Goal: Information Seeking & Learning: Learn about a topic

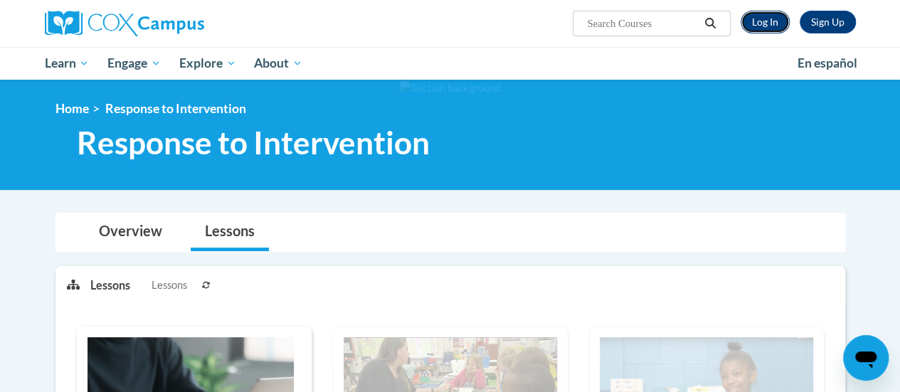
click at [759, 18] on link "Log In" at bounding box center [765, 22] width 49 height 23
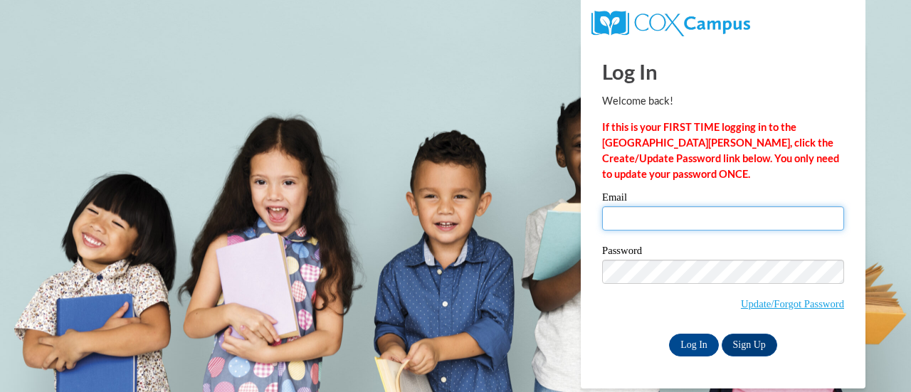
click at [691, 226] on input "Email" at bounding box center [723, 218] width 242 height 24
type input "sara.stewart@rusd.org"
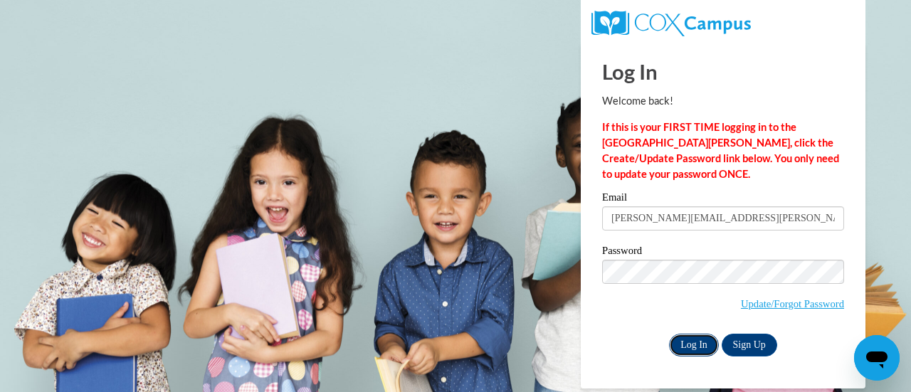
click at [679, 341] on input "Log In" at bounding box center [694, 345] width 50 height 23
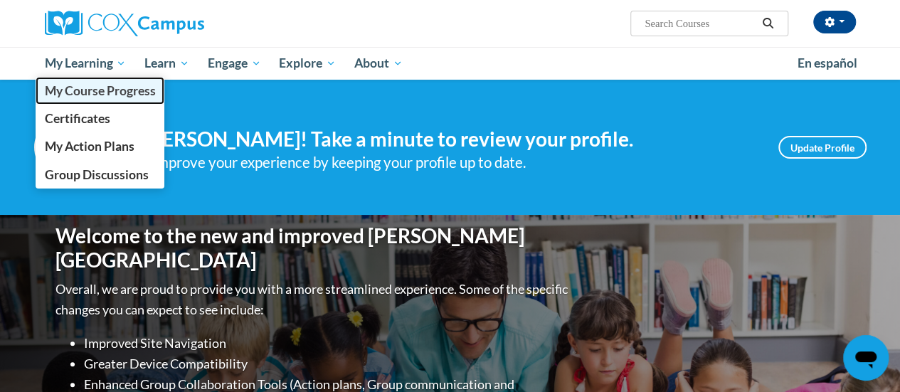
click at [84, 90] on span "My Course Progress" at bounding box center [99, 90] width 111 height 15
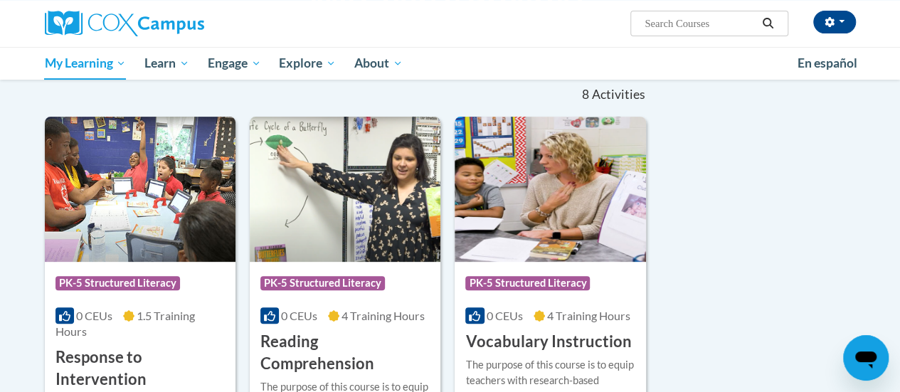
scroll to position [285, 0]
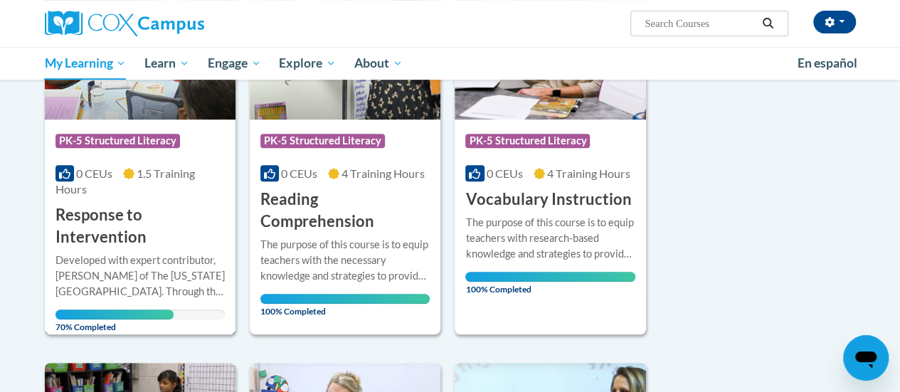
click at [109, 221] on h3 "Response to Intervention" at bounding box center [139, 226] width 169 height 44
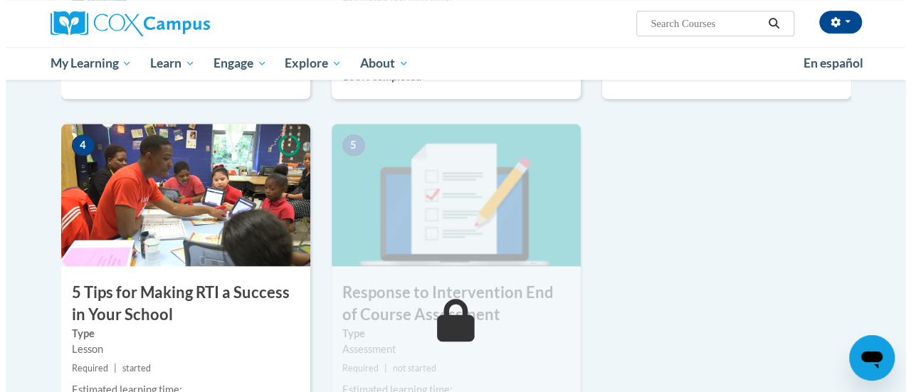
scroll to position [711, 0]
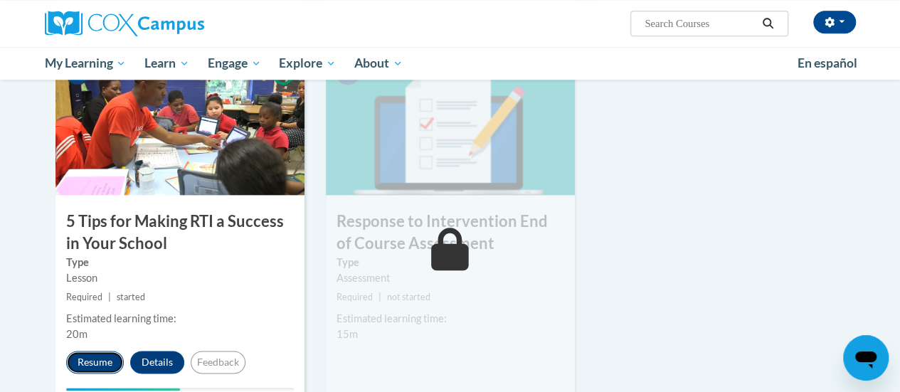
click at [90, 358] on button "Resume" at bounding box center [95, 362] width 58 height 23
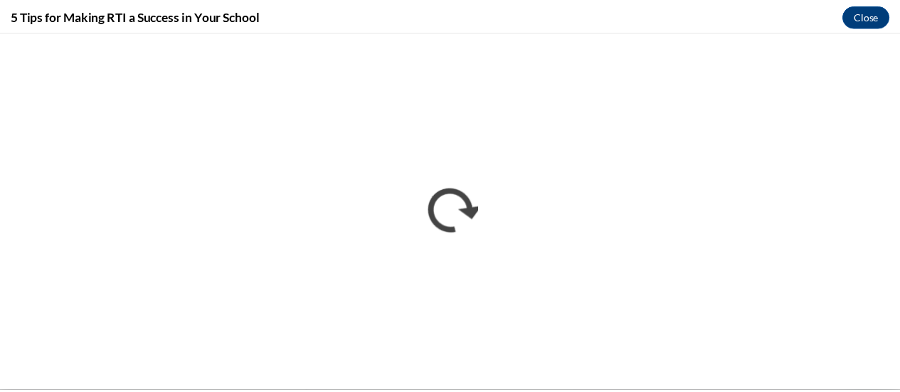
scroll to position [0, 0]
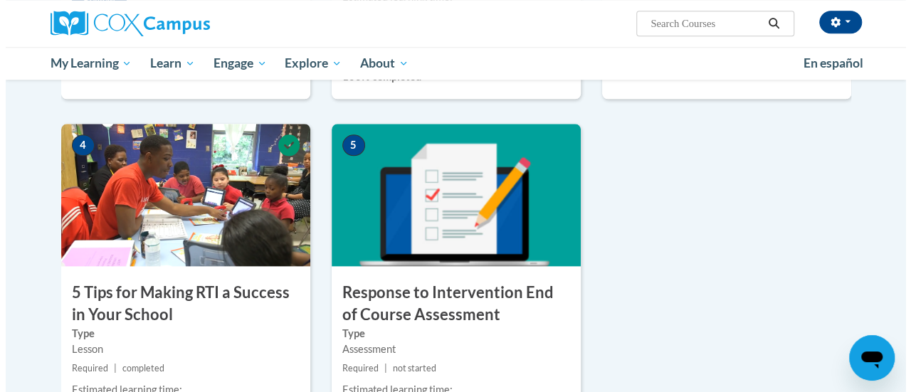
scroll to position [783, 0]
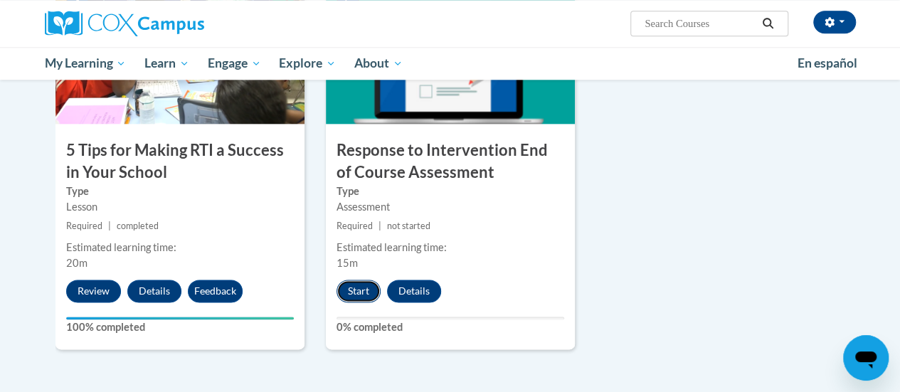
click at [354, 288] on button "Start" at bounding box center [358, 291] width 44 height 23
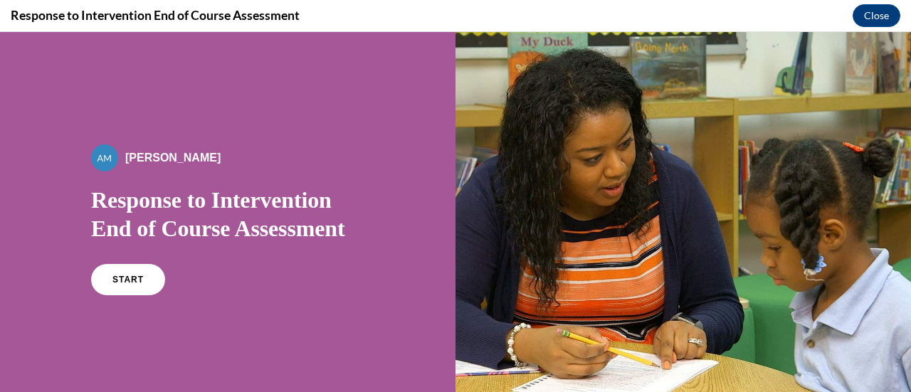
scroll to position [0, 0]
click at [125, 279] on span "START" at bounding box center [128, 280] width 33 height 11
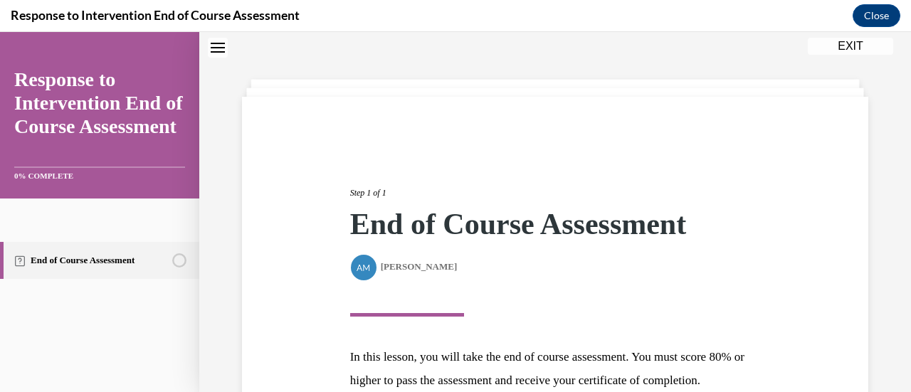
scroll to position [208, 0]
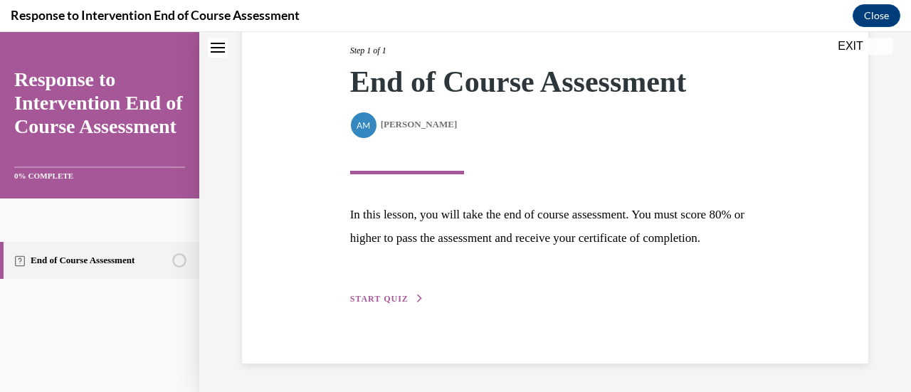
click at [378, 298] on span "START QUIZ" at bounding box center [379, 299] width 58 height 10
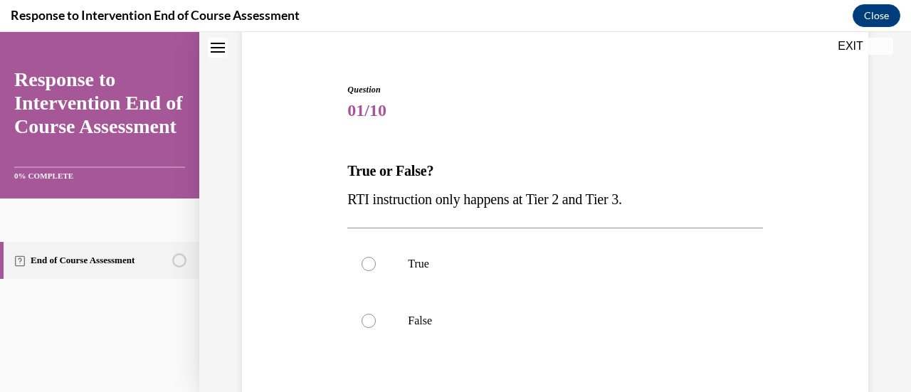
scroll to position [186, 0]
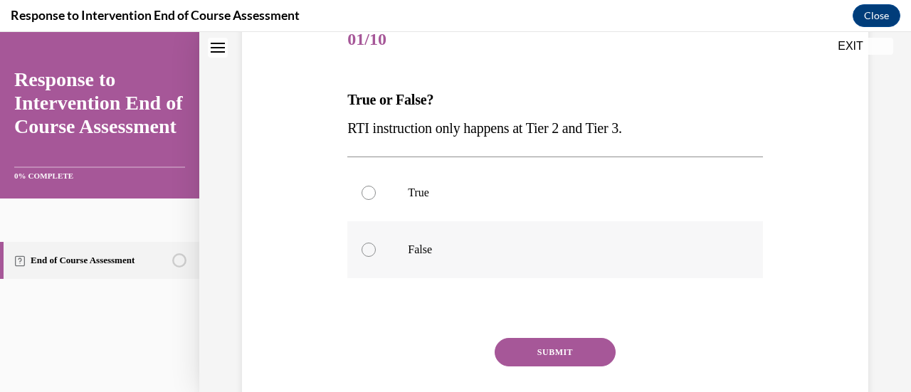
drag, startPoint x: 371, startPoint y: 253, endPoint x: 386, endPoint y: 260, distance: 16.5
click at [371, 252] on div at bounding box center [368, 250] width 14 height 14
click at [371, 252] on input "False" at bounding box center [368, 250] width 14 height 14
radio input "true"
click at [534, 354] on button "SUBMIT" at bounding box center [554, 352] width 121 height 28
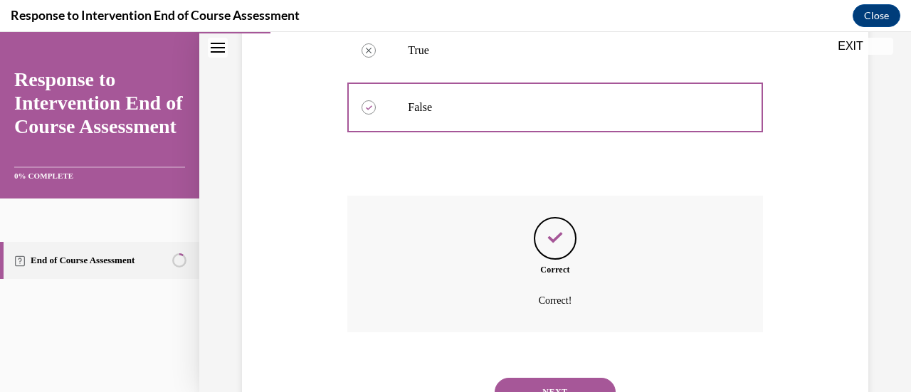
scroll to position [391, 0]
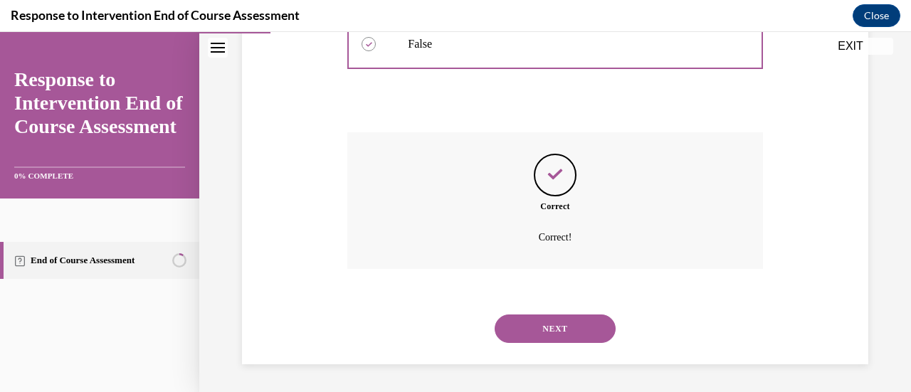
click at [548, 333] on button "NEXT" at bounding box center [554, 328] width 121 height 28
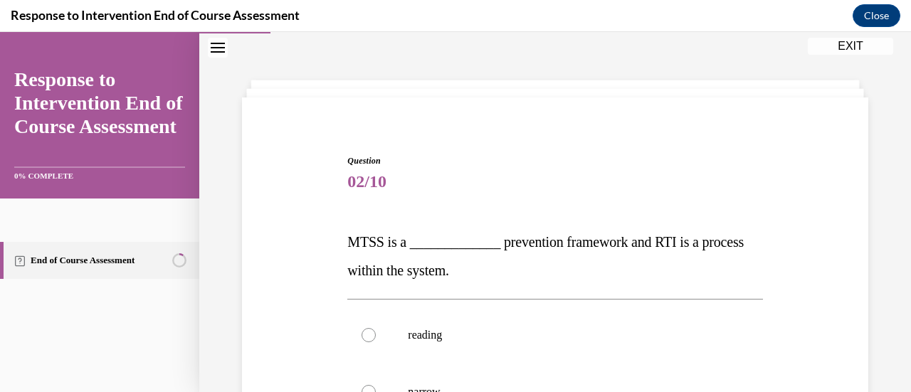
scroll to position [186, 0]
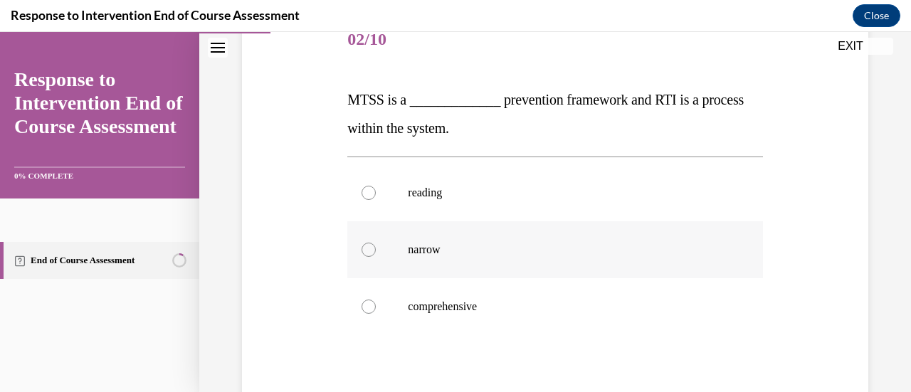
click at [366, 257] on label "narrow" at bounding box center [554, 249] width 415 height 57
click at [366, 257] on input "narrow" at bounding box center [368, 250] width 14 height 14
radio input "true"
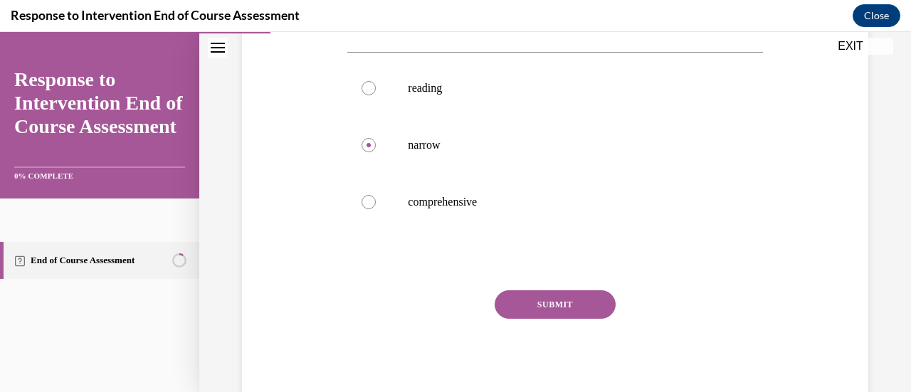
click at [539, 296] on button "SUBMIT" at bounding box center [554, 304] width 121 height 28
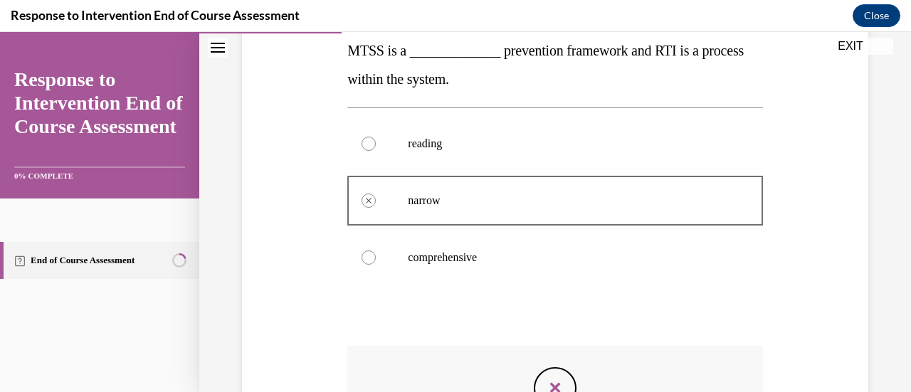
scroll to position [377, 0]
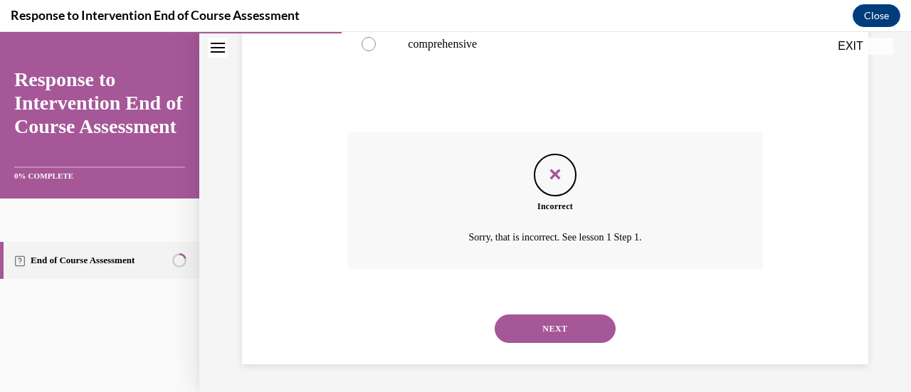
click at [554, 329] on button "NEXT" at bounding box center [554, 328] width 121 height 28
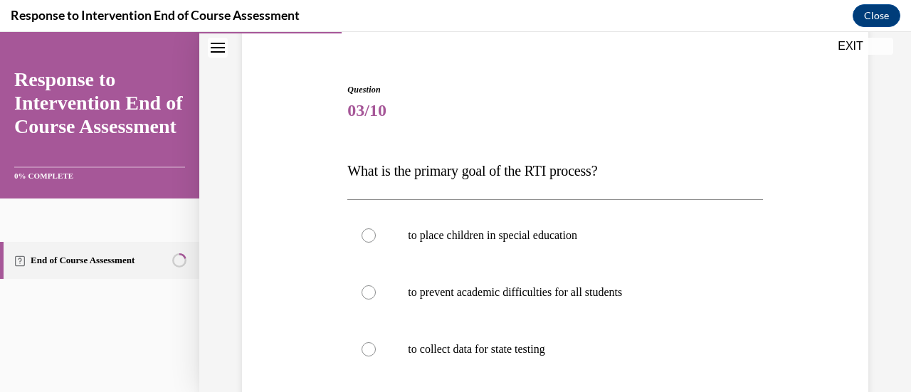
scroll to position [186, 0]
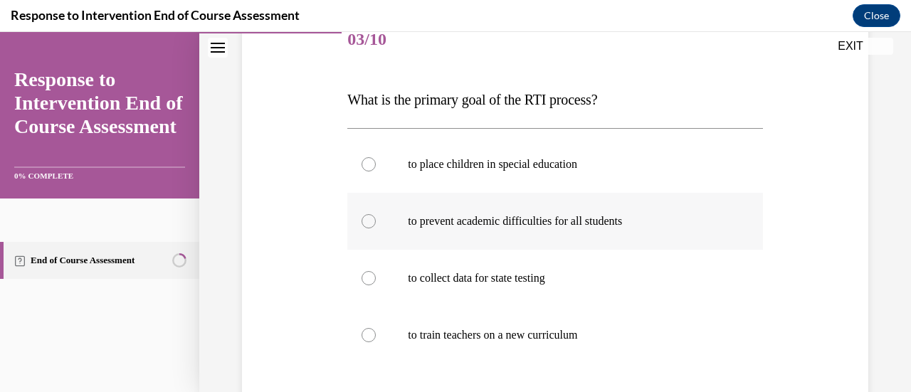
click at [377, 218] on label "to prevent academic difficulties for all students" at bounding box center [554, 221] width 415 height 57
click at [376, 218] on input "to prevent academic difficulties for all students" at bounding box center [368, 221] width 14 height 14
radio input "true"
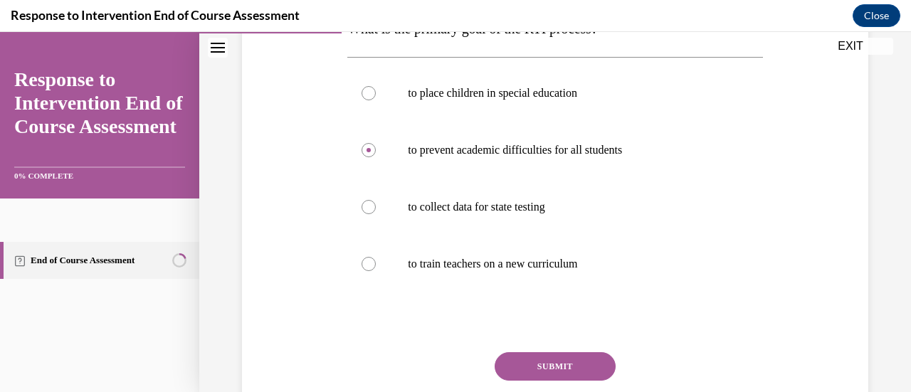
scroll to position [319, 0]
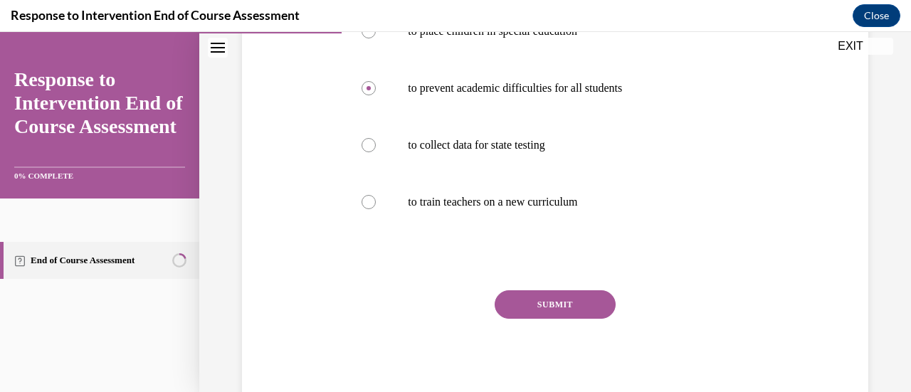
click at [523, 303] on button "SUBMIT" at bounding box center [554, 304] width 121 height 28
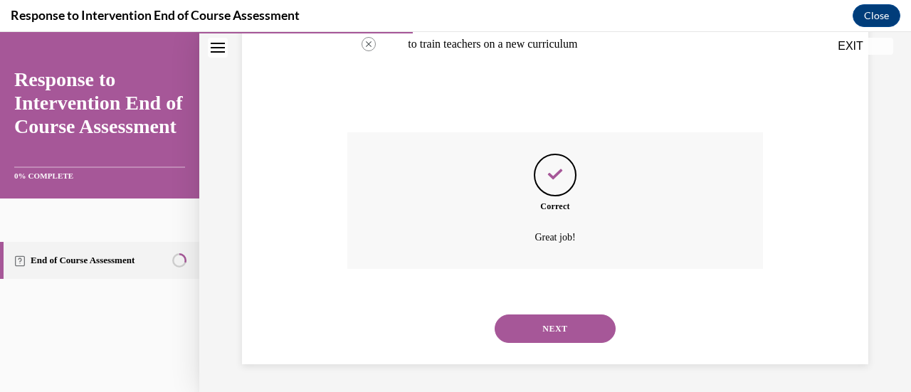
click at [545, 329] on button "NEXT" at bounding box center [554, 328] width 121 height 28
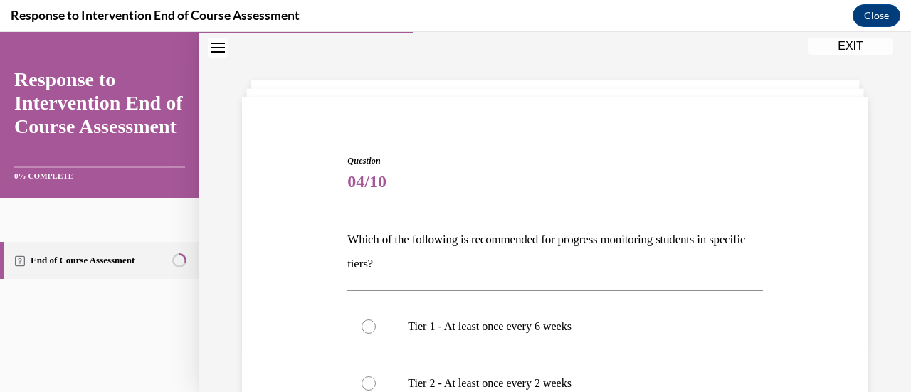
scroll to position [186, 0]
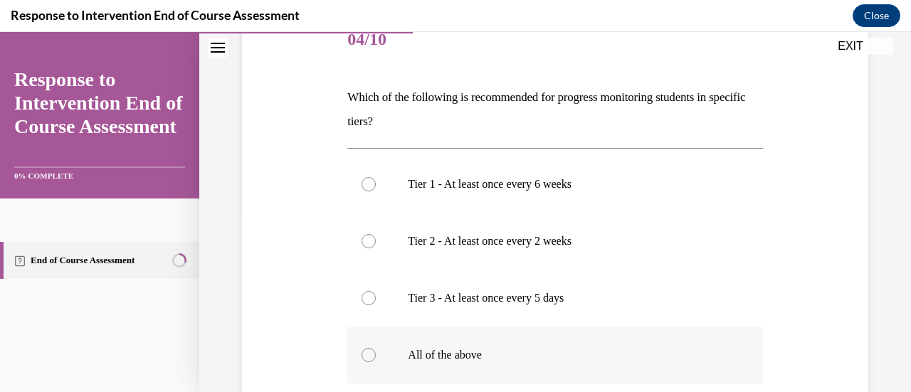
click at [366, 354] on div at bounding box center [368, 355] width 14 height 14
click at [366, 354] on input "All of the above" at bounding box center [368, 355] width 14 height 14
radio input "true"
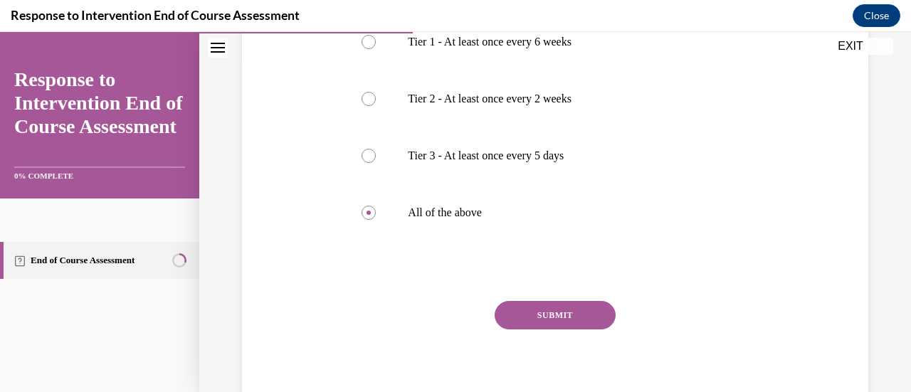
scroll to position [339, 0]
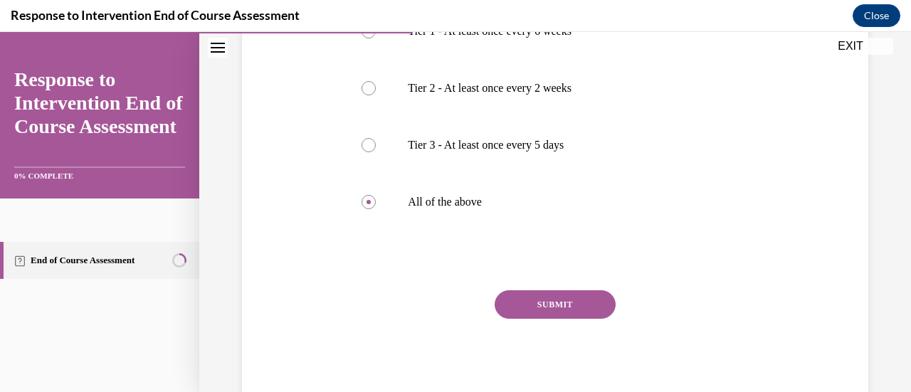
click at [563, 299] on button "SUBMIT" at bounding box center [554, 304] width 121 height 28
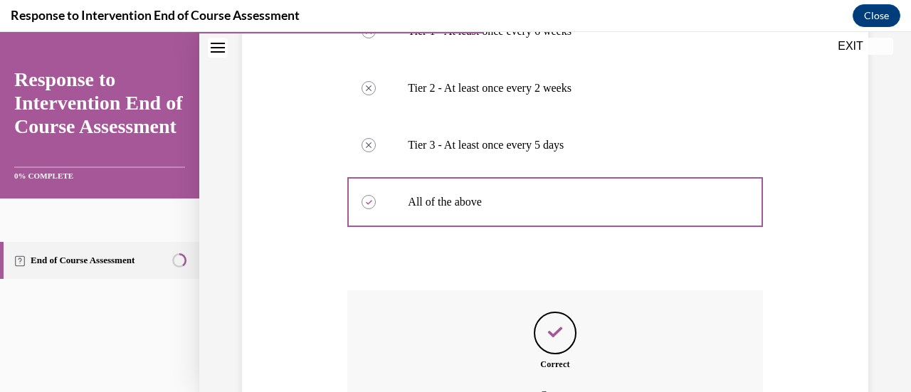
scroll to position [497, 0]
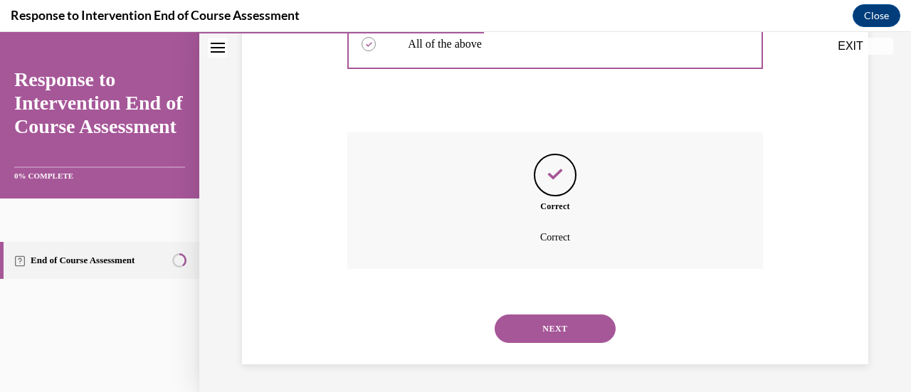
click at [553, 332] on button "NEXT" at bounding box center [554, 328] width 121 height 28
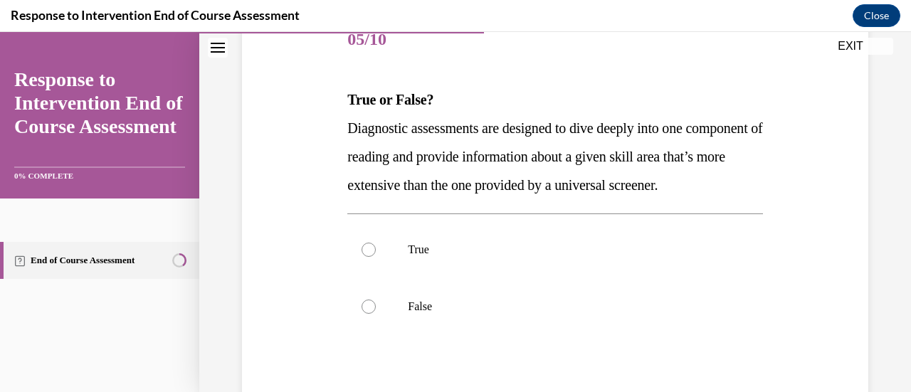
scroll to position [257, 0]
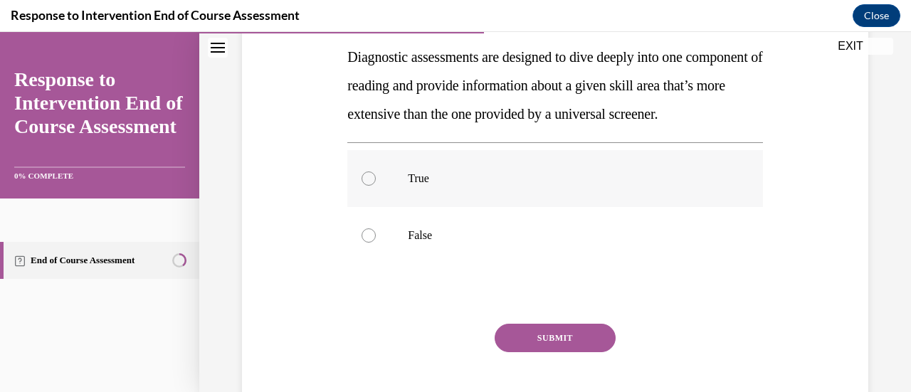
click at [370, 186] on div at bounding box center [368, 178] width 14 height 14
click at [370, 186] on input "True" at bounding box center [368, 178] width 14 height 14
radio input "true"
click at [541, 352] on button "SUBMIT" at bounding box center [554, 338] width 121 height 28
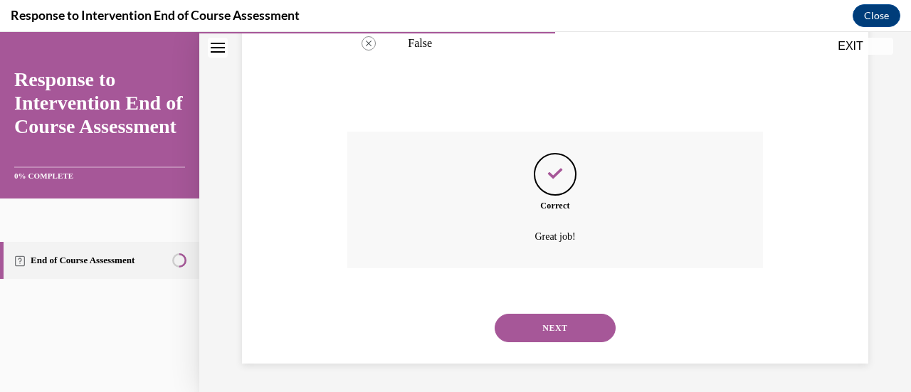
click at [551, 317] on button "NEXT" at bounding box center [554, 328] width 121 height 28
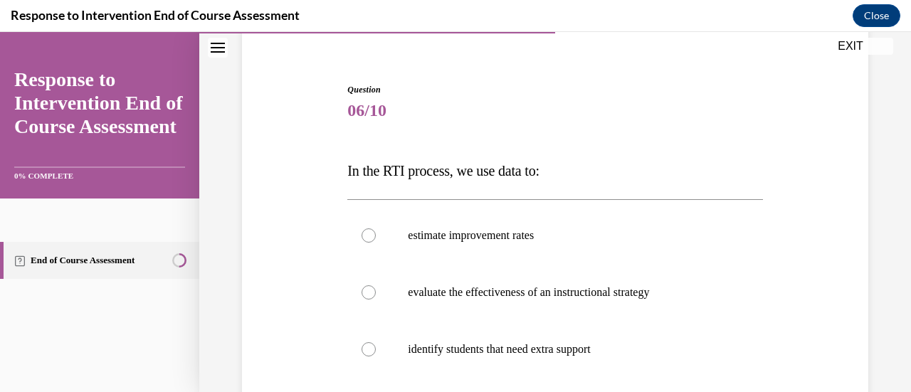
scroll to position [186, 0]
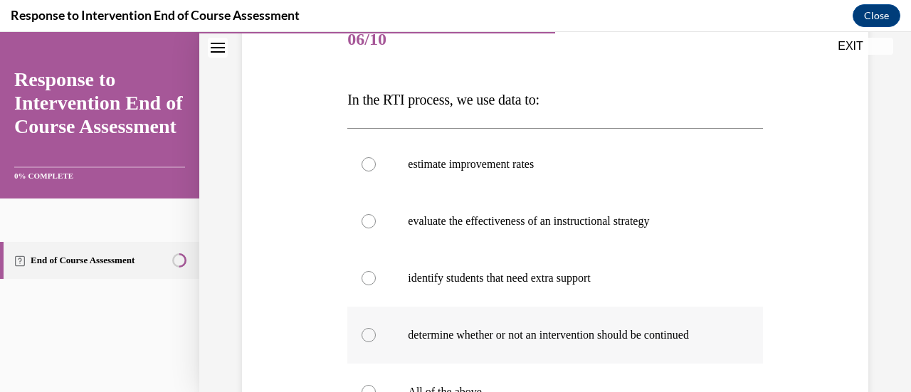
click at [364, 335] on div at bounding box center [368, 335] width 14 height 14
click at [364, 335] on input "determine whether or not an intervention should be continued" at bounding box center [368, 335] width 14 height 14
radio input "true"
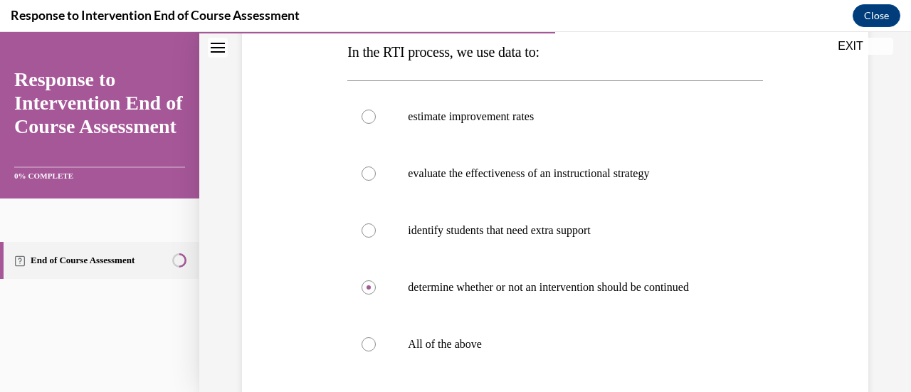
scroll to position [376, 0]
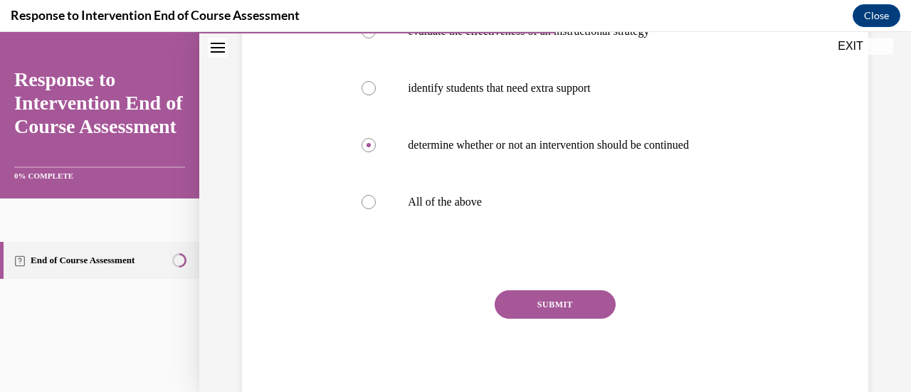
click at [537, 301] on button "SUBMIT" at bounding box center [554, 304] width 121 height 28
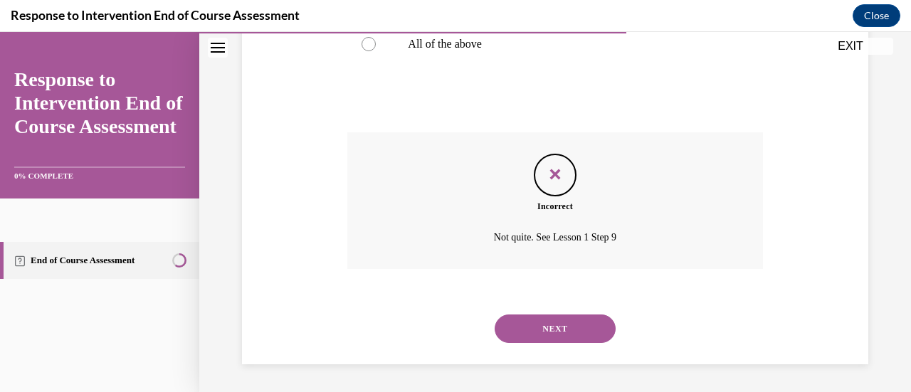
scroll to position [178, 0]
click at [548, 333] on button "NEXT" at bounding box center [554, 328] width 121 height 28
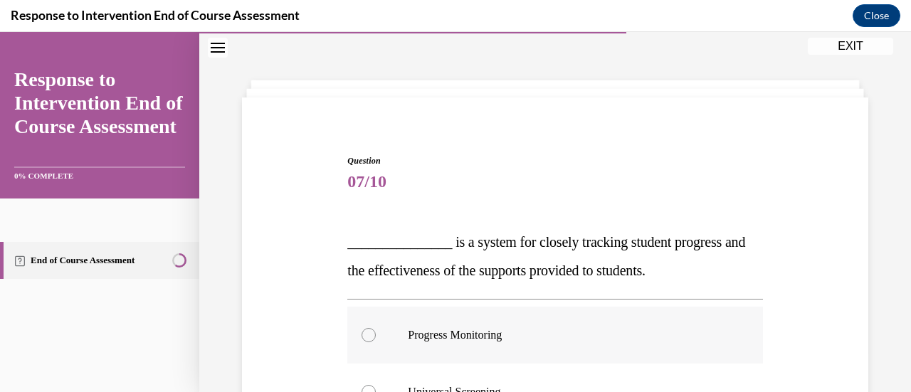
click at [389, 339] on label "Progress Monitoring" at bounding box center [554, 335] width 415 height 57
click at [376, 339] on input "Progress Monitoring" at bounding box center [368, 335] width 14 height 14
radio input "true"
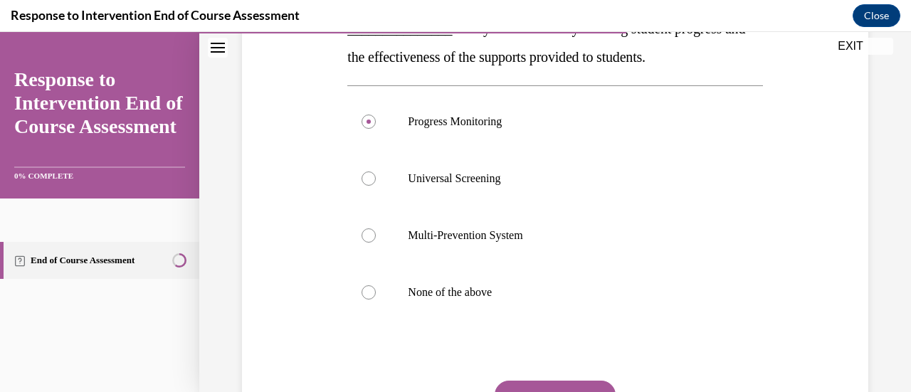
scroll to position [328, 0]
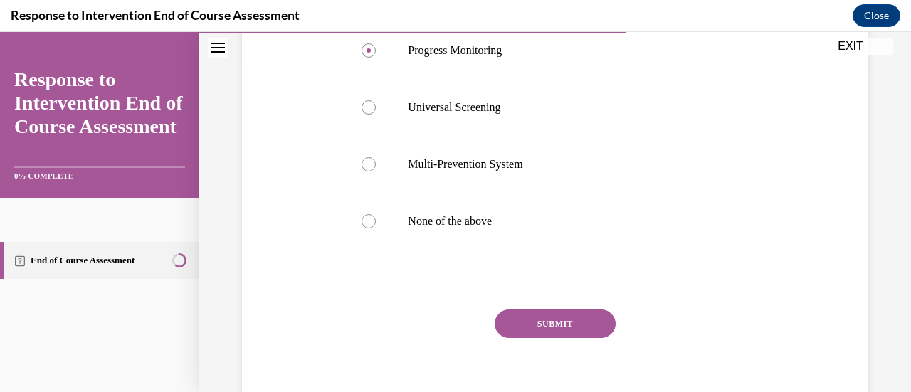
click at [550, 329] on button "SUBMIT" at bounding box center [554, 323] width 121 height 28
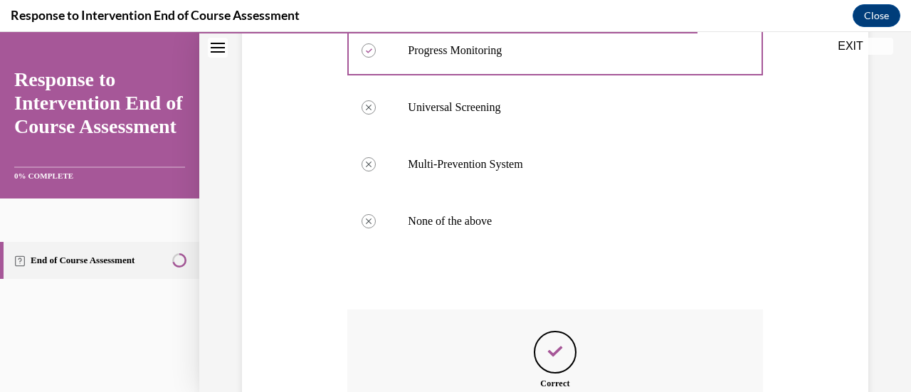
scroll to position [505, 0]
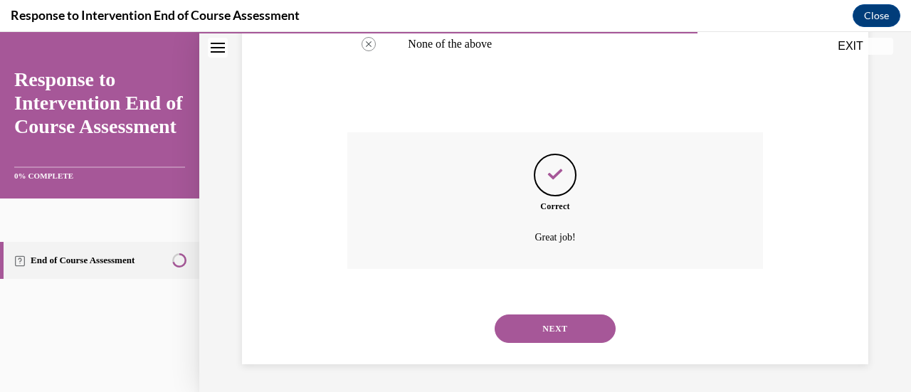
click at [547, 334] on button "NEXT" at bounding box center [554, 328] width 121 height 28
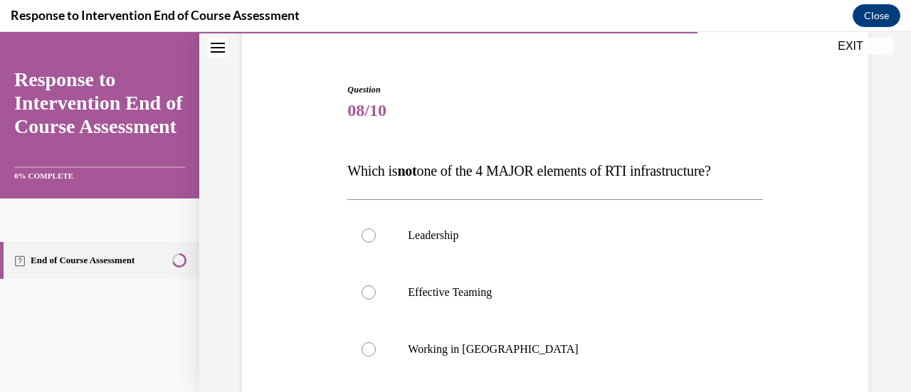
scroll to position [186, 0]
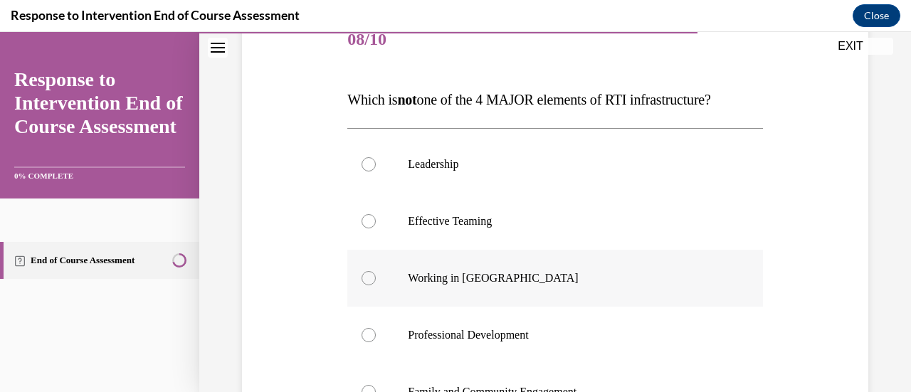
click at [371, 277] on div at bounding box center [368, 278] width 14 height 14
click at [371, 277] on input "Working in Silos" at bounding box center [368, 278] width 14 height 14
radio input "true"
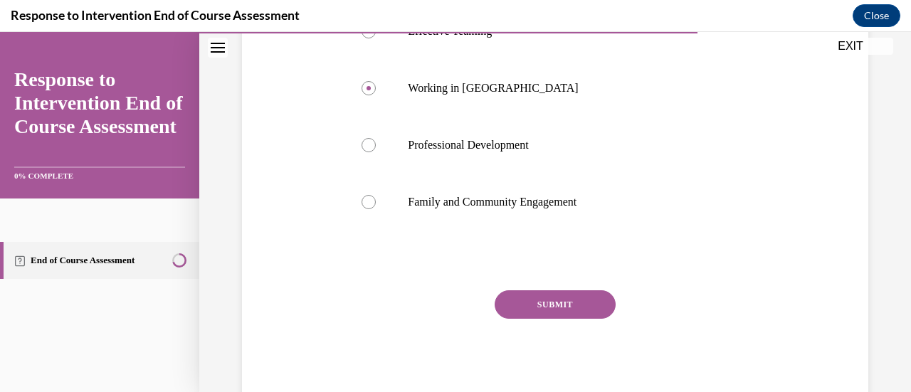
click at [521, 309] on button "SUBMIT" at bounding box center [554, 304] width 121 height 28
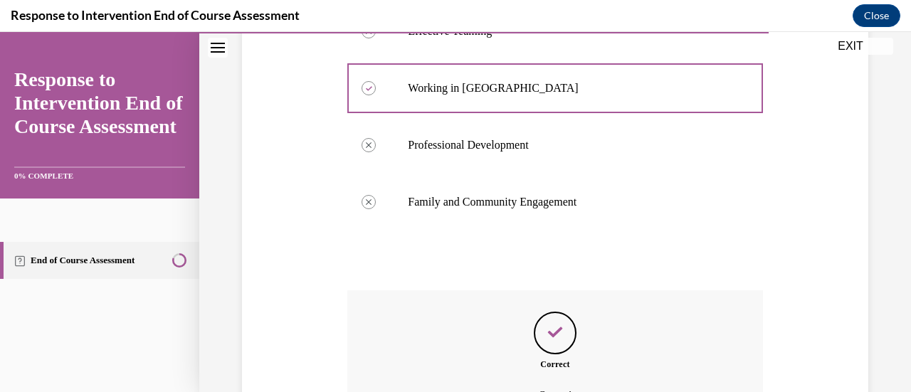
scroll to position [534, 0]
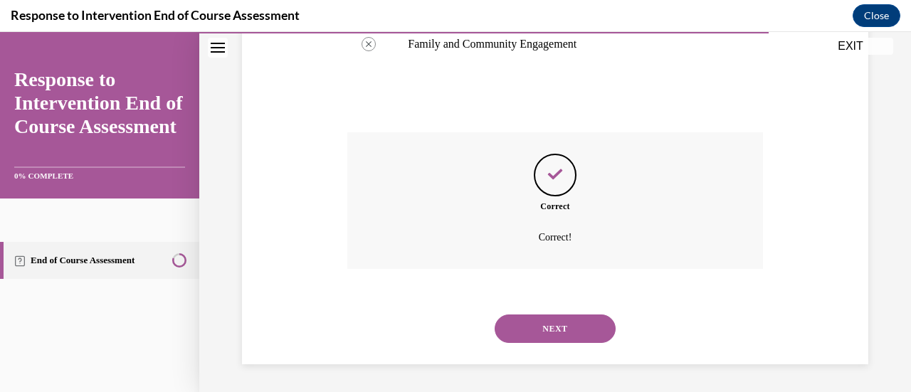
click at [545, 335] on button "NEXT" at bounding box center [554, 328] width 121 height 28
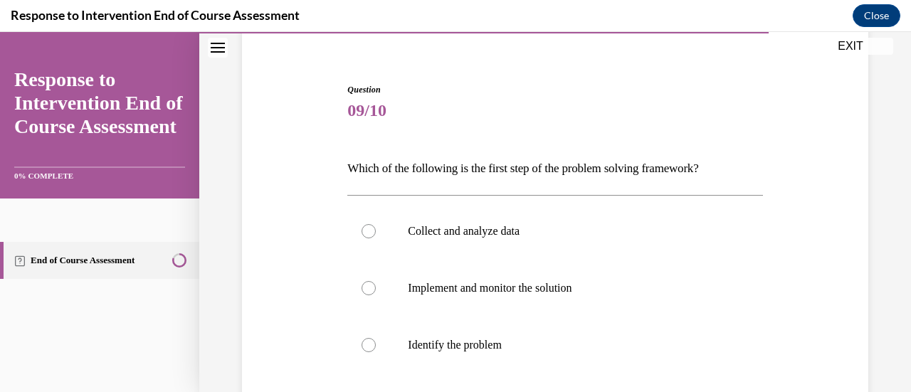
scroll to position [186, 0]
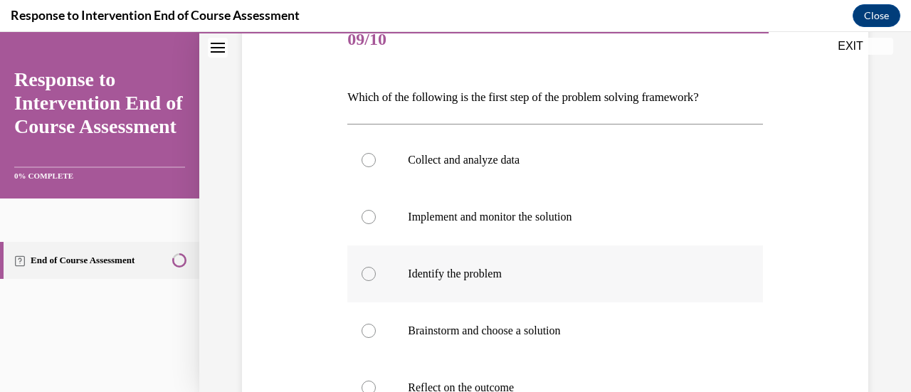
click at [375, 274] on label "Identify the problem" at bounding box center [554, 273] width 415 height 57
click at [375, 274] on input "Identify the problem" at bounding box center [368, 274] width 14 height 14
radio input "true"
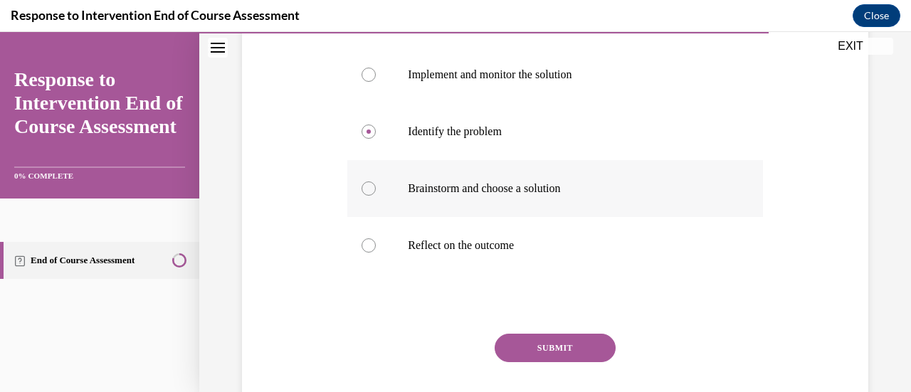
scroll to position [371, 0]
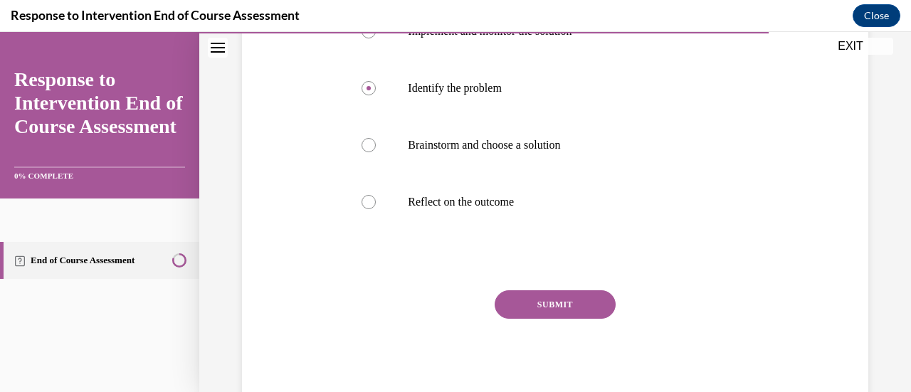
click at [547, 313] on button "SUBMIT" at bounding box center [554, 304] width 121 height 28
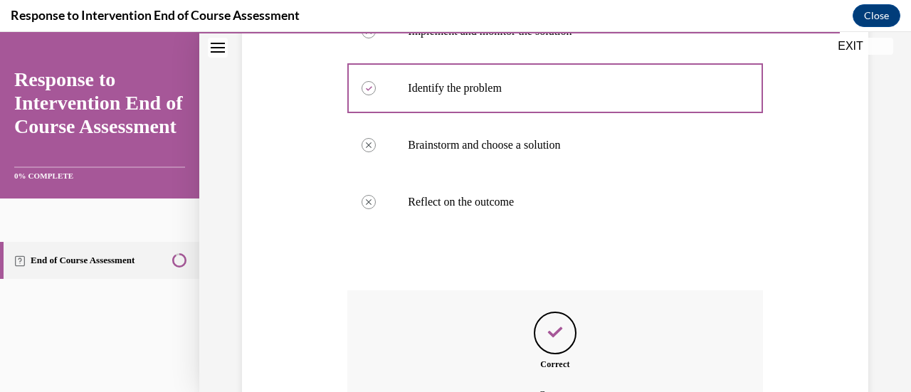
scroll to position [529, 0]
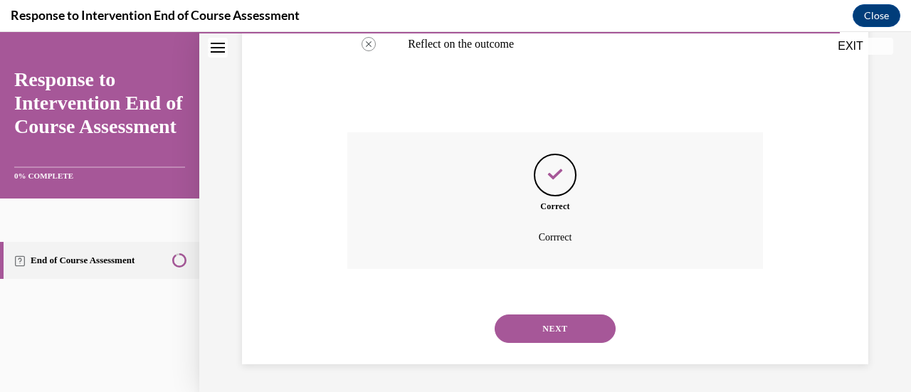
click at [544, 332] on button "NEXT" at bounding box center [554, 328] width 121 height 28
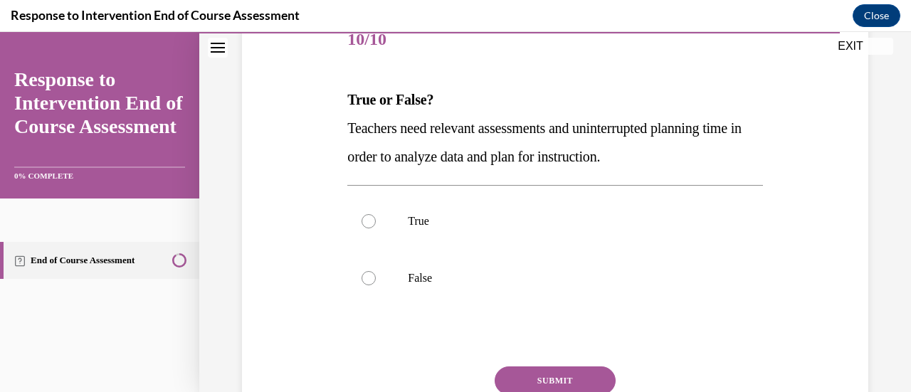
scroll to position [257, 0]
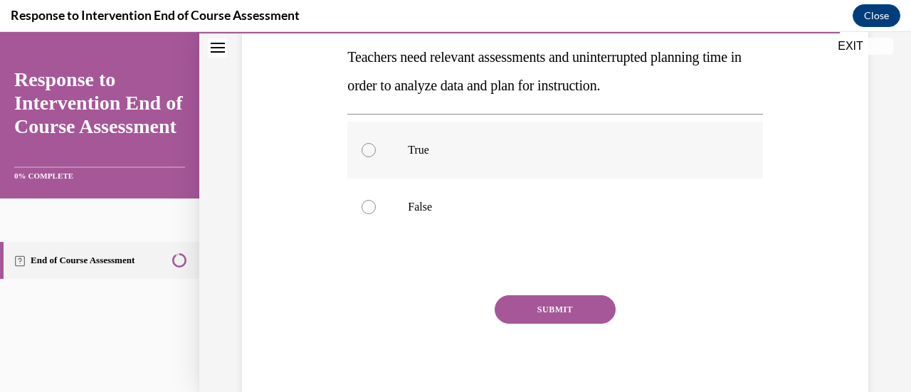
click at [365, 150] on div at bounding box center [368, 150] width 14 height 14
click at [365, 150] on input "True" at bounding box center [368, 150] width 14 height 14
radio input "true"
click at [537, 308] on button "SUBMIT" at bounding box center [554, 309] width 121 height 28
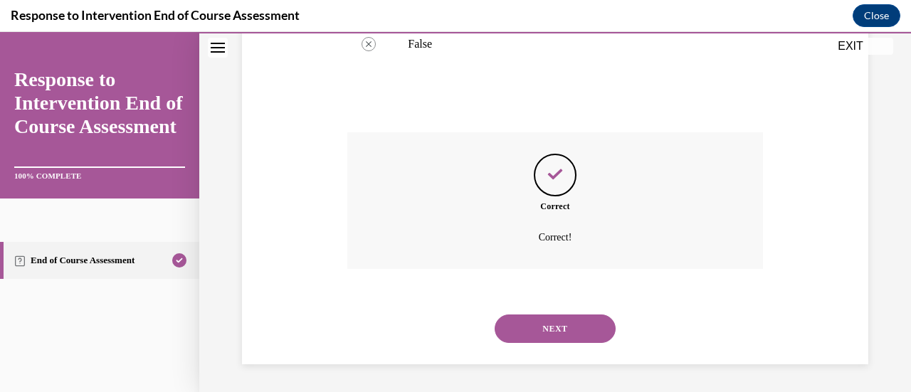
click at [546, 333] on button "NEXT" at bounding box center [554, 328] width 121 height 28
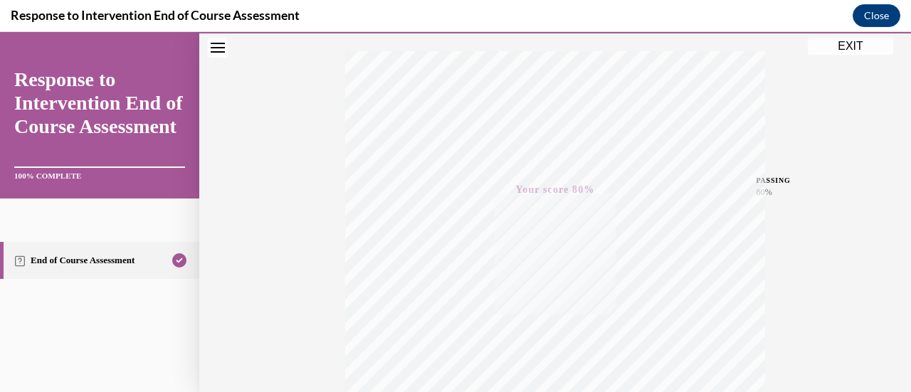
scroll to position [155, 0]
click at [855, 49] on button "EXIT" at bounding box center [849, 46] width 85 height 17
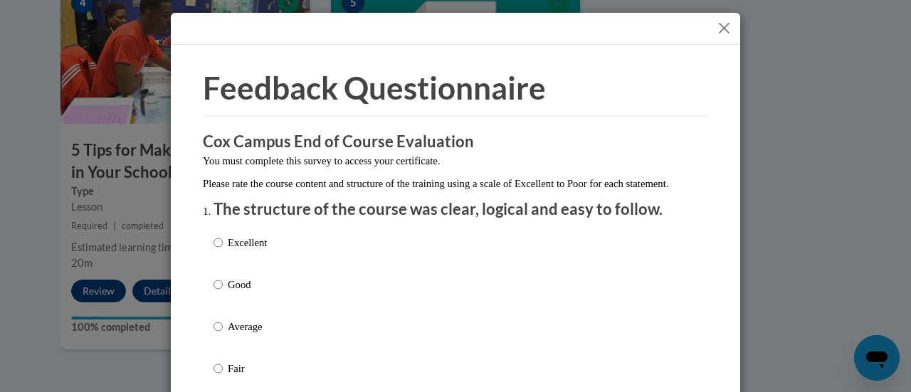
scroll to position [142, 0]
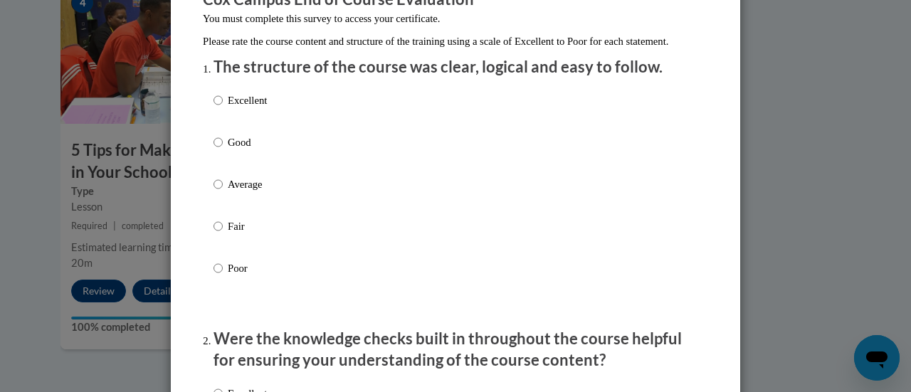
click at [221, 154] on label "Good" at bounding box center [239, 153] width 53 height 38
click at [221, 150] on input "Good" at bounding box center [217, 142] width 9 height 16
radio input "true"
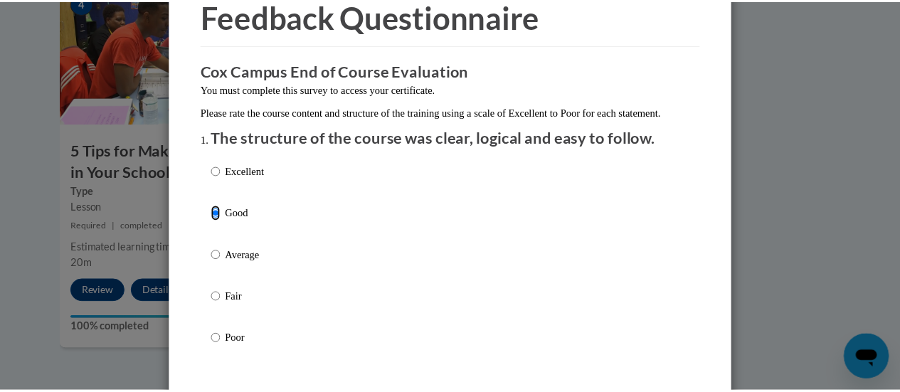
scroll to position [0, 0]
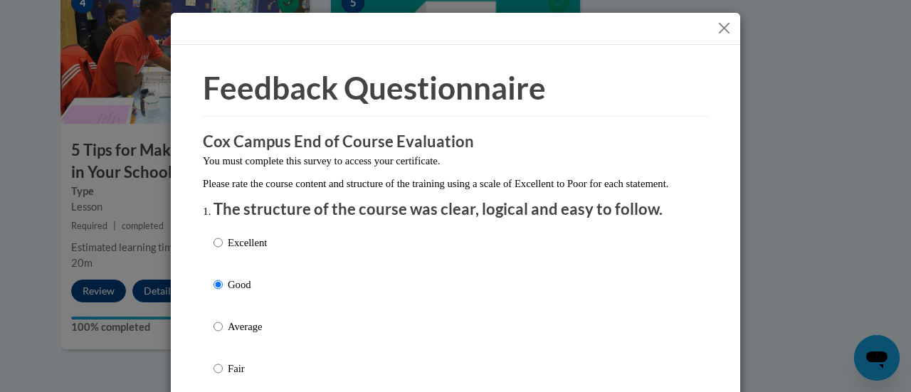
click at [704, 20] on div at bounding box center [455, 29] width 569 height 32
click at [722, 32] on button "Close" at bounding box center [724, 28] width 18 height 18
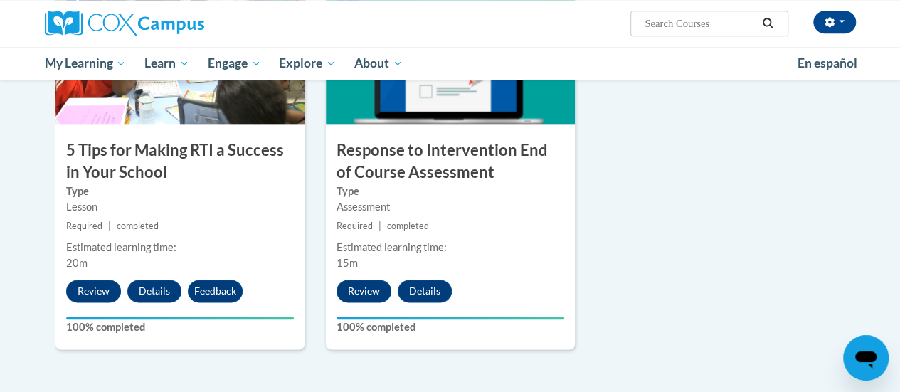
click at [697, 27] on input "Search..." at bounding box center [700, 23] width 114 height 17
type input "teach writing"
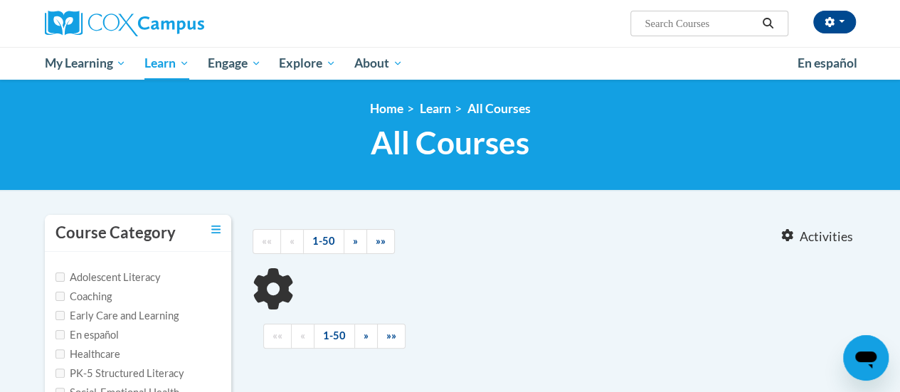
scroll to position [213, 0]
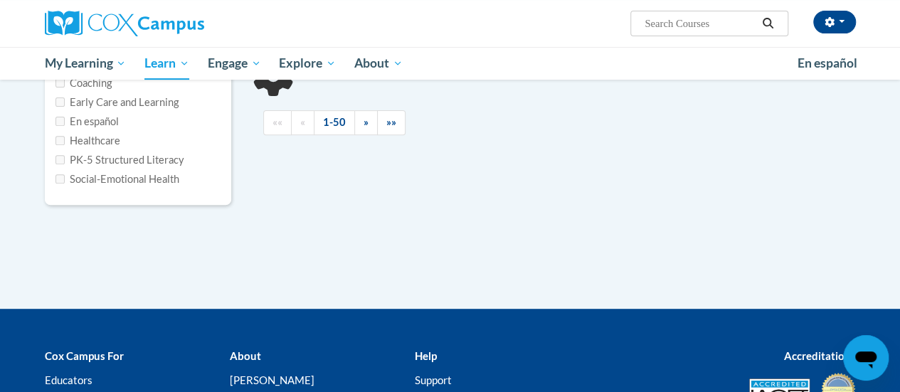
type input "teach writing"
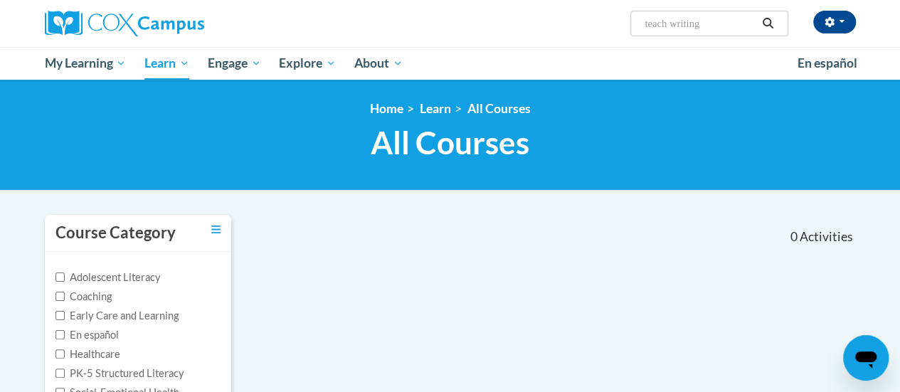
scroll to position [71, 0]
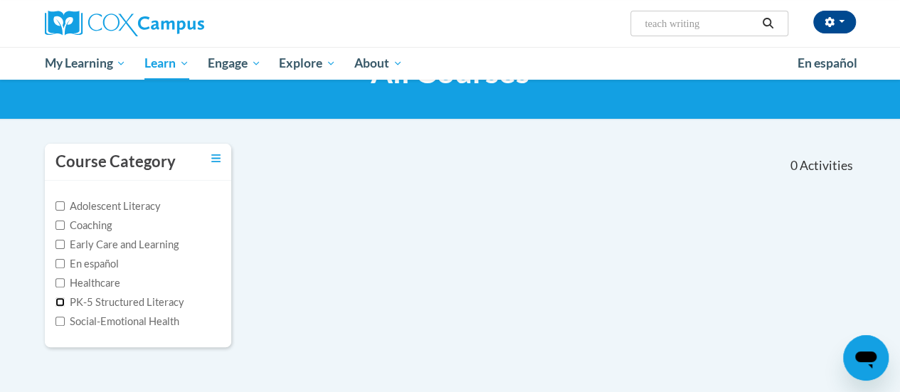
click at [62, 298] on input "PK-5 Structured Literacy" at bounding box center [59, 301] width 9 height 9
checkbox input "true"
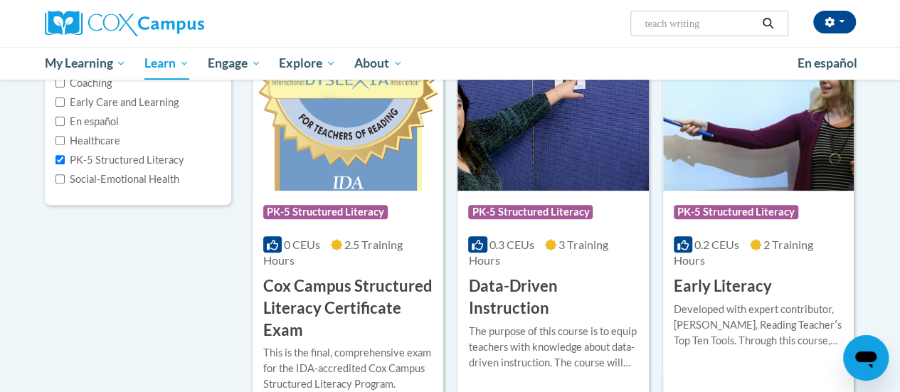
scroll to position [142, 0]
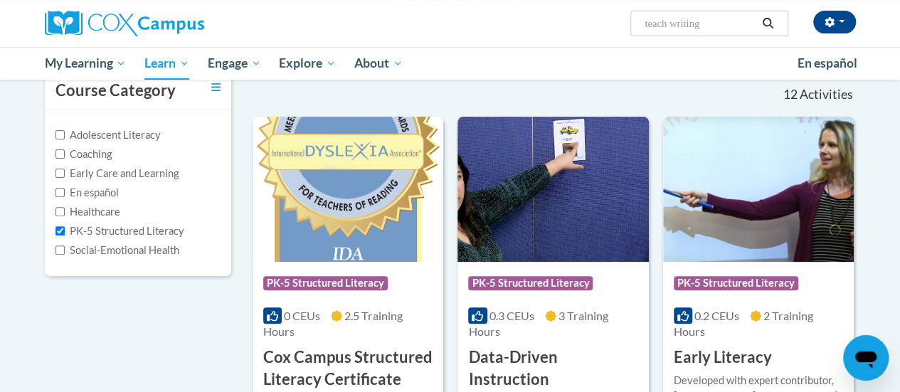
click at [724, 19] on input "teach writing" at bounding box center [700, 23] width 114 height 17
type input "teach writing to k3"
click at [772, 22] on icon "Search" at bounding box center [767, 23] width 13 height 11
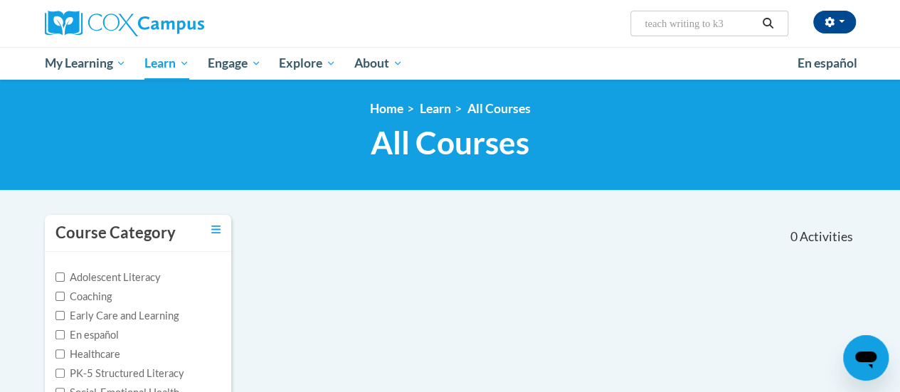
click at [673, 28] on input "teach writing to k3" at bounding box center [700, 23] width 114 height 17
click at [669, 26] on input "teach writing to k3" at bounding box center [700, 23] width 114 height 17
type input "teaching writing to k3"
click at [775, 21] on button "Search" at bounding box center [767, 23] width 21 height 17
click at [649, 26] on input "teaching writing to k3" at bounding box center [700, 23] width 114 height 17
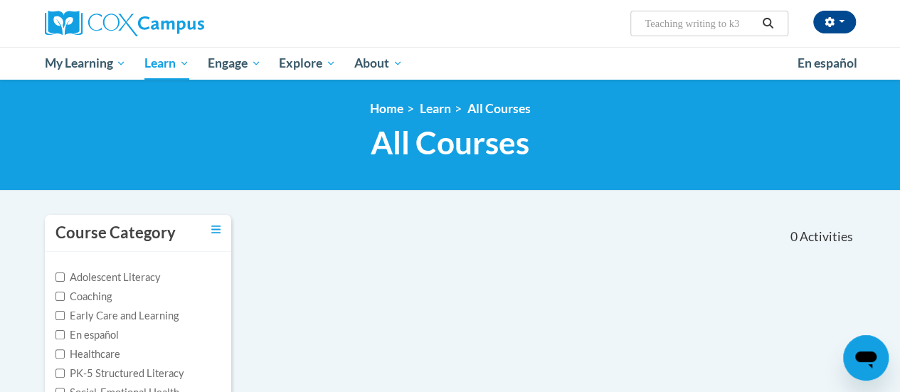
click at [693, 23] on input "Teaching writing to k3" at bounding box center [700, 23] width 114 height 17
click at [696, 22] on input "Teaching writing to k3" at bounding box center [700, 23] width 114 height 17
click at [741, 23] on input "Teaching Writing to k3" at bounding box center [700, 23] width 114 height 17
type input "Teaching Writing to K3"
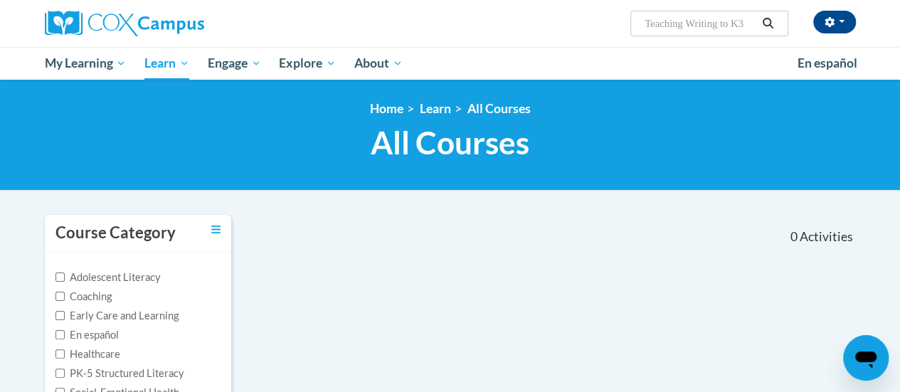
click at [770, 21] on icon "Search" at bounding box center [768, 23] width 11 height 11
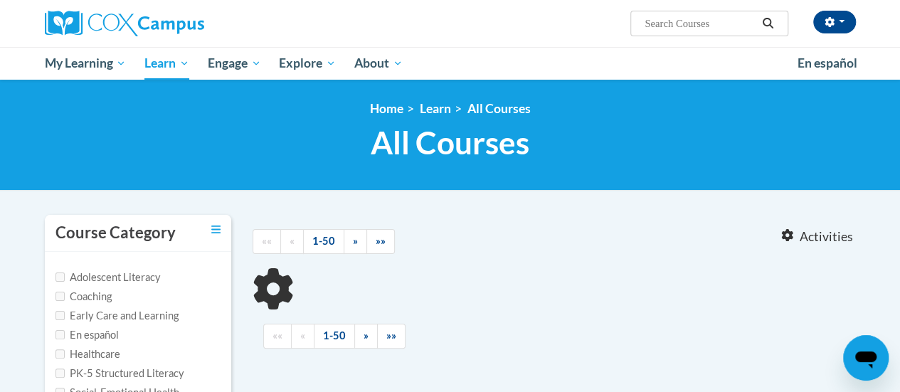
type input "Teaching Writing to K3"
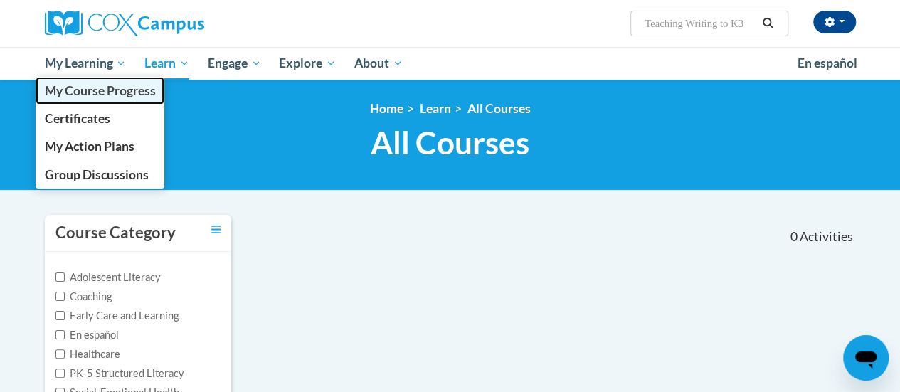
click at [78, 95] on span "My Course Progress" at bounding box center [99, 90] width 111 height 15
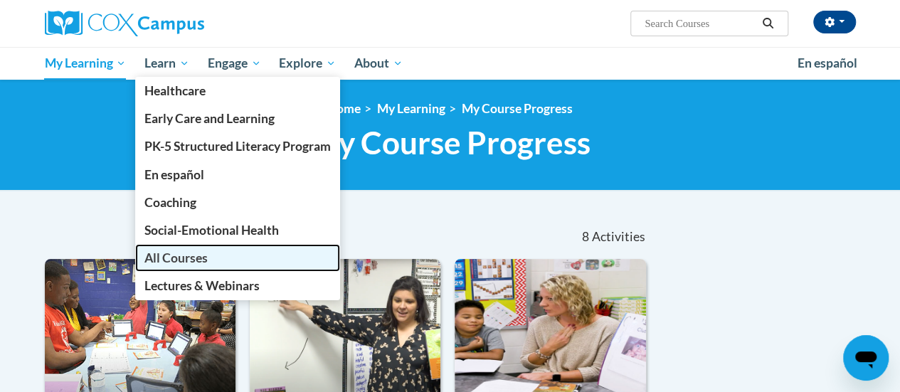
click at [187, 257] on span "All Courses" at bounding box center [175, 257] width 63 height 15
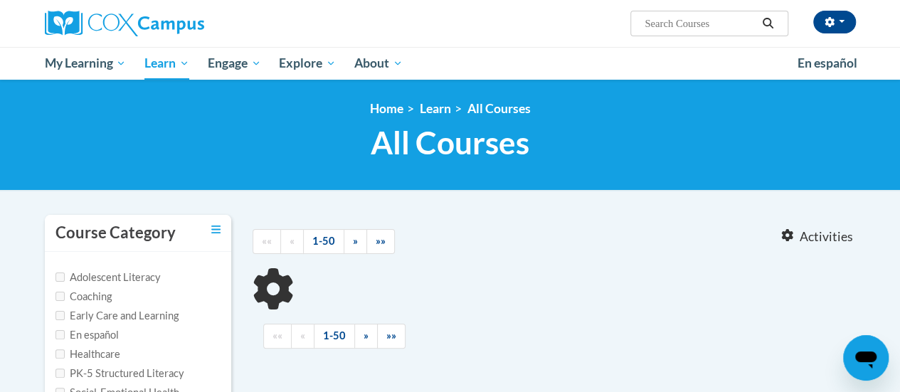
click at [697, 18] on input "Search..." at bounding box center [700, 23] width 114 height 17
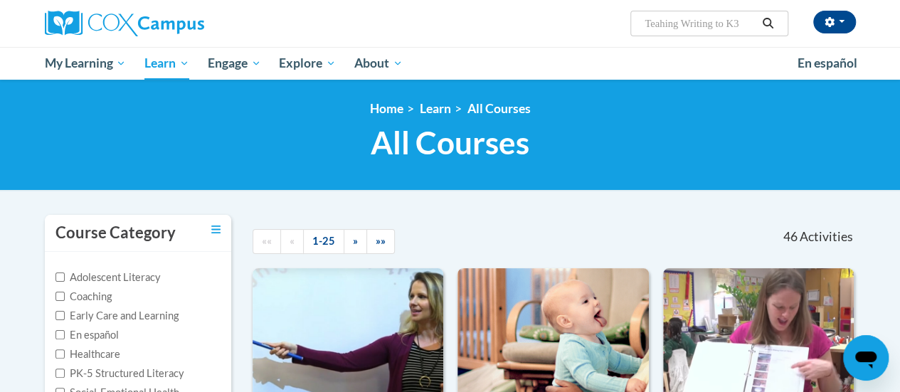
click at [659, 25] on input "Teahing Writing to K3" at bounding box center [700, 23] width 114 height 17
type input "Teaching Writing to K3"
click at [771, 18] on icon "Search" at bounding box center [767, 23] width 13 height 11
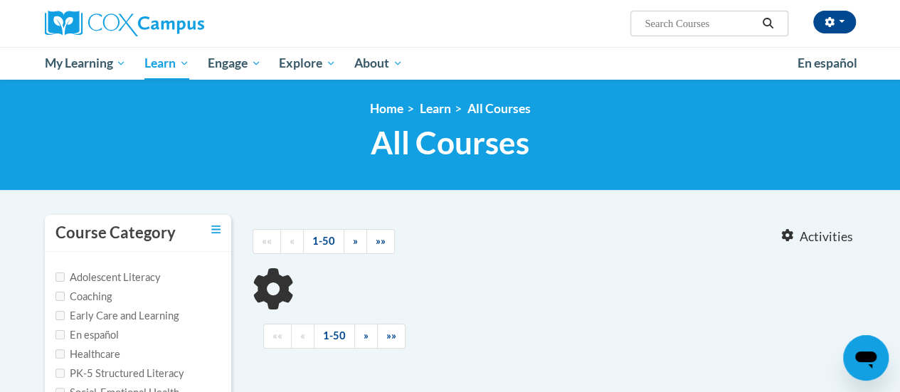
type input "Teaching Writing to K3"
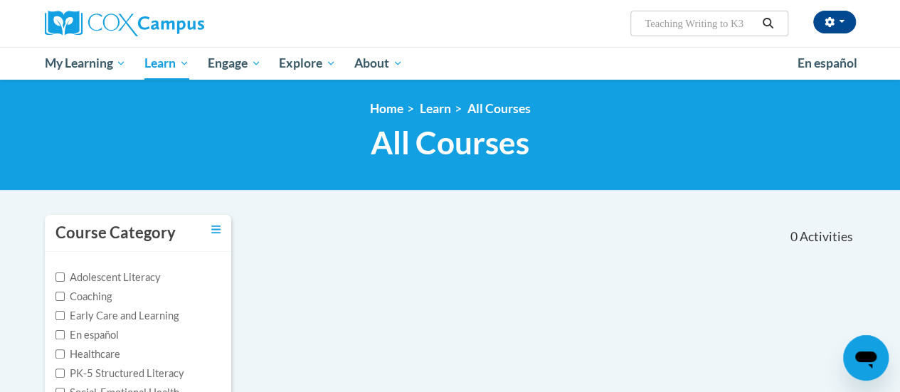
scroll to position [142, 0]
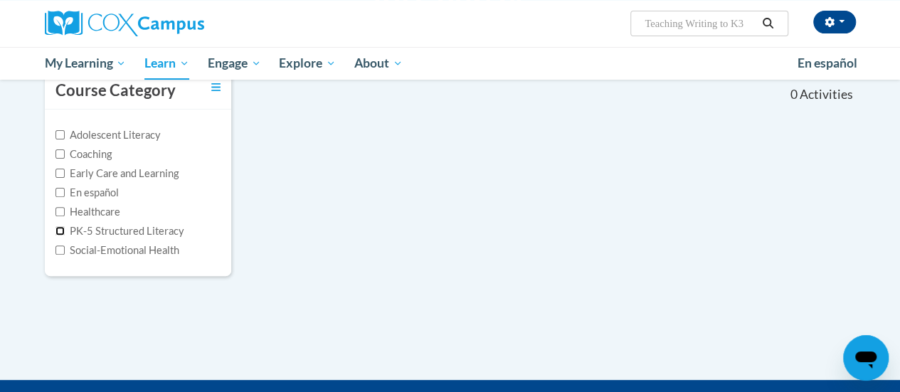
click at [58, 230] on input "PK-5 Structured Literacy" at bounding box center [59, 230] width 9 height 9
checkbox input "true"
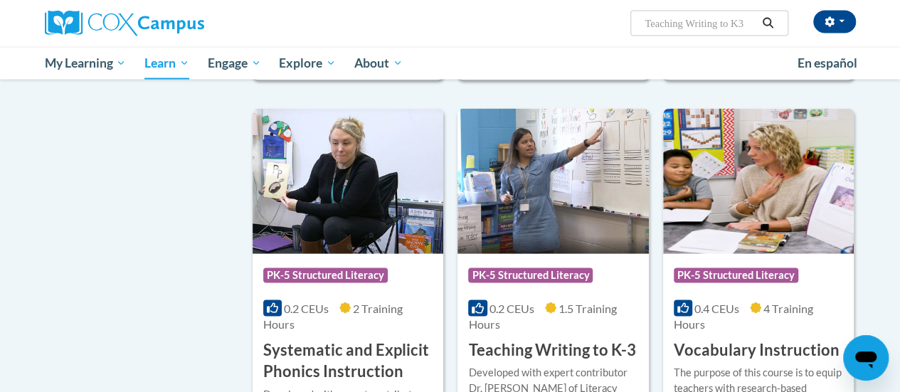
scroll to position [1423, 0]
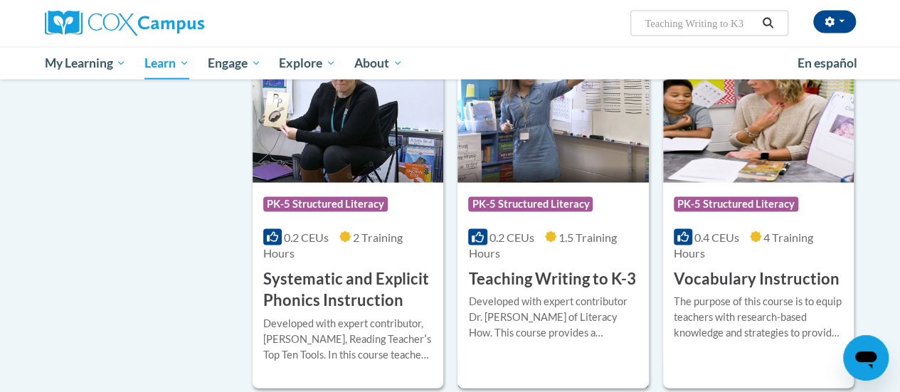
click at [539, 284] on h3 "Teaching Writing to K-3" at bounding box center [551, 279] width 167 height 22
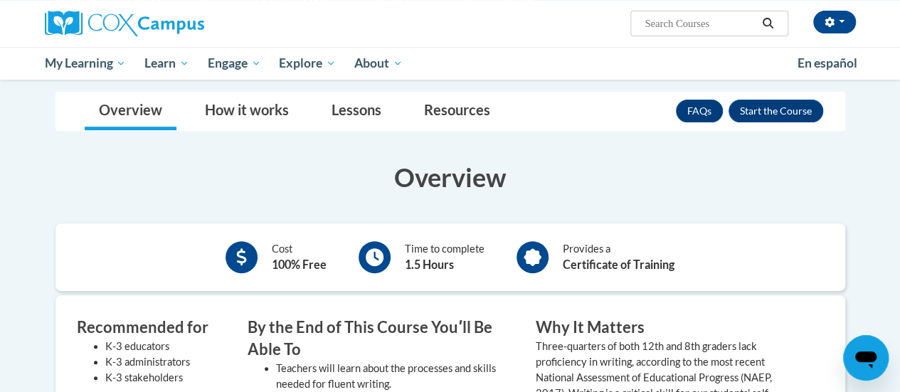
scroll to position [142, 0]
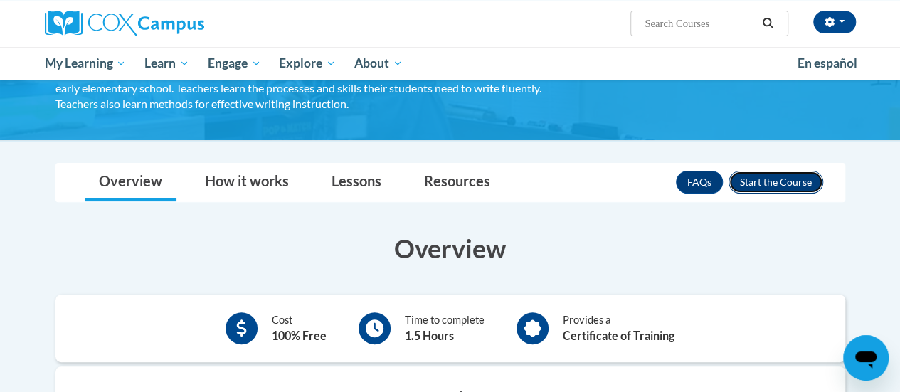
click at [775, 186] on button "Enroll" at bounding box center [775, 182] width 95 height 23
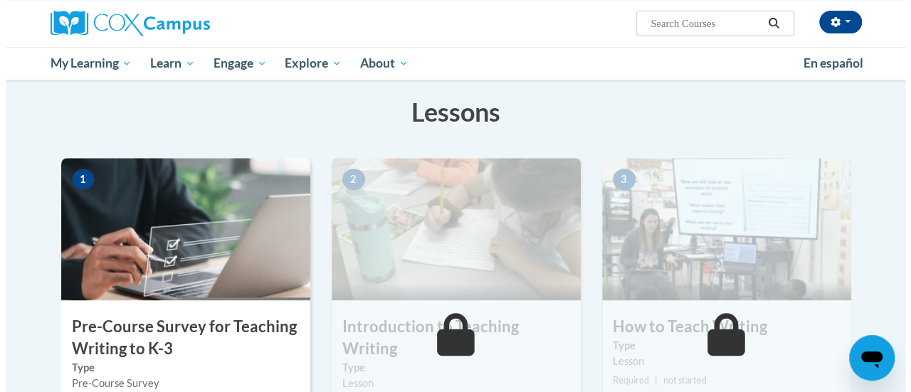
scroll to position [285, 0]
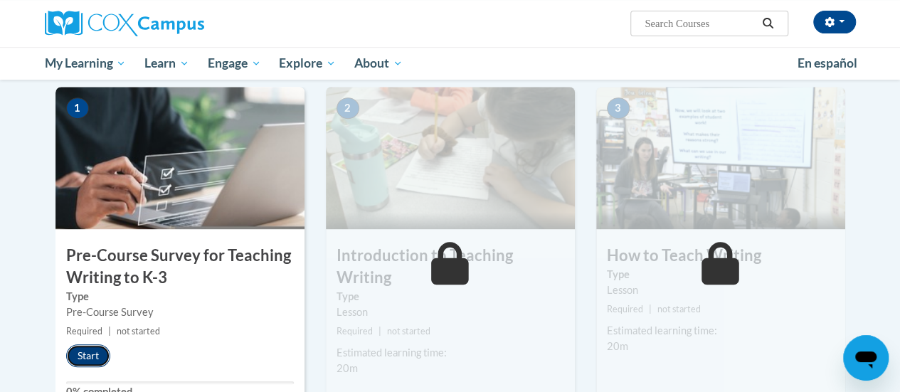
click at [95, 356] on button "Start" at bounding box center [88, 355] width 44 height 23
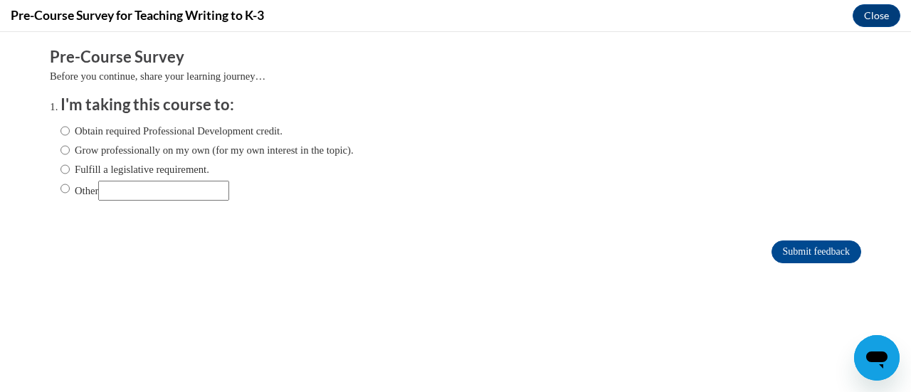
scroll to position [0, 0]
click at [60, 132] on input "Obtain required Professional Development credit." at bounding box center [64, 131] width 9 height 16
radio input "true"
click at [787, 257] on input "Submit feedback" at bounding box center [816, 251] width 90 height 23
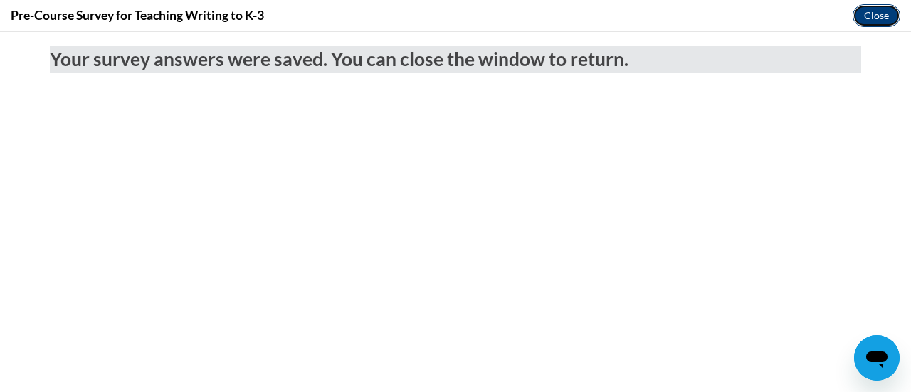
click at [876, 18] on button "Close" at bounding box center [876, 15] width 48 height 23
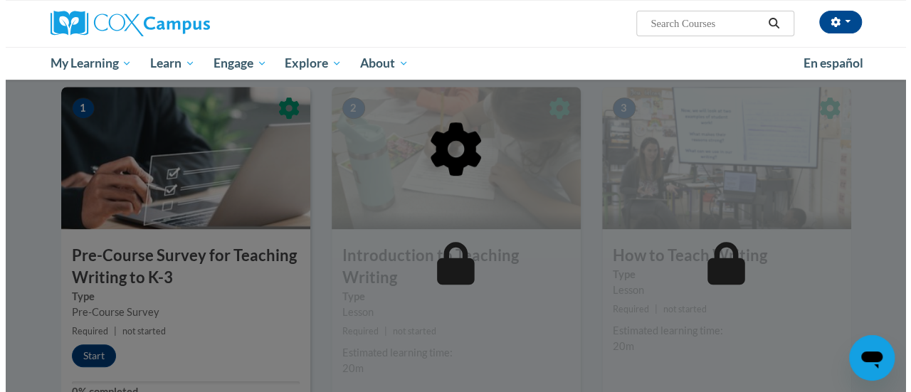
scroll to position [427, 0]
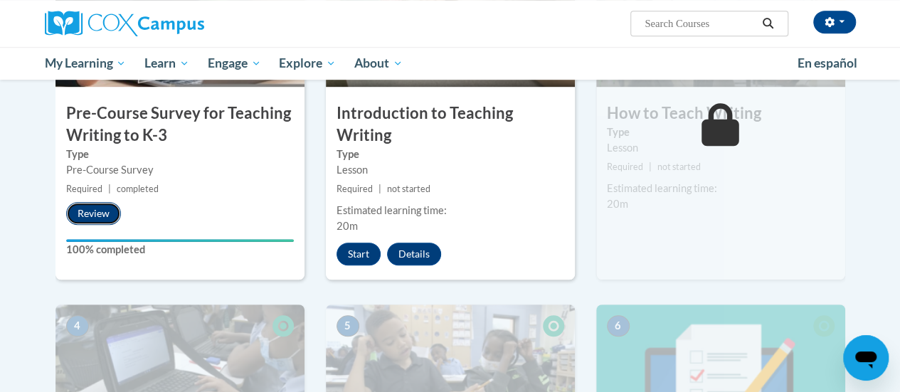
click at [91, 203] on button "Review" at bounding box center [93, 213] width 55 height 23
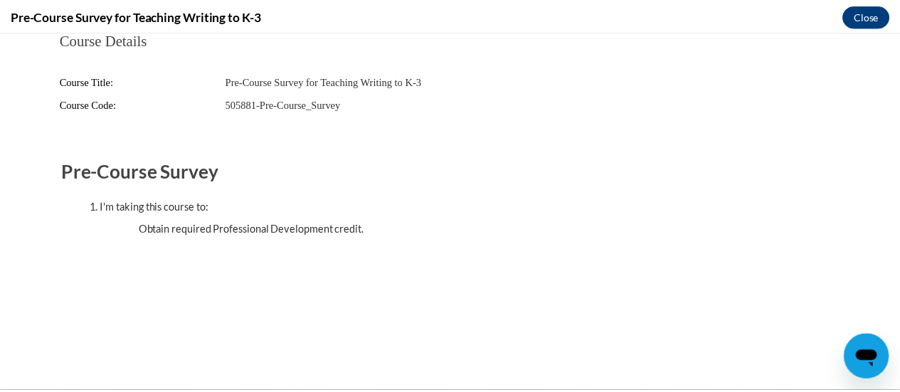
scroll to position [0, 0]
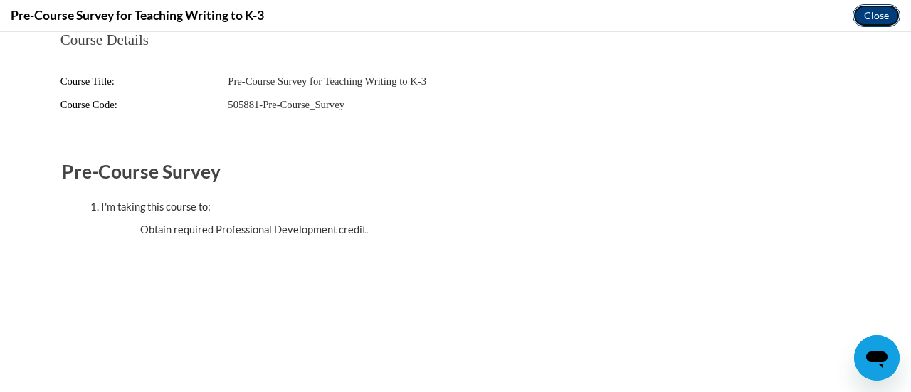
click at [872, 18] on button "Close" at bounding box center [876, 15] width 48 height 23
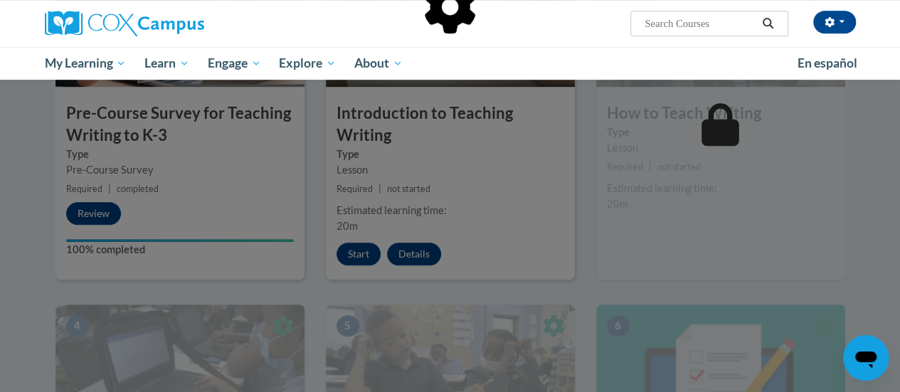
click at [356, 254] on div at bounding box center [450, 196] width 900 height 392
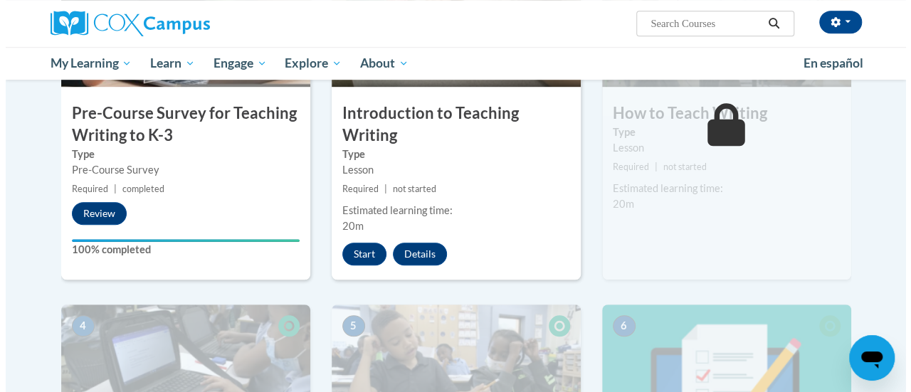
scroll to position [498, 0]
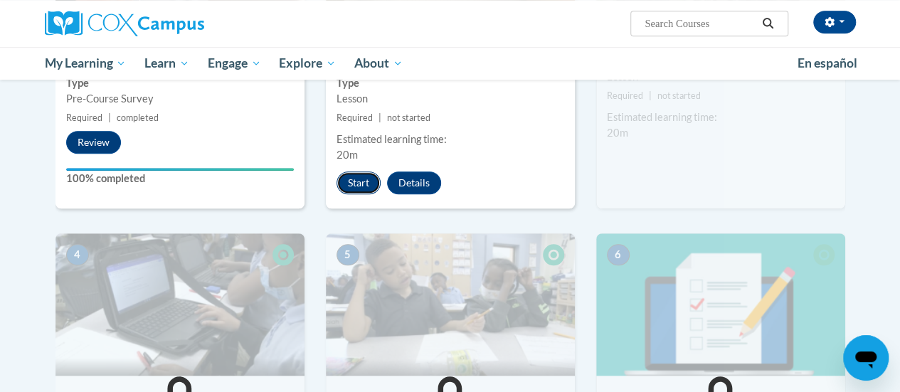
click at [358, 184] on button "Start" at bounding box center [358, 182] width 44 height 23
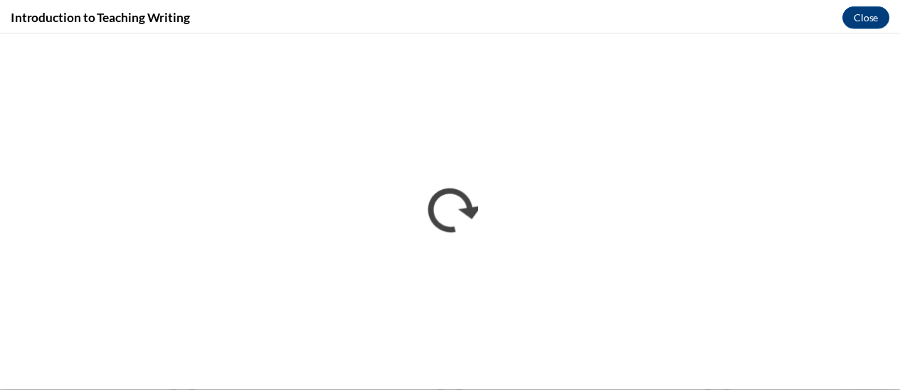
scroll to position [0, 0]
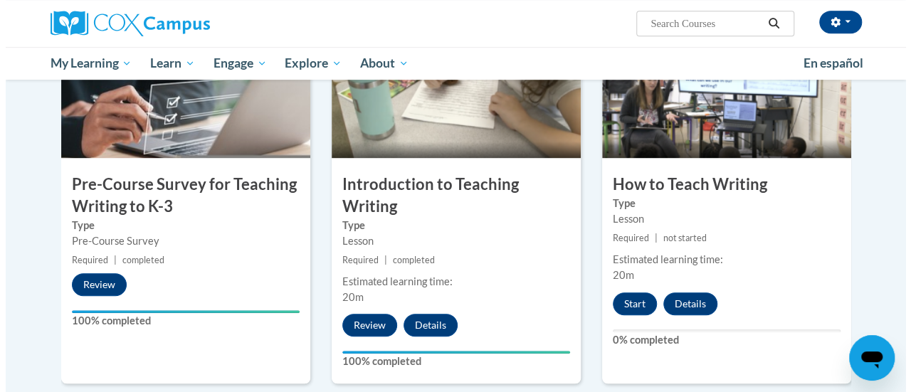
scroll to position [427, 0]
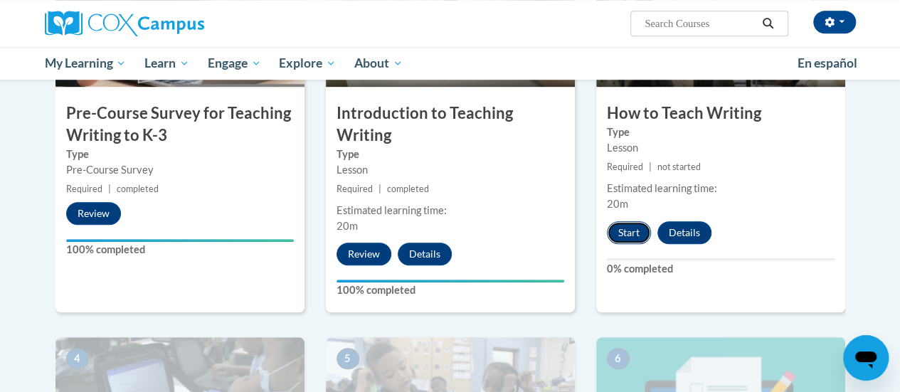
click at [619, 233] on button "Start" at bounding box center [629, 232] width 44 height 23
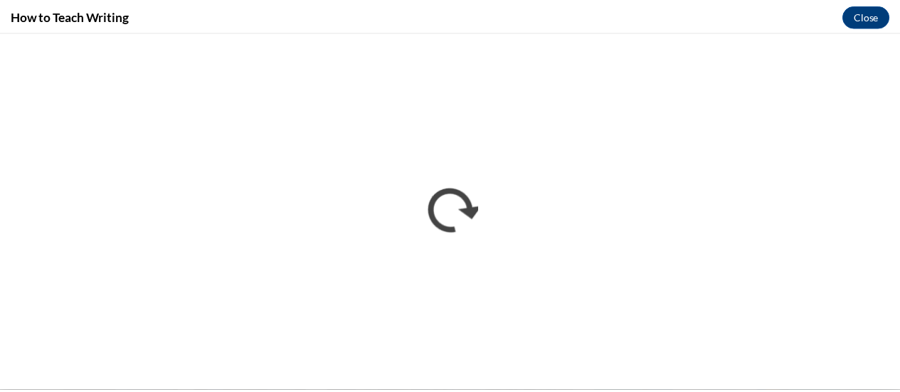
scroll to position [0, 0]
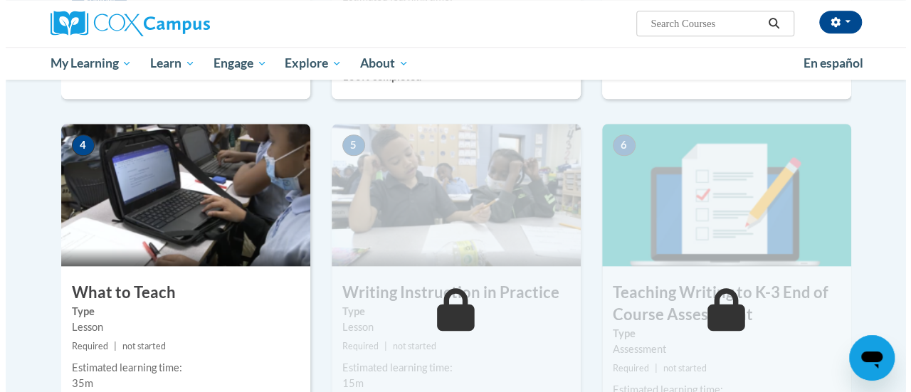
scroll to position [783, 0]
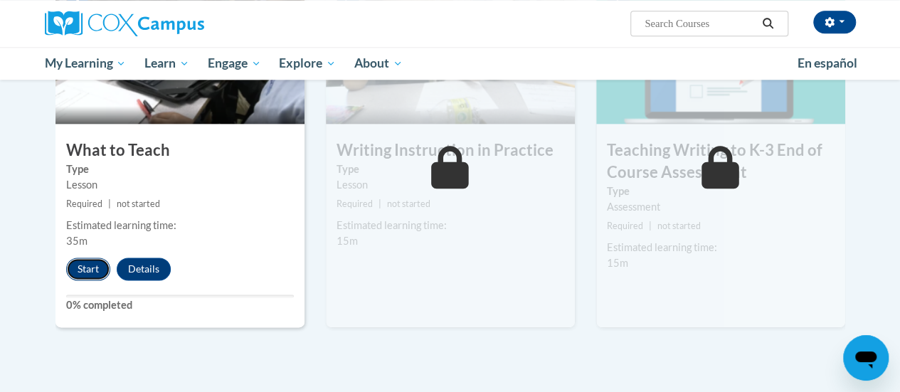
click at [86, 267] on button "Start" at bounding box center [88, 269] width 44 height 23
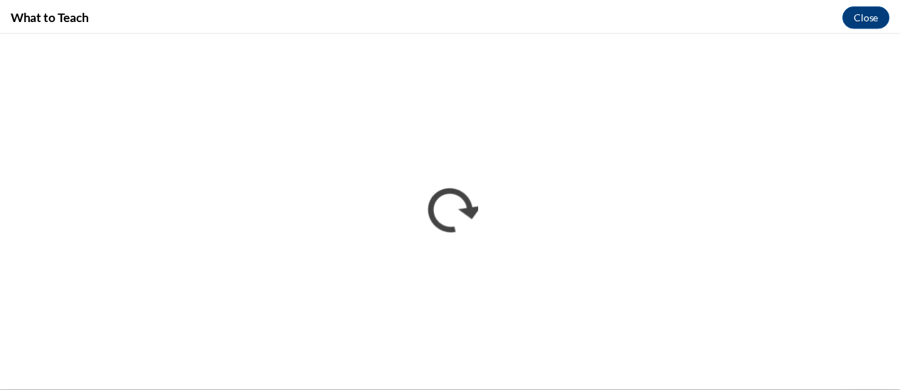
scroll to position [0, 0]
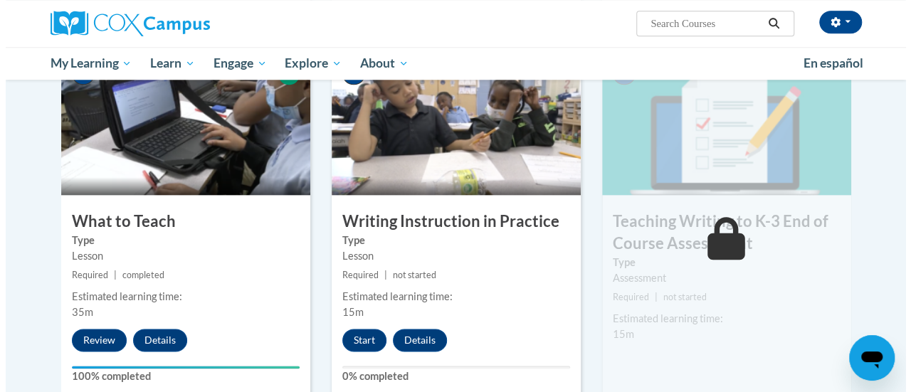
scroll to position [783, 0]
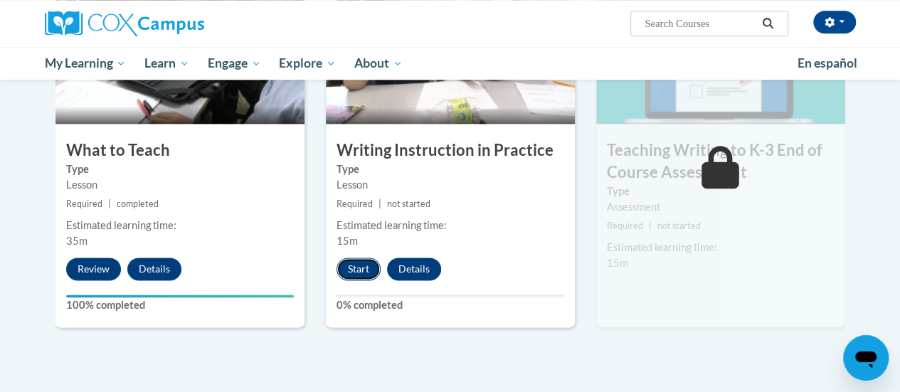
click at [354, 265] on button "Start" at bounding box center [358, 269] width 44 height 23
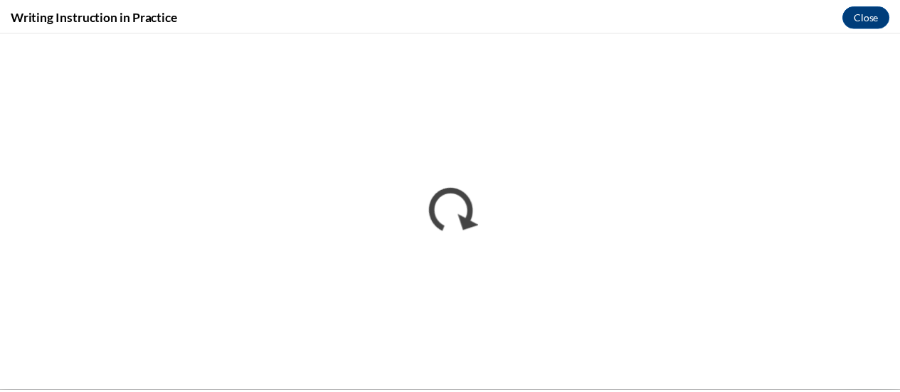
scroll to position [0, 0]
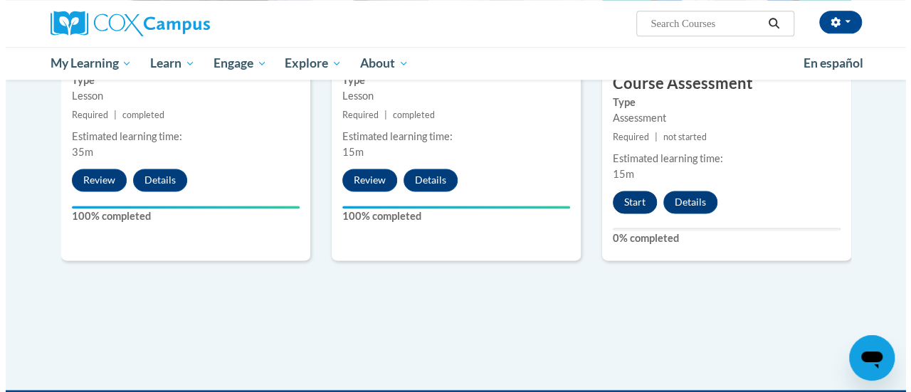
scroll to position [800, 0]
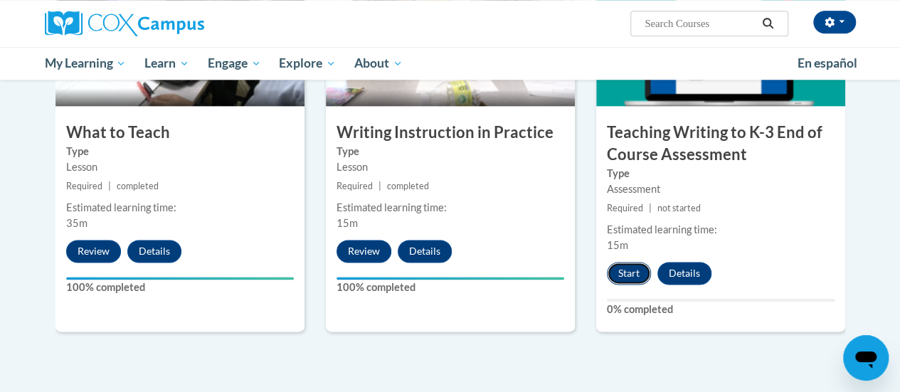
click at [622, 274] on button "Start" at bounding box center [629, 273] width 44 height 23
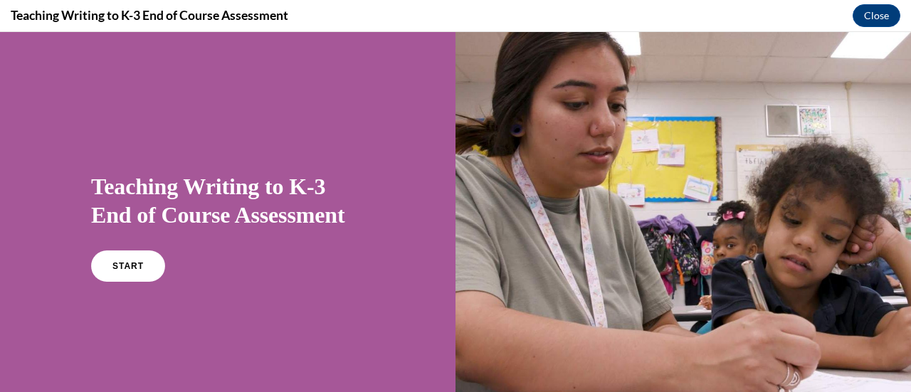
scroll to position [0, 0]
click at [107, 270] on link "START" at bounding box center [128, 266] width 78 height 33
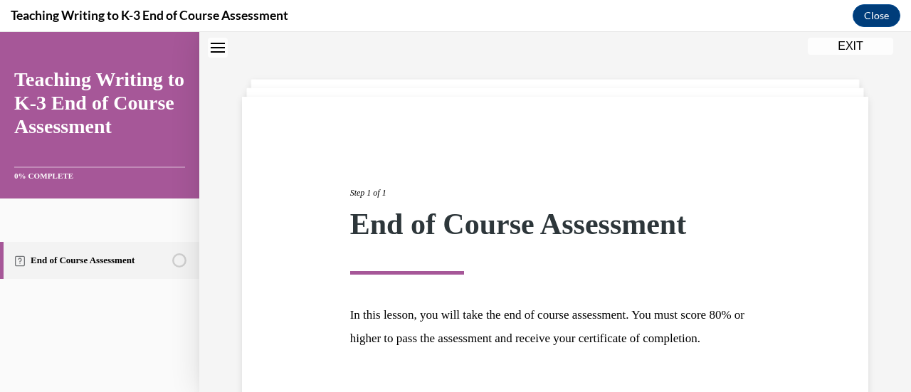
scroll to position [166, 0]
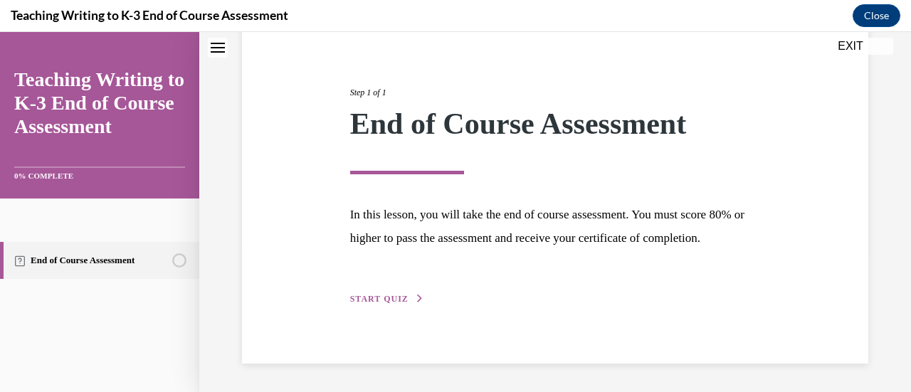
click at [381, 298] on span "START QUIZ" at bounding box center [379, 299] width 58 height 10
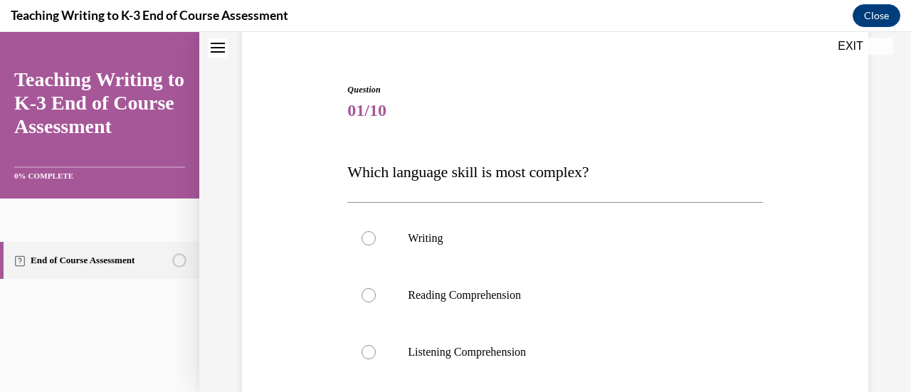
scroll to position [186, 0]
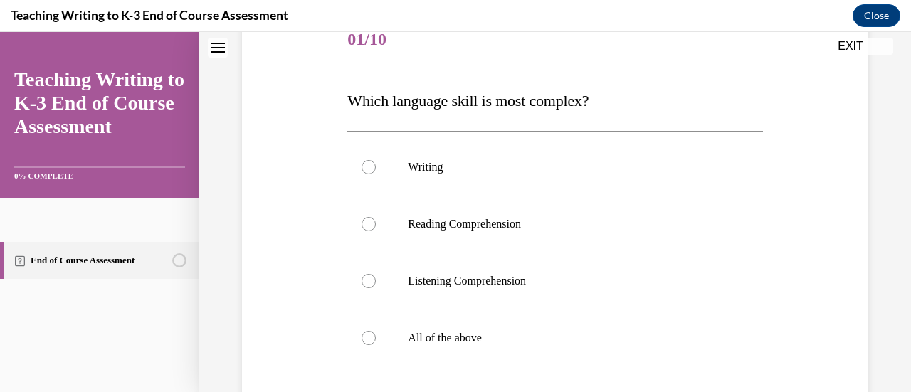
click at [204, 254] on div "Question 01/10 Which language skill is most complex? Writing Reading Comprehens…" at bounding box center [554, 231] width 711 height 680
click at [369, 161] on div at bounding box center [368, 167] width 14 height 14
click at [369, 161] on input "Writing" at bounding box center [368, 167] width 14 height 14
radio input "true"
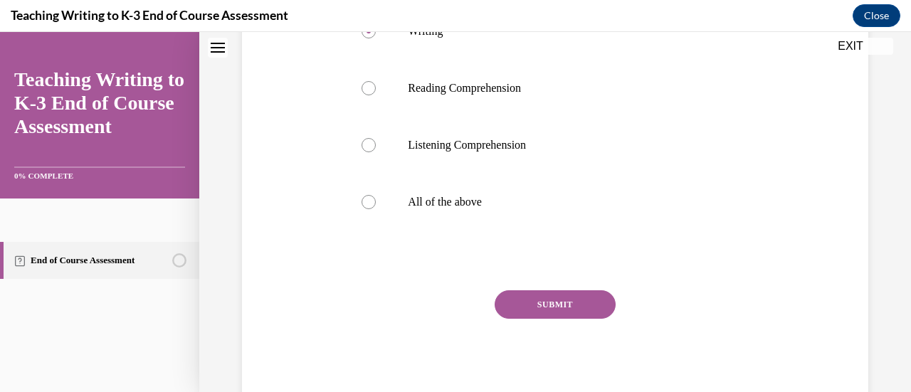
click at [525, 298] on button "SUBMIT" at bounding box center [554, 304] width 121 height 28
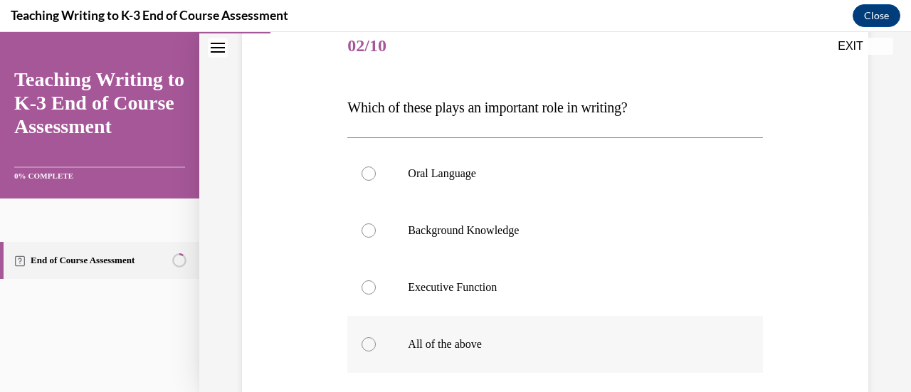
click at [373, 341] on label "All of the above" at bounding box center [554, 344] width 415 height 57
click at [373, 341] on input "All of the above" at bounding box center [368, 344] width 14 height 14
radio input "true"
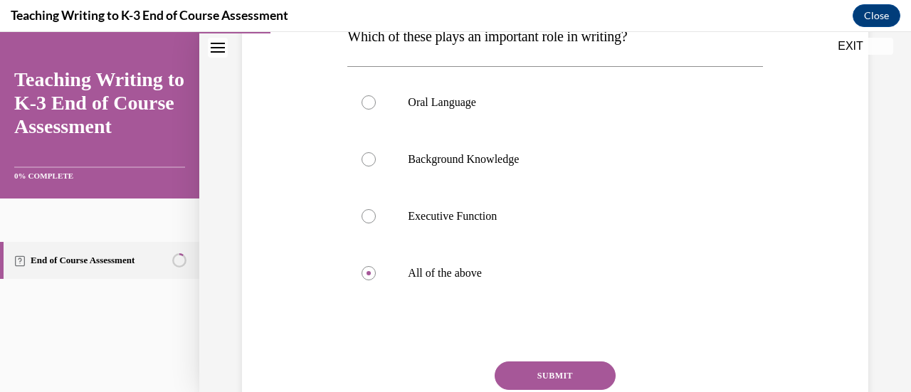
click at [560, 369] on button "SUBMIT" at bounding box center [554, 375] width 121 height 28
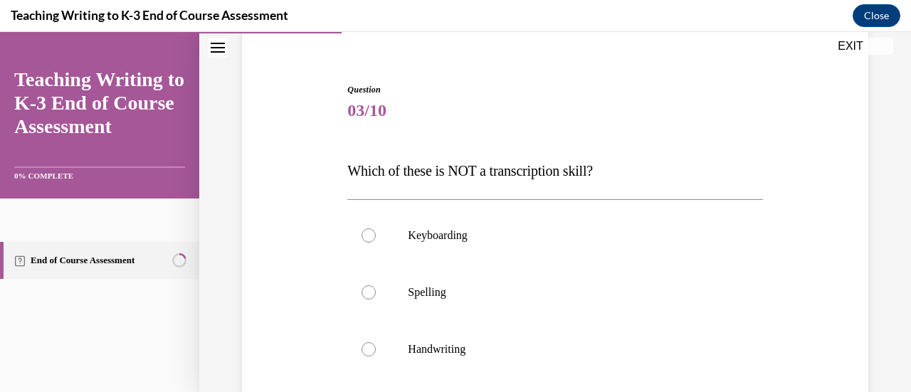
scroll to position [186, 0]
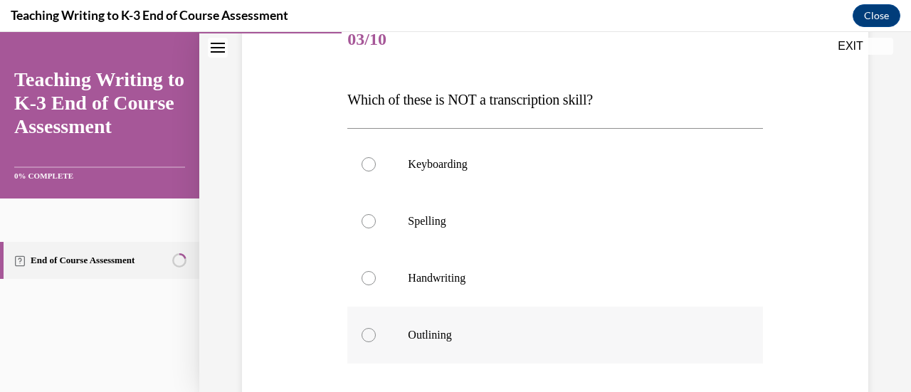
click at [364, 334] on div at bounding box center [368, 335] width 14 height 14
click at [364, 334] on input "Outlining" at bounding box center [368, 335] width 14 height 14
radio input "true"
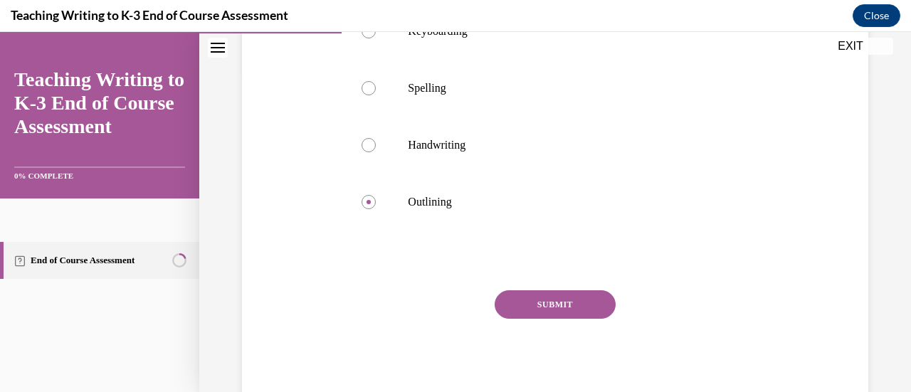
click at [565, 297] on button "SUBMIT" at bounding box center [554, 304] width 121 height 28
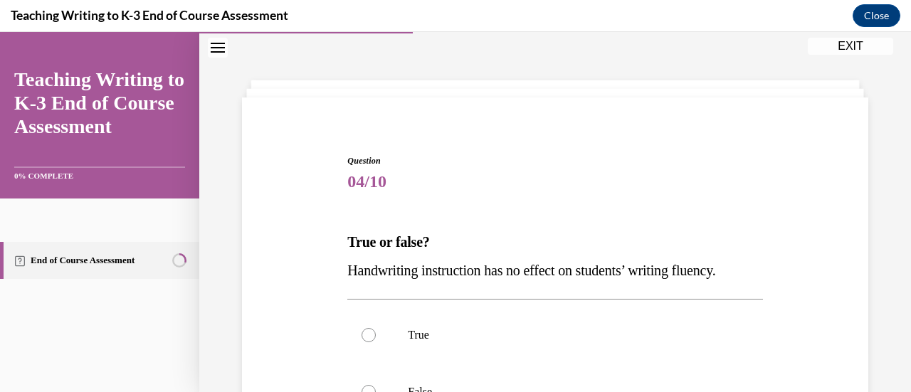
scroll to position [115, 0]
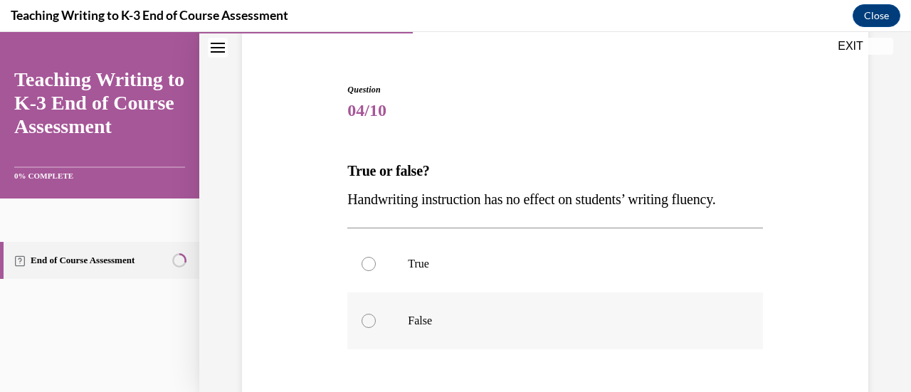
click at [371, 319] on div at bounding box center [368, 321] width 14 height 14
click at [371, 319] on input "False" at bounding box center [368, 321] width 14 height 14
radio input "true"
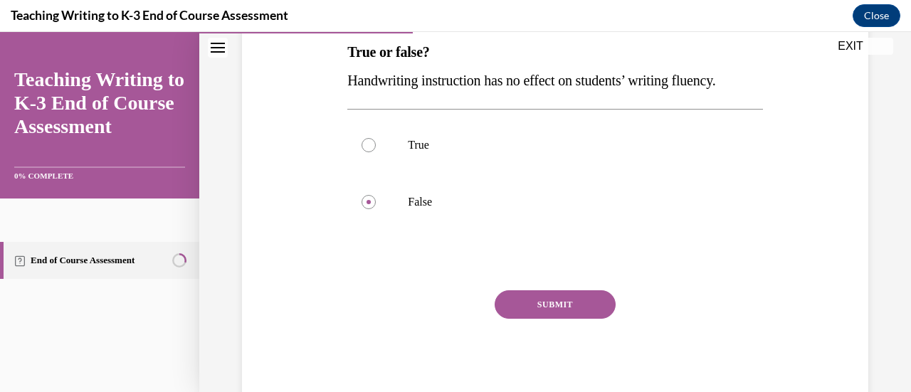
click at [535, 304] on button "SUBMIT" at bounding box center [554, 304] width 121 height 28
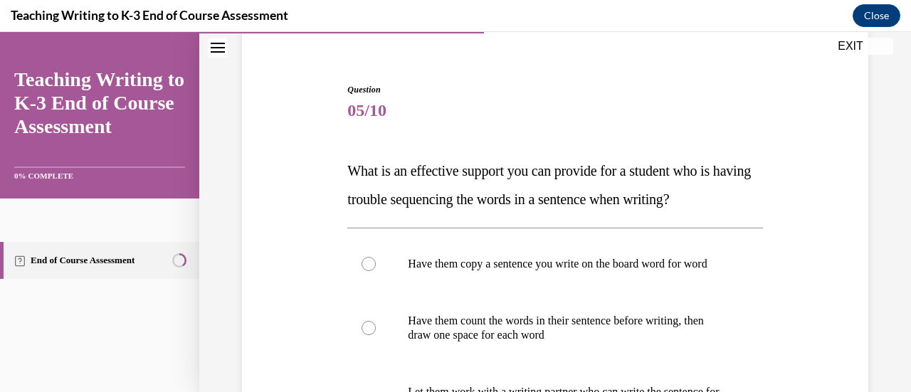
scroll to position [186, 0]
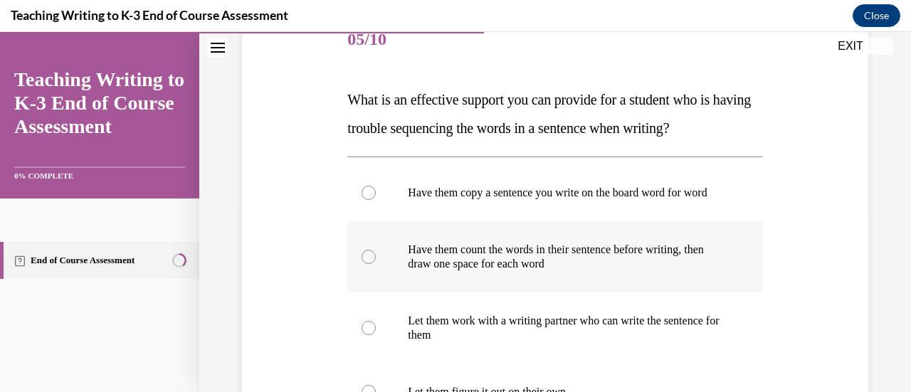
click at [384, 269] on label "Have them count the words in their sentence before writing, then draw one space…" at bounding box center [554, 256] width 415 height 71
click at [376, 264] on input "Have them count the words in their sentence before writing, then draw one space…" at bounding box center [368, 257] width 14 height 14
radio input "true"
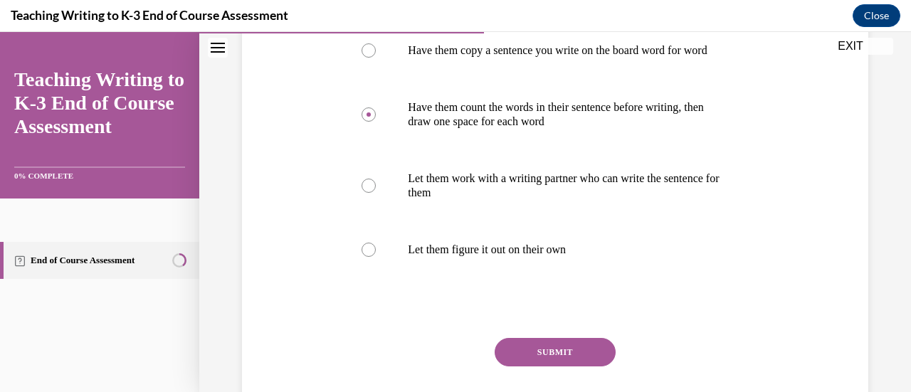
click at [569, 359] on button "SUBMIT" at bounding box center [554, 352] width 121 height 28
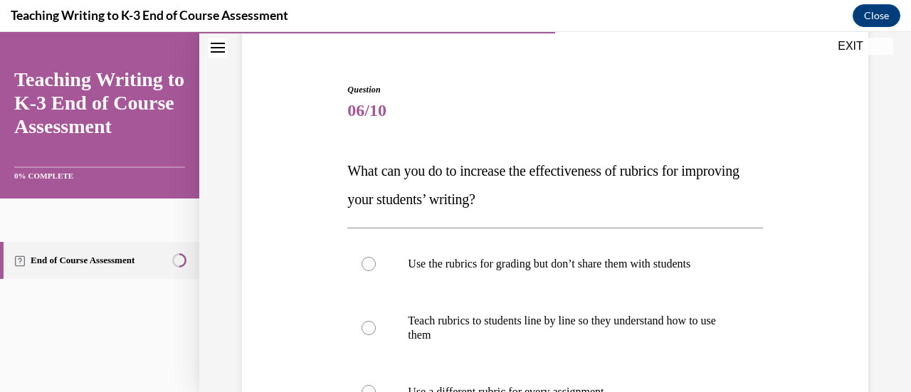
scroll to position [186, 0]
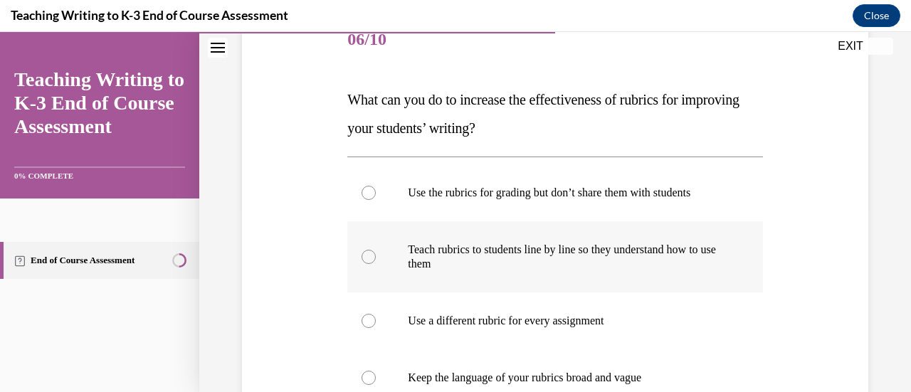
click at [365, 258] on div at bounding box center [368, 257] width 14 height 14
click at [365, 258] on input "Teach rubrics to students line by line so they understand how to use them" at bounding box center [368, 257] width 14 height 14
radio input "true"
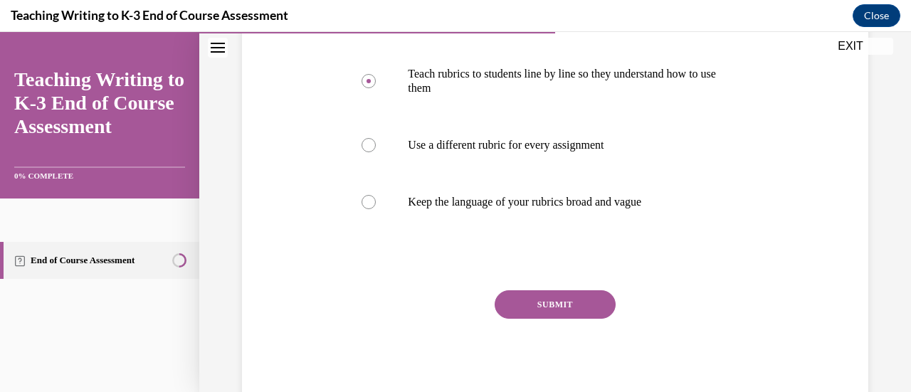
click at [526, 302] on button "SUBMIT" at bounding box center [554, 304] width 121 height 28
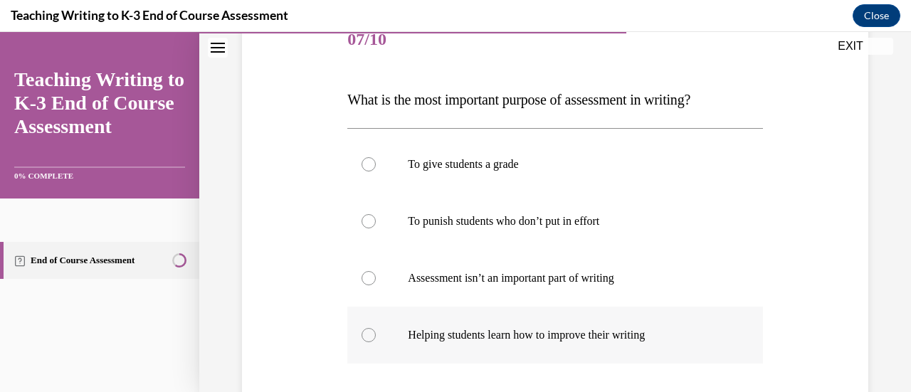
click at [366, 338] on div at bounding box center [368, 335] width 14 height 14
click at [366, 338] on input "Helping students learn how to improve their writing" at bounding box center [368, 335] width 14 height 14
radio input "true"
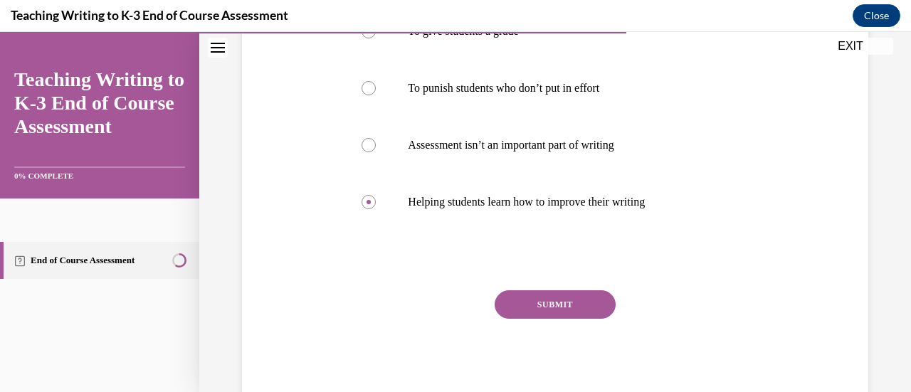
click at [522, 307] on button "SUBMIT" at bounding box center [554, 304] width 121 height 28
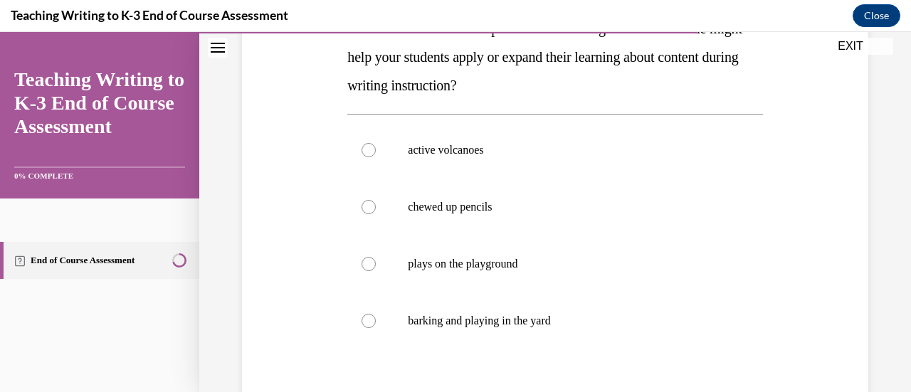
scroll to position [115, 0]
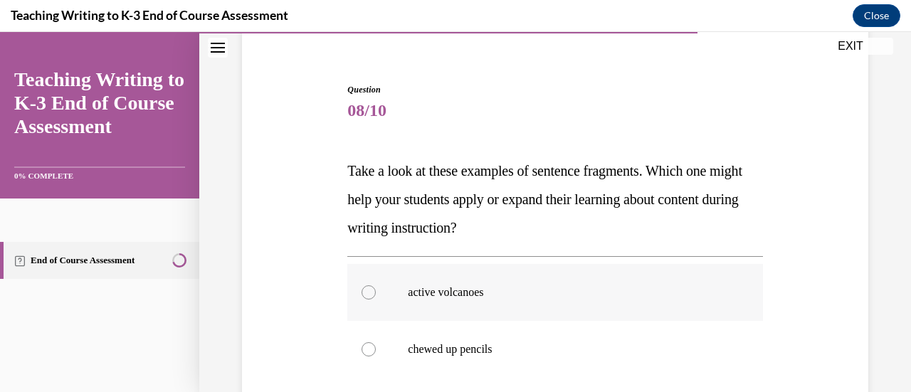
click at [369, 288] on div at bounding box center [368, 292] width 14 height 14
click at [369, 288] on input "active volcanoes" at bounding box center [368, 292] width 14 height 14
radio input "true"
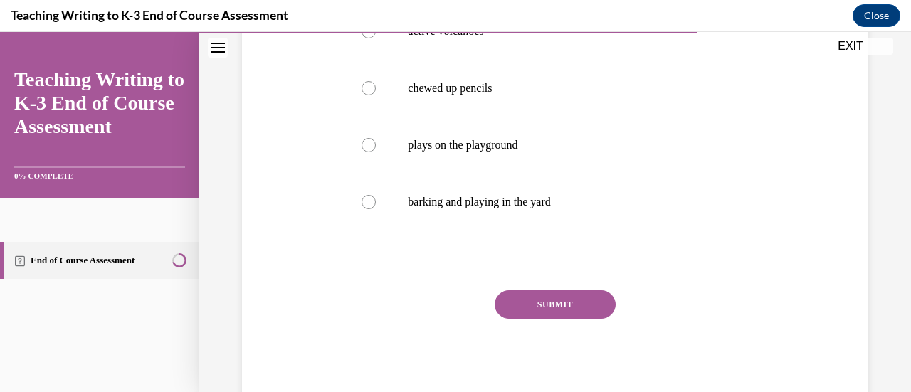
click at [521, 307] on button "SUBMIT" at bounding box center [554, 304] width 121 height 28
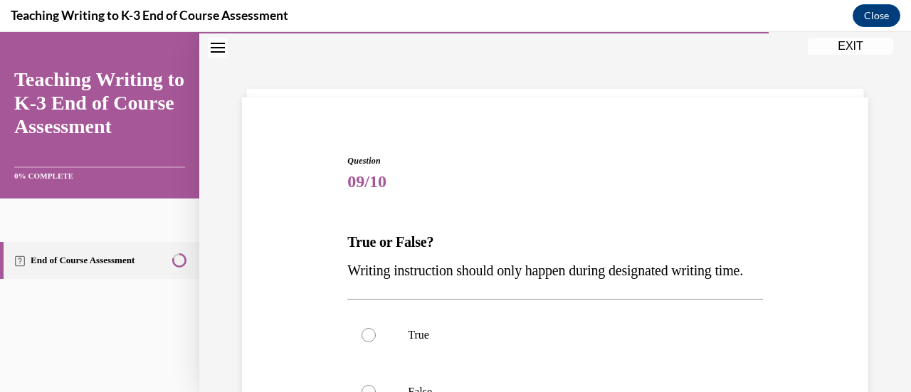
scroll to position [186, 0]
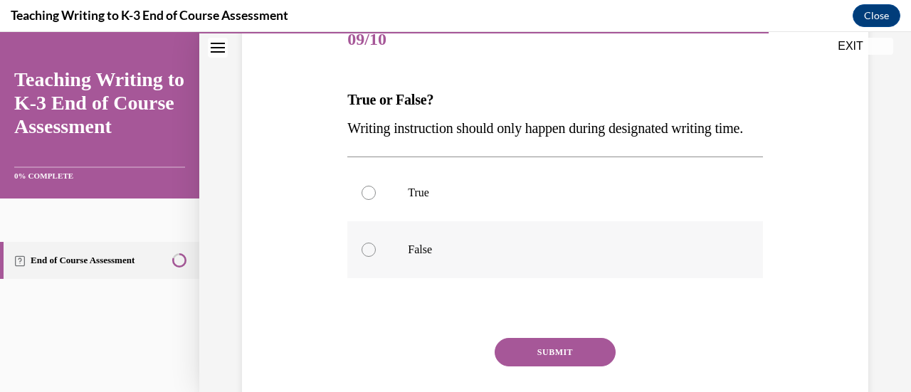
click at [368, 257] on div at bounding box center [368, 250] width 14 height 14
click at [368, 257] on input "False" at bounding box center [368, 250] width 14 height 14
radio input "true"
click at [528, 366] on button "SUBMIT" at bounding box center [554, 352] width 121 height 28
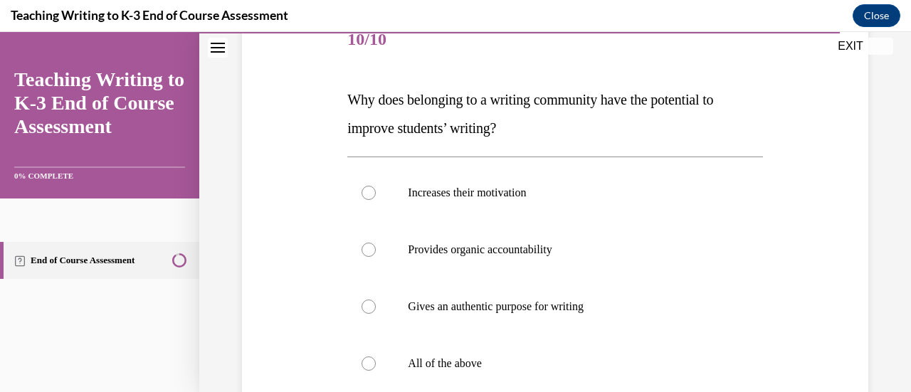
scroll to position [257, 0]
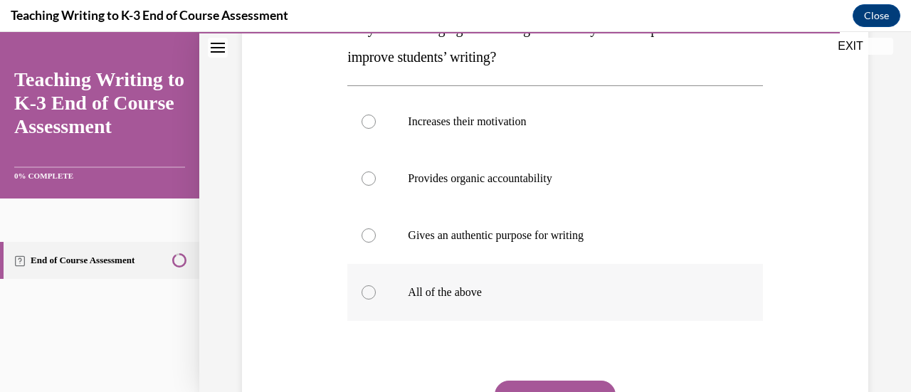
click at [371, 296] on div at bounding box center [368, 292] width 14 height 14
click at [371, 296] on input "All of the above" at bounding box center [368, 292] width 14 height 14
radio input "true"
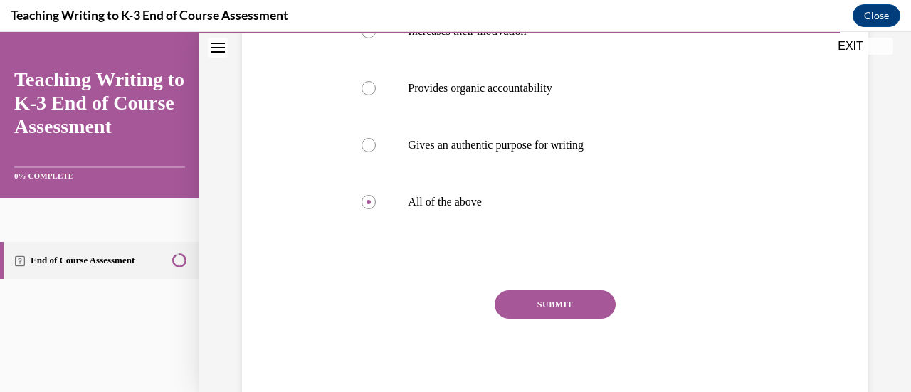
click at [546, 290] on button "SUBMIT" at bounding box center [554, 304] width 121 height 28
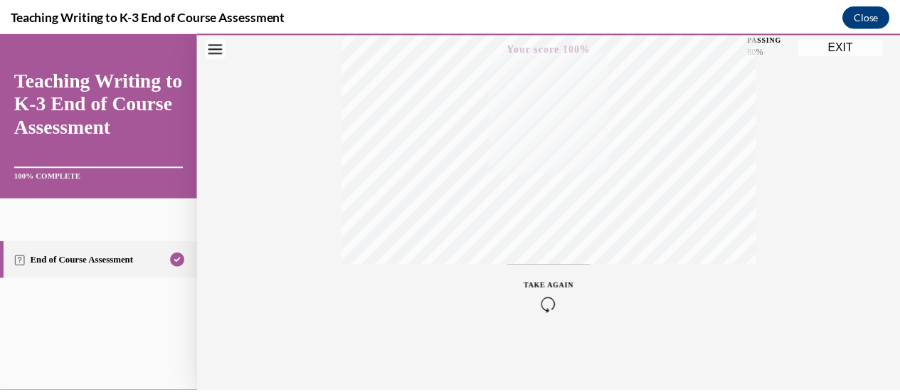
scroll to position [0, 0]
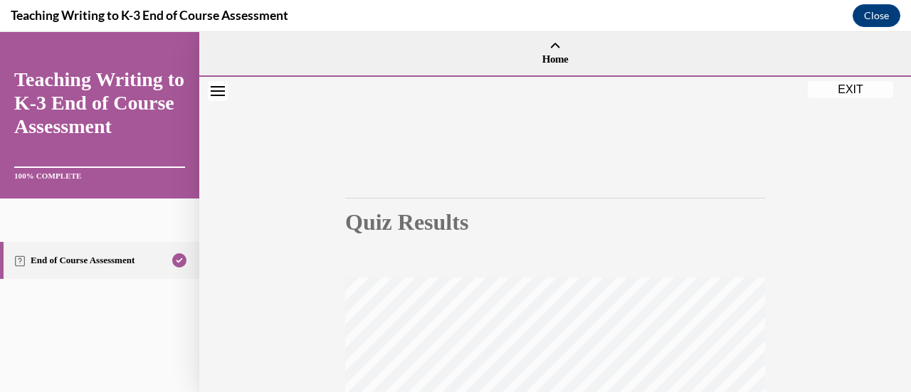
click at [849, 93] on button "EXIT" at bounding box center [849, 89] width 85 height 17
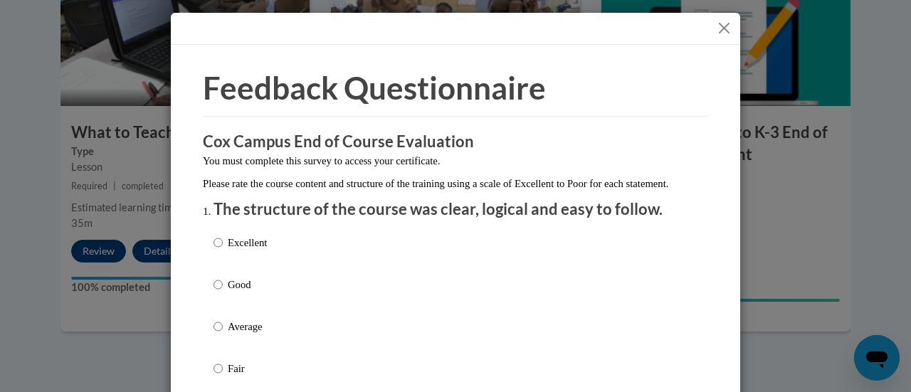
click at [723, 26] on button "Close" at bounding box center [724, 28] width 18 height 18
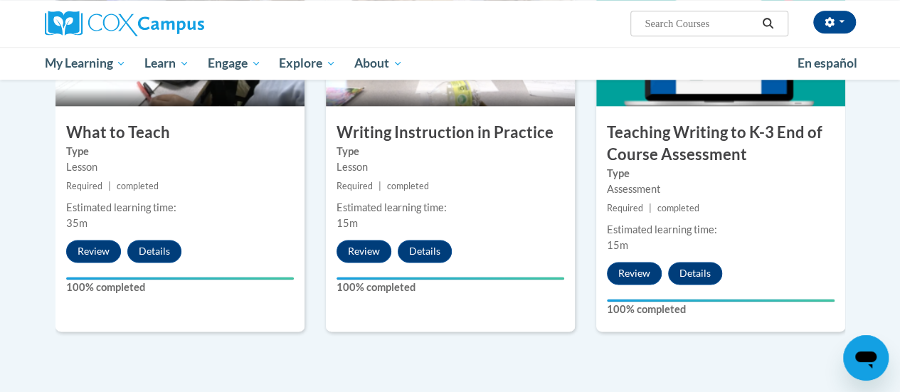
click at [717, 24] on input "Search..." at bounding box center [700, 23] width 114 height 17
type input "data driven instruction"
click at [773, 19] on icon "Search" at bounding box center [767, 23] width 13 height 11
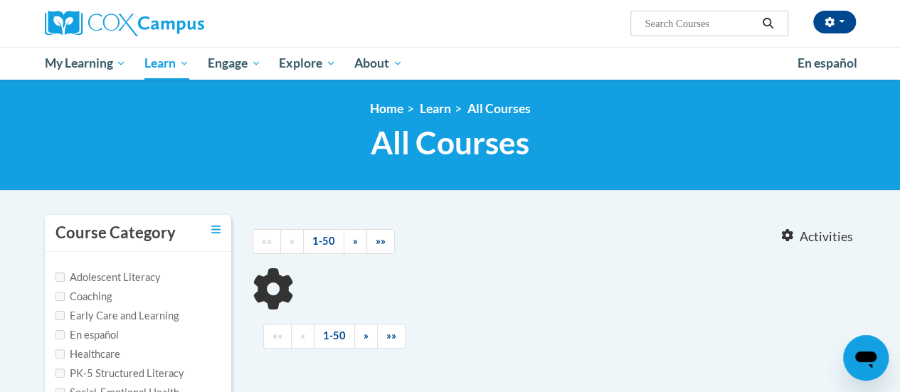
type input "data driven instruction"
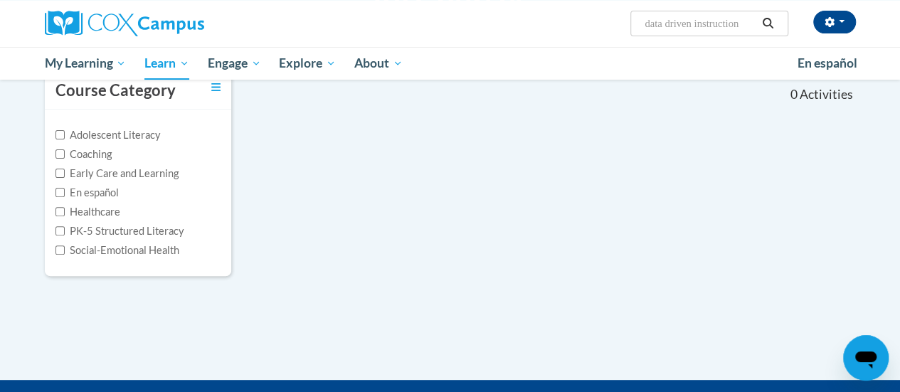
scroll to position [213, 0]
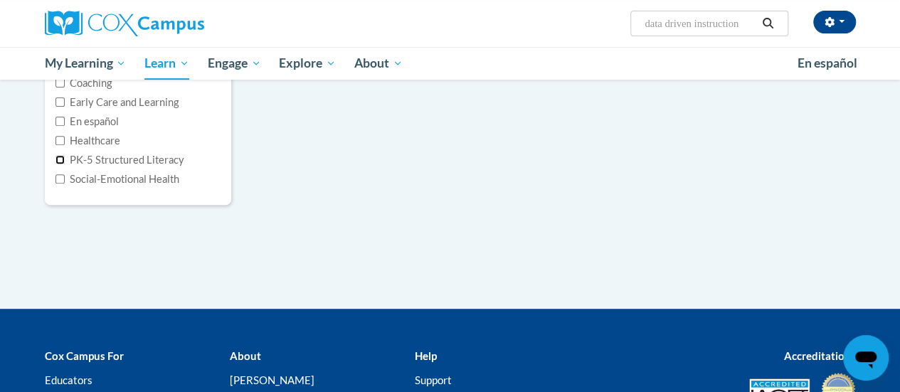
click at [63, 158] on input "PK-5 Structured Literacy" at bounding box center [59, 159] width 9 height 9
checkbox input "true"
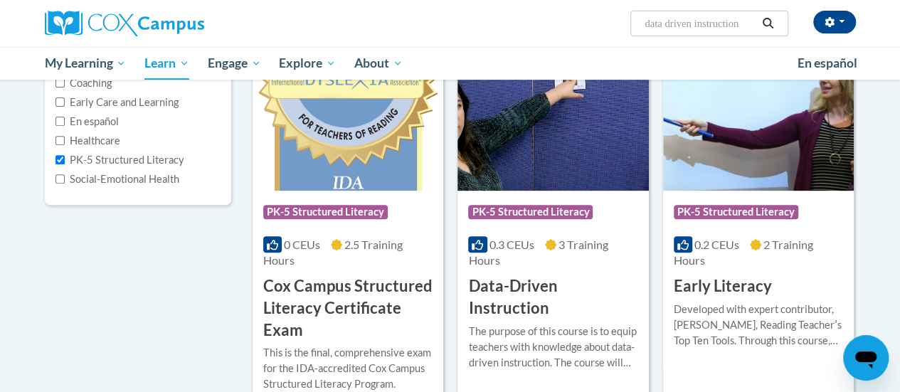
click at [553, 290] on h3 "Data-Driven Instruction" at bounding box center [552, 297] width 169 height 44
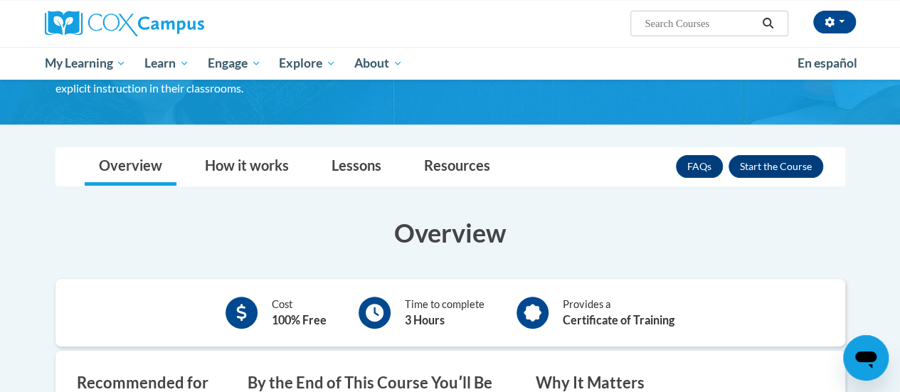
scroll to position [71, 0]
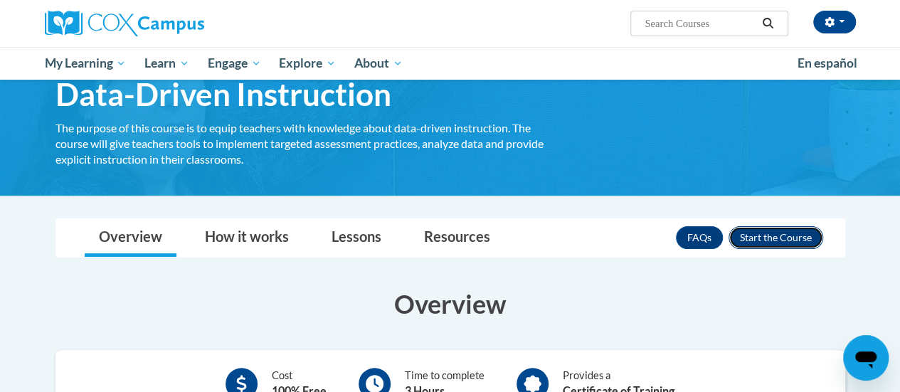
click at [783, 234] on button "Enroll" at bounding box center [775, 237] width 95 height 23
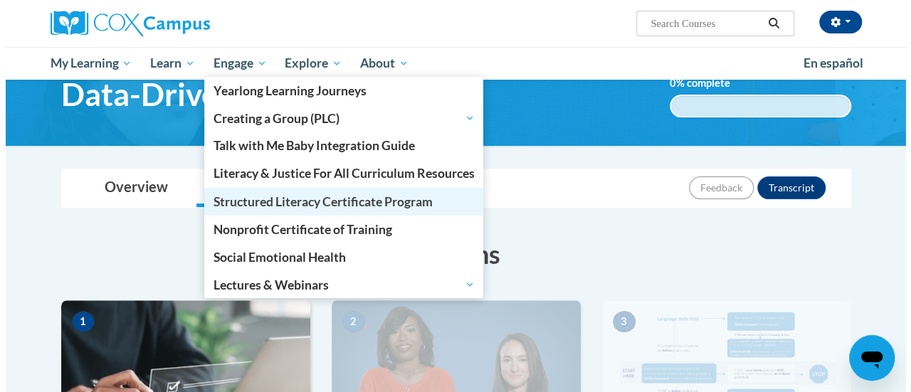
scroll to position [285, 0]
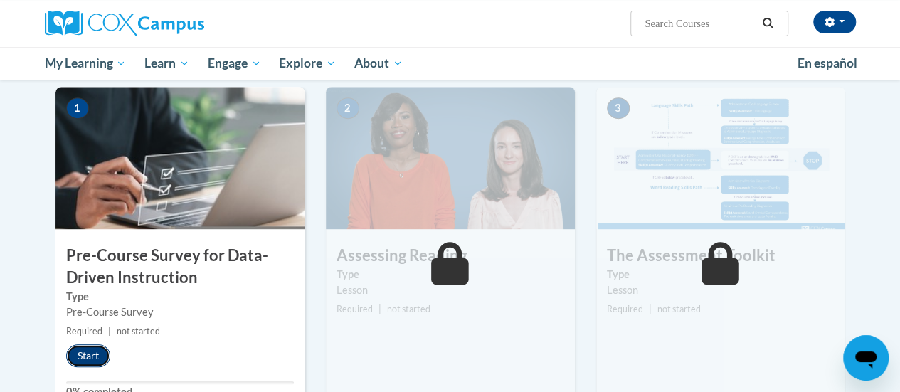
click at [97, 353] on button "Start" at bounding box center [88, 355] width 44 height 23
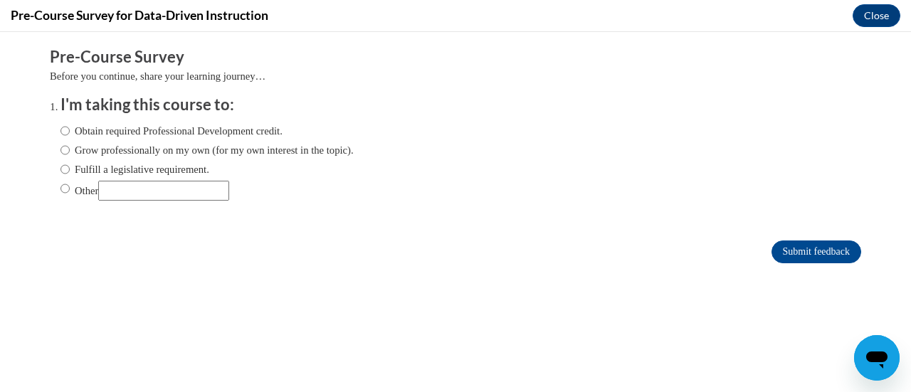
scroll to position [0, 0]
click at [60, 132] on input "Obtain required Professional Development credit." at bounding box center [64, 131] width 9 height 16
radio input "true"
click at [777, 251] on input "Submit feedback" at bounding box center [816, 251] width 90 height 23
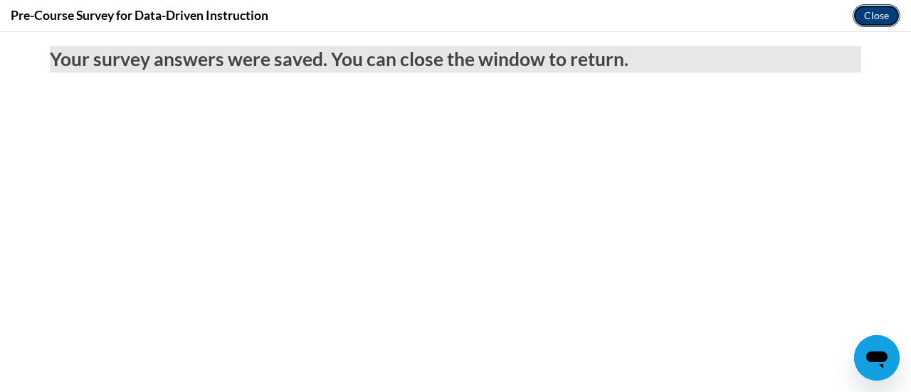
click at [875, 19] on button "Close" at bounding box center [876, 15] width 48 height 23
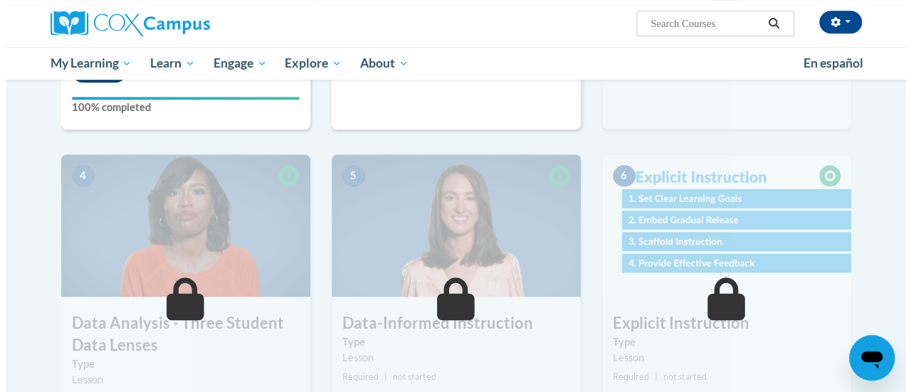
scroll to position [427, 0]
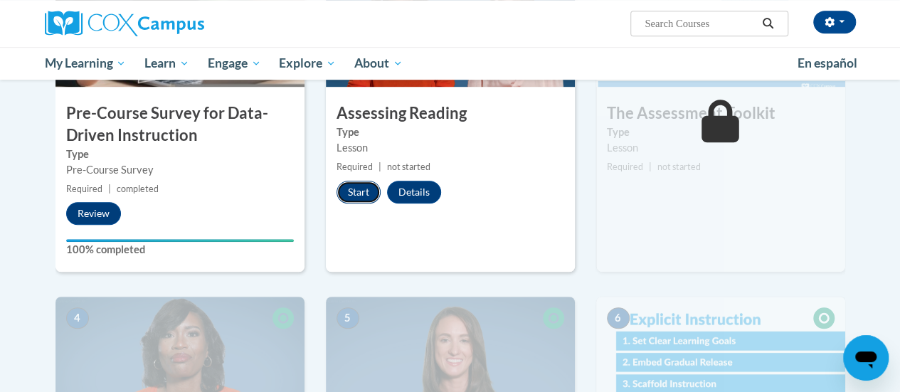
click at [353, 190] on button "Start" at bounding box center [358, 192] width 44 height 23
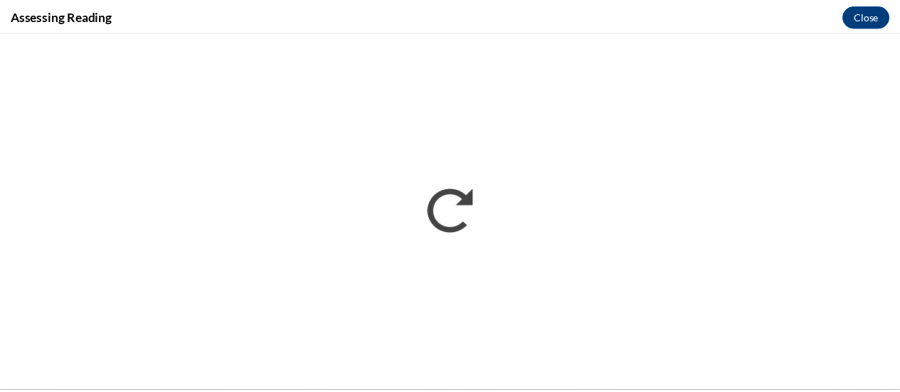
scroll to position [0, 0]
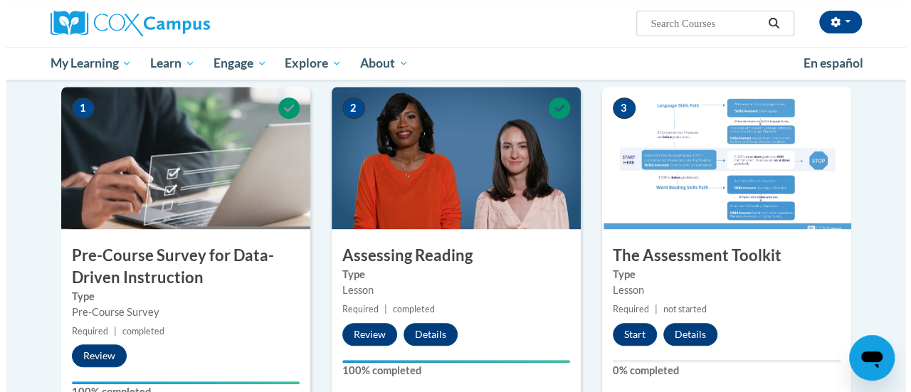
scroll to position [427, 0]
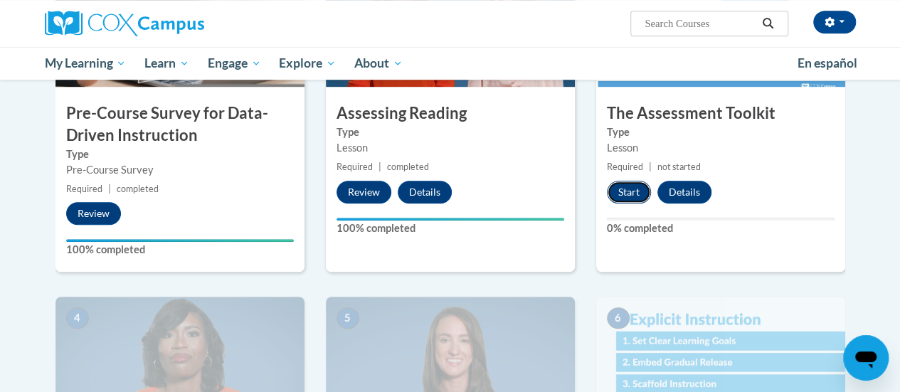
click at [623, 189] on button "Start" at bounding box center [629, 192] width 44 height 23
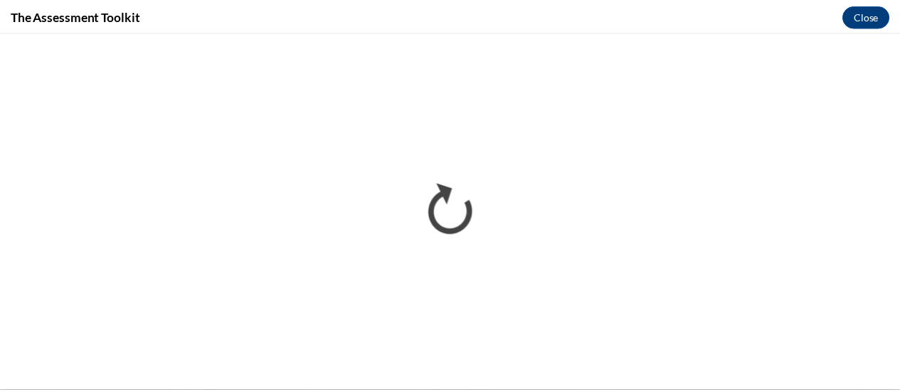
scroll to position [0, 0]
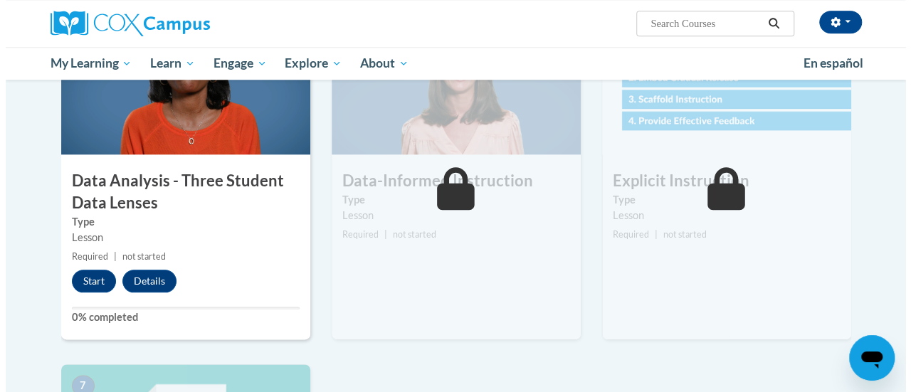
scroll to position [783, 0]
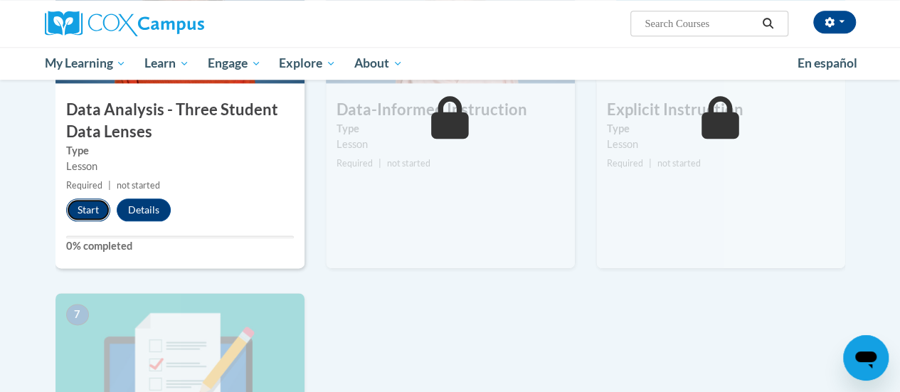
click at [88, 207] on button "Start" at bounding box center [88, 209] width 44 height 23
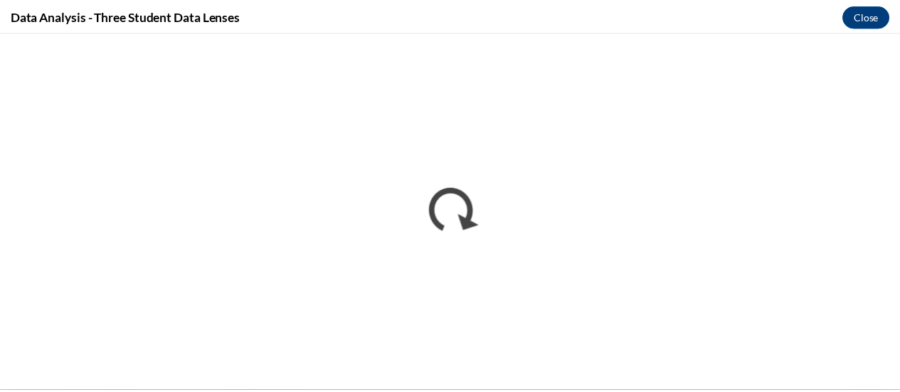
scroll to position [0, 0]
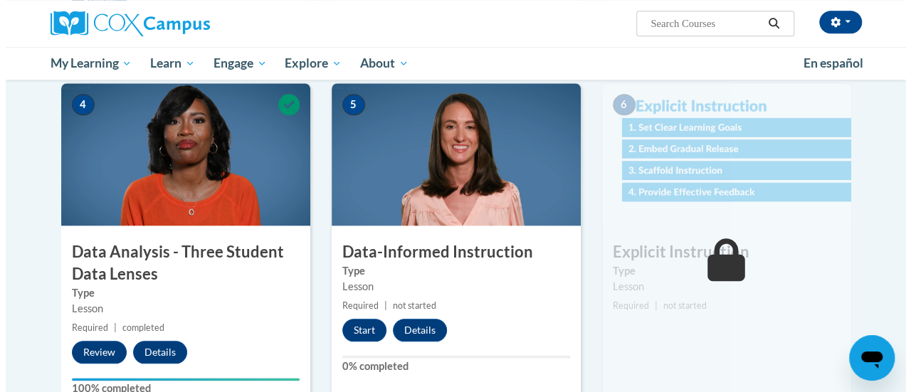
scroll to position [711, 0]
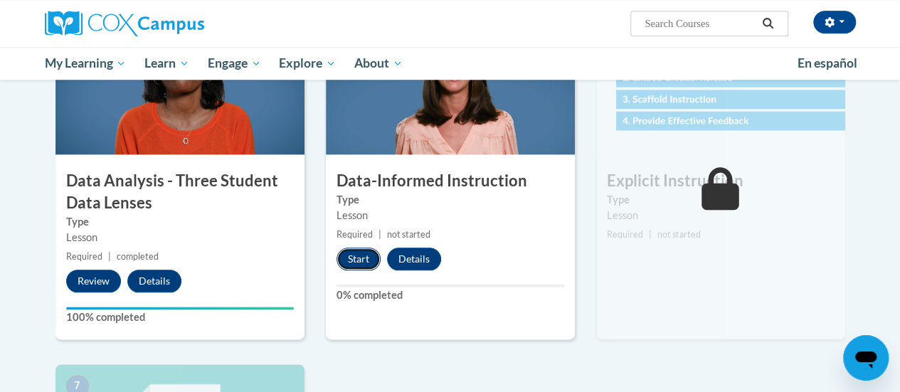
click at [353, 258] on button "Start" at bounding box center [358, 259] width 44 height 23
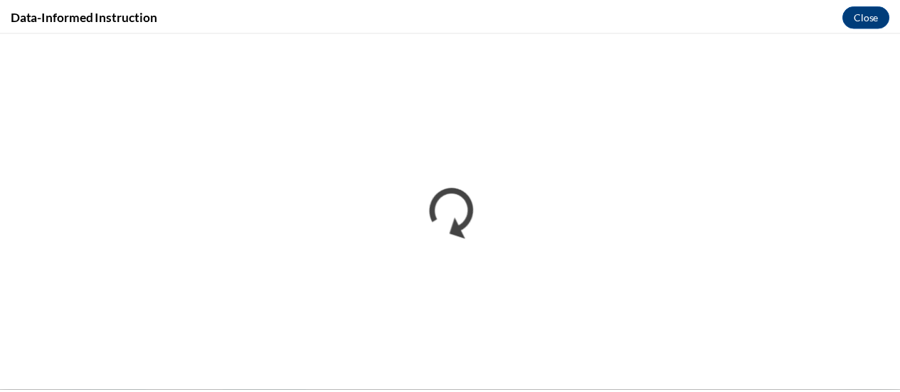
scroll to position [0, 0]
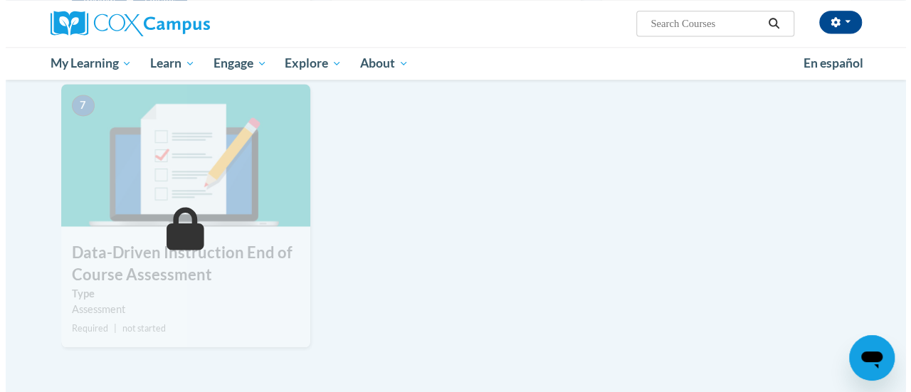
scroll to position [778, 0]
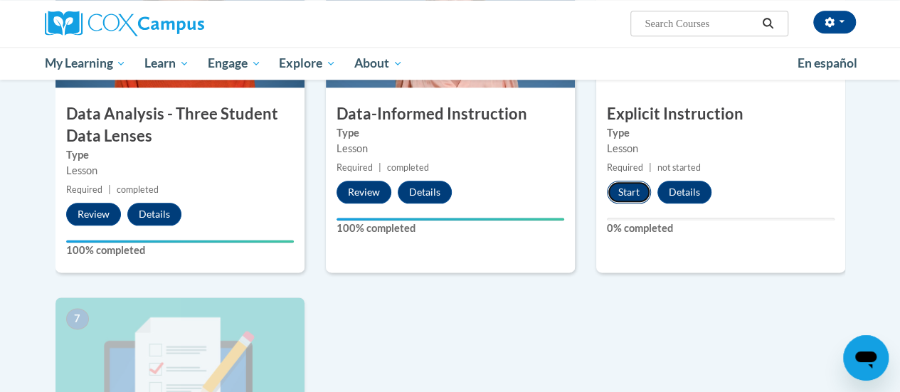
click at [625, 184] on button "Start" at bounding box center [629, 192] width 44 height 23
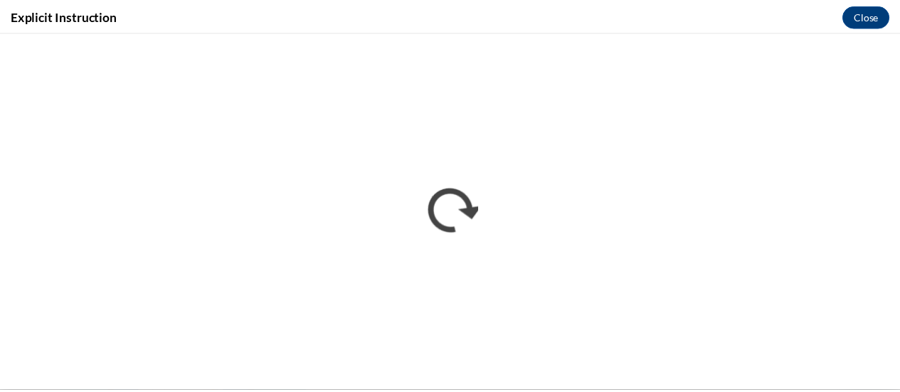
scroll to position [0, 0]
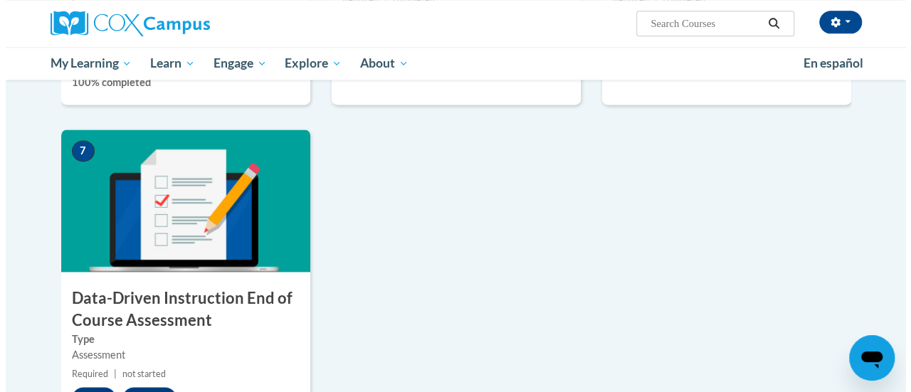
scroll to position [1017, 0]
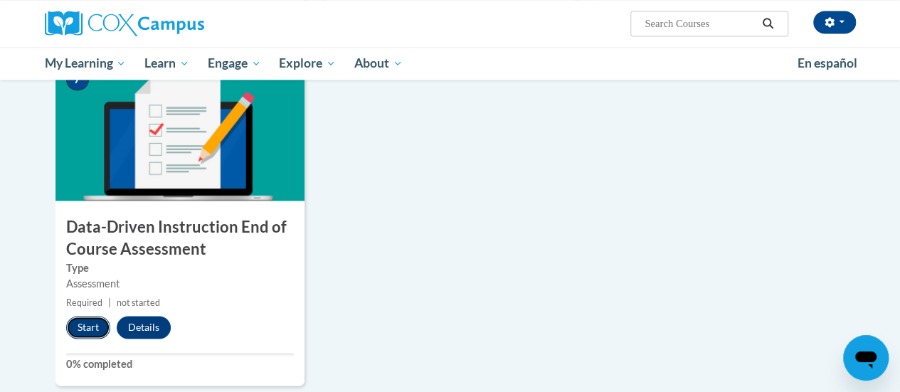
click at [95, 329] on button "Start" at bounding box center [88, 327] width 44 height 23
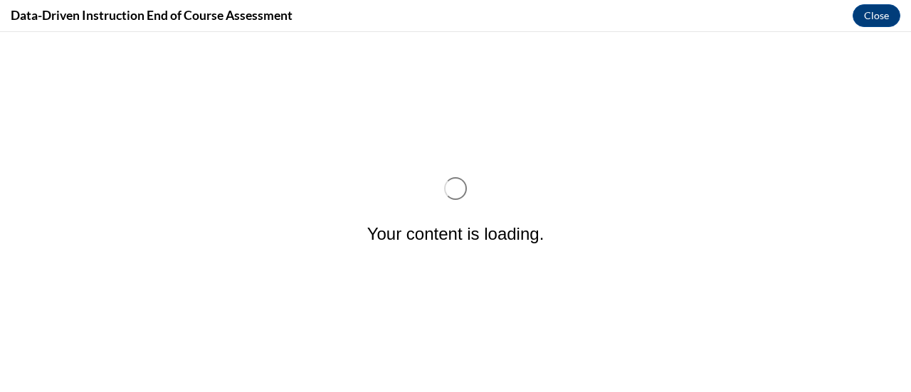
scroll to position [0, 0]
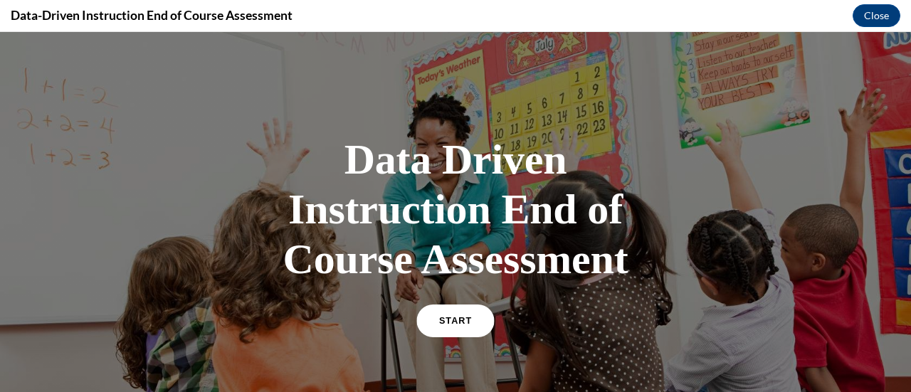
click at [442, 310] on link "START" at bounding box center [455, 320] width 78 height 33
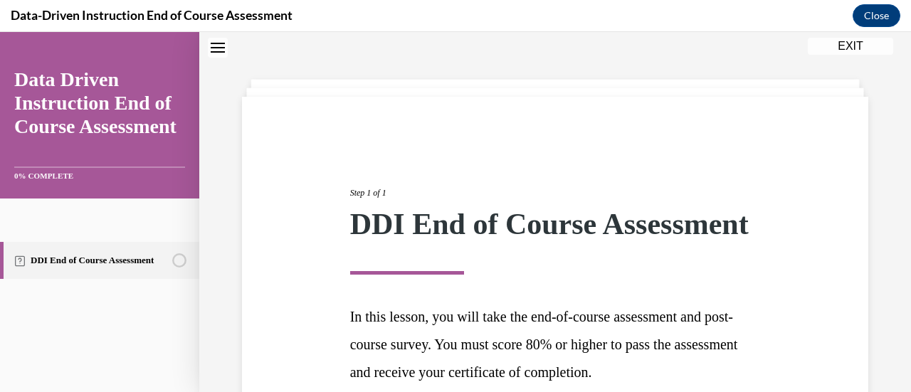
scroll to position [209, 0]
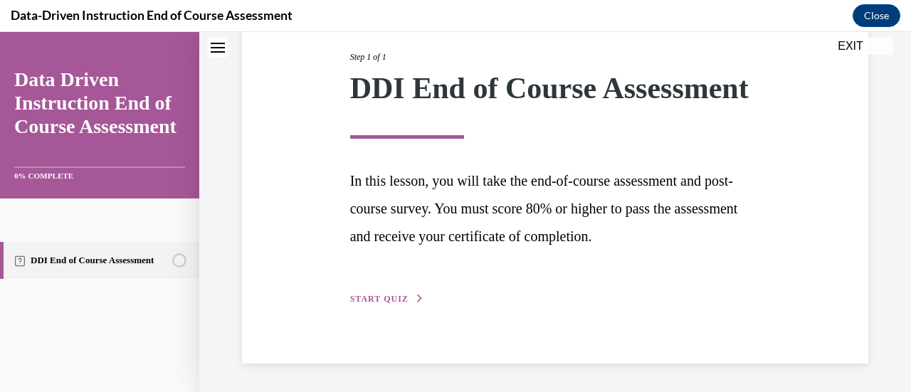
click at [370, 302] on span "START QUIZ" at bounding box center [379, 299] width 58 height 10
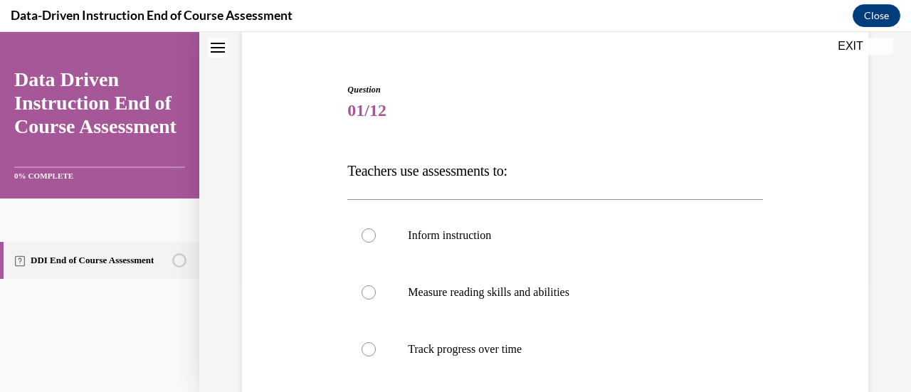
scroll to position [186, 0]
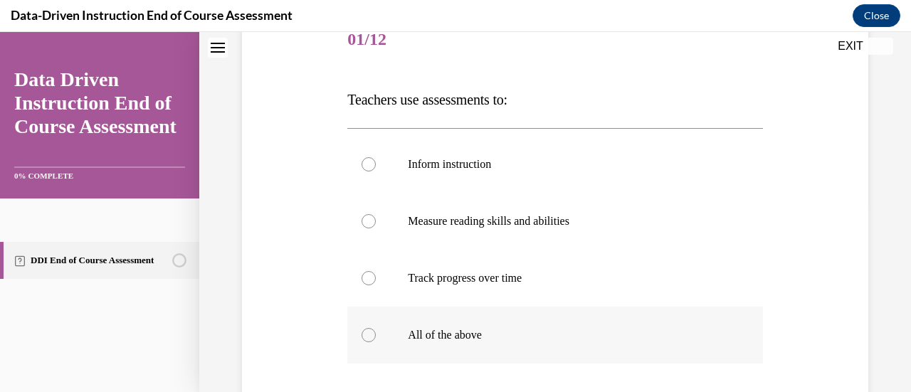
click at [371, 344] on label "All of the above" at bounding box center [554, 335] width 415 height 57
click at [371, 342] on input "All of the above" at bounding box center [368, 335] width 14 height 14
radio input "true"
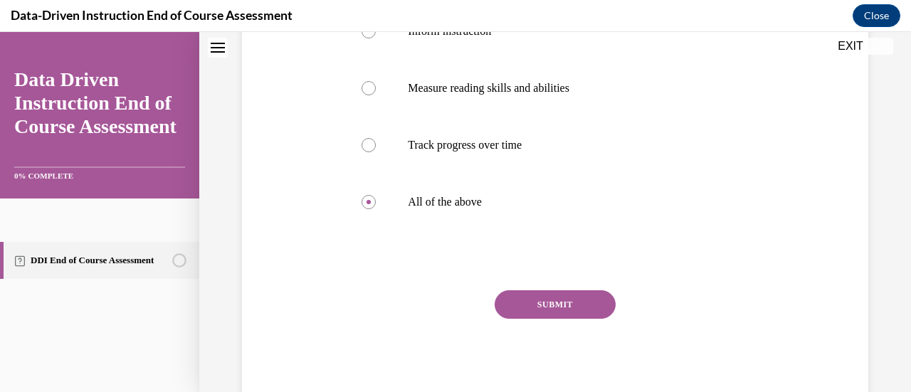
click at [530, 312] on button "SUBMIT" at bounding box center [554, 304] width 121 height 28
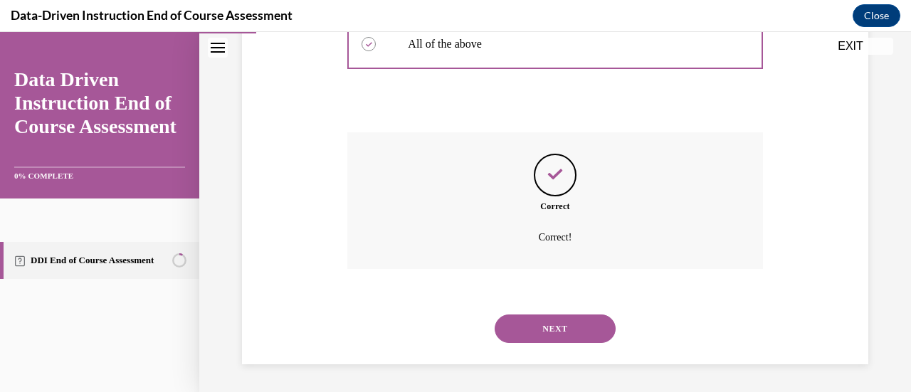
click at [531, 321] on button "NEXT" at bounding box center [554, 328] width 121 height 28
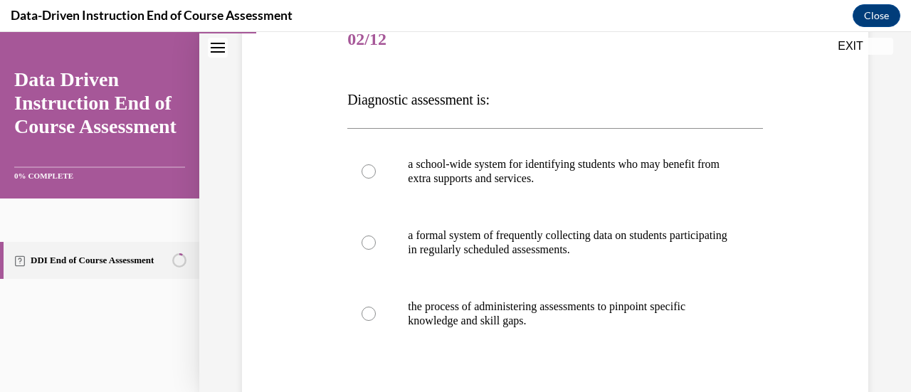
scroll to position [257, 0]
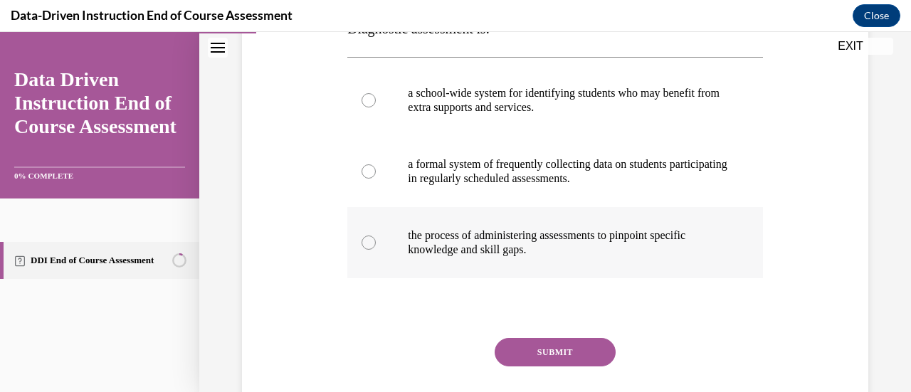
click at [373, 247] on label "the process of administering assessments to pinpoint specific knowledge and ski…" at bounding box center [554, 242] width 415 height 71
click at [373, 247] on input "the process of administering assessments to pinpoint specific knowledge and ski…" at bounding box center [368, 242] width 14 height 14
radio input "true"
click at [529, 349] on button "SUBMIT" at bounding box center [554, 352] width 121 height 28
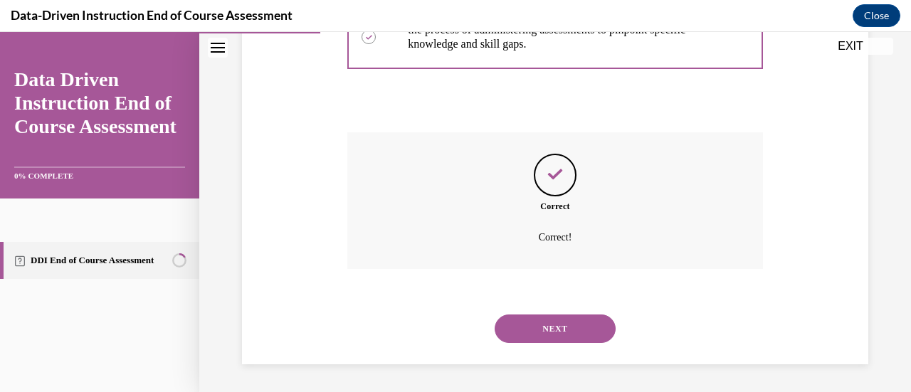
click at [539, 319] on button "NEXT" at bounding box center [554, 328] width 121 height 28
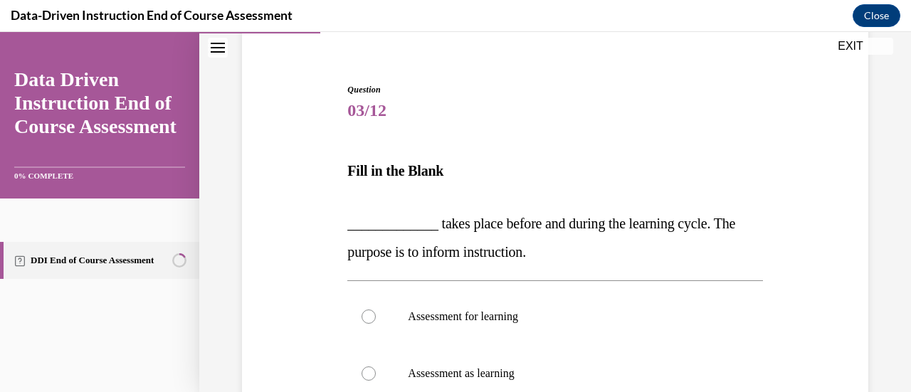
scroll to position [186, 0]
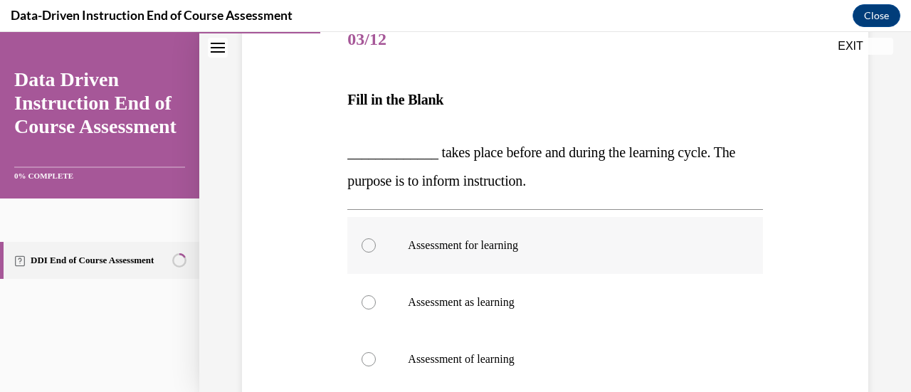
click at [364, 240] on div at bounding box center [368, 245] width 14 height 14
click at [364, 240] on input "Assessment for learning" at bounding box center [368, 245] width 14 height 14
radio input "true"
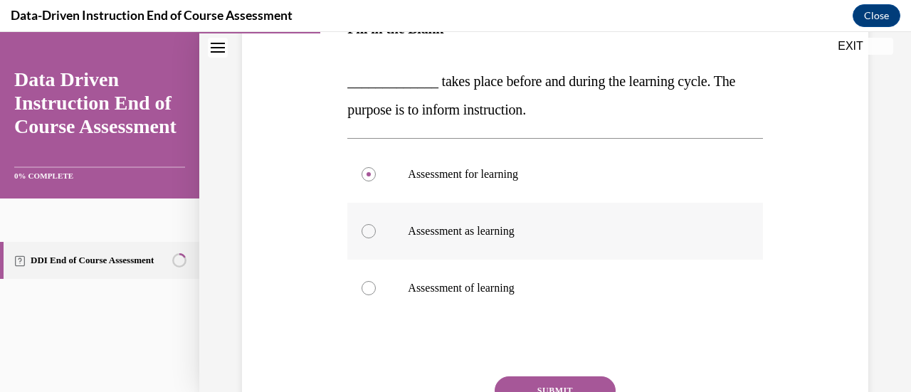
scroll to position [328, 0]
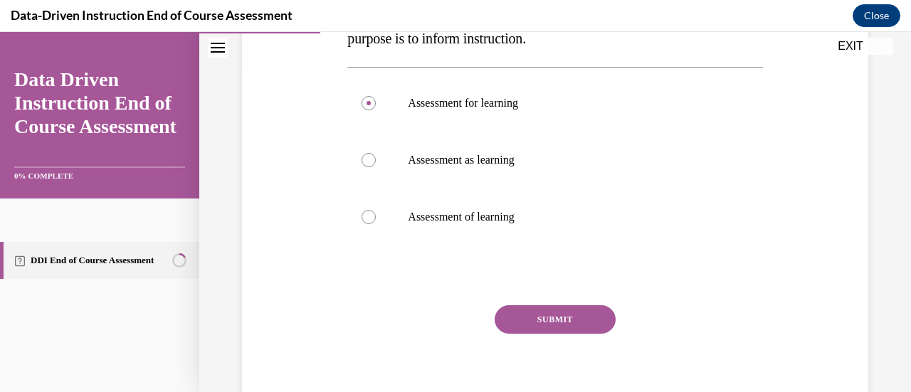
click at [553, 318] on button "SUBMIT" at bounding box center [554, 319] width 121 height 28
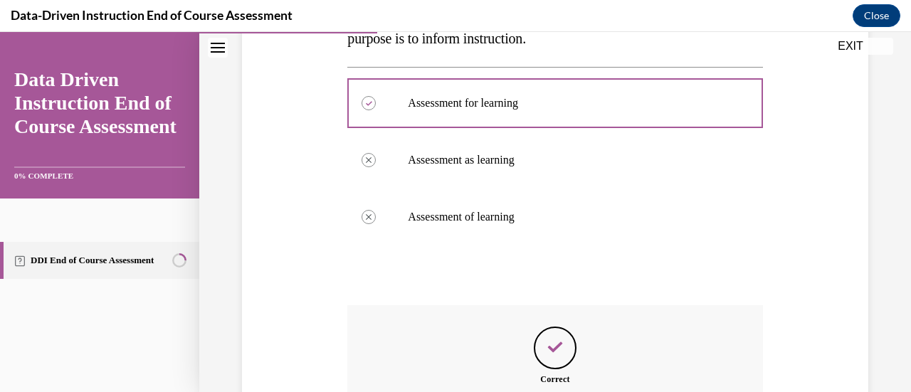
scroll to position [470, 0]
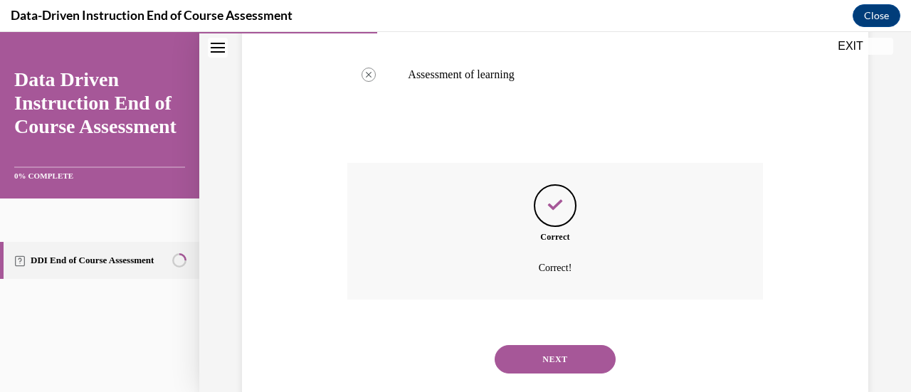
click at [536, 355] on button "NEXT" at bounding box center [554, 359] width 121 height 28
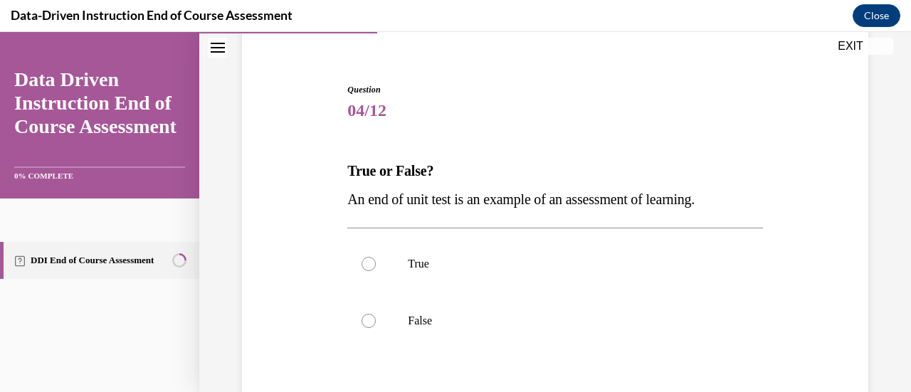
scroll to position [186, 0]
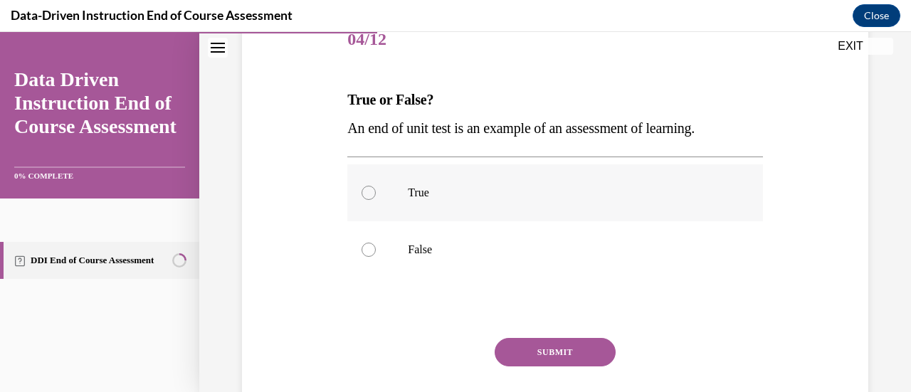
click at [371, 196] on div at bounding box center [368, 193] width 14 height 14
click at [371, 196] on input "True" at bounding box center [368, 193] width 14 height 14
radio input "true"
click at [546, 349] on button "SUBMIT" at bounding box center [554, 352] width 121 height 28
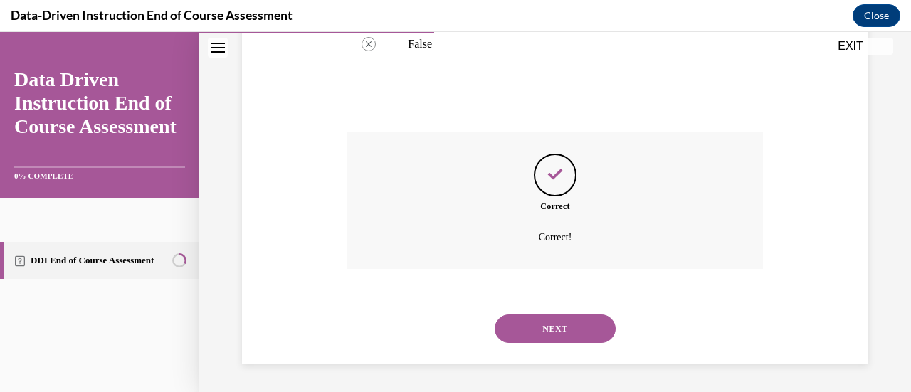
click at [561, 331] on button "NEXT" at bounding box center [554, 328] width 121 height 28
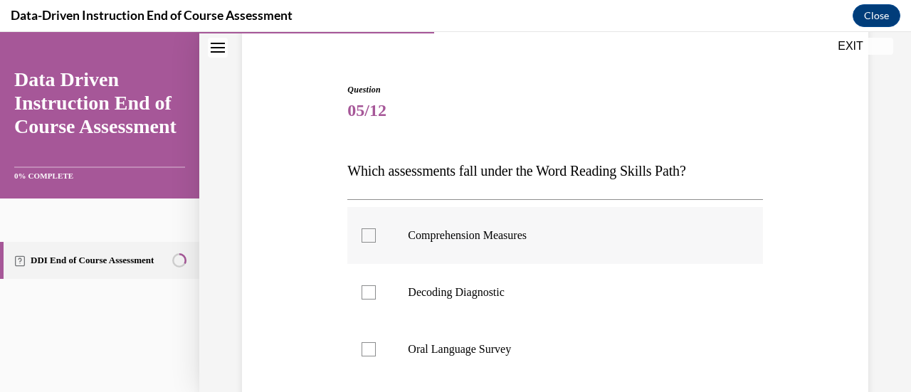
scroll to position [257, 0]
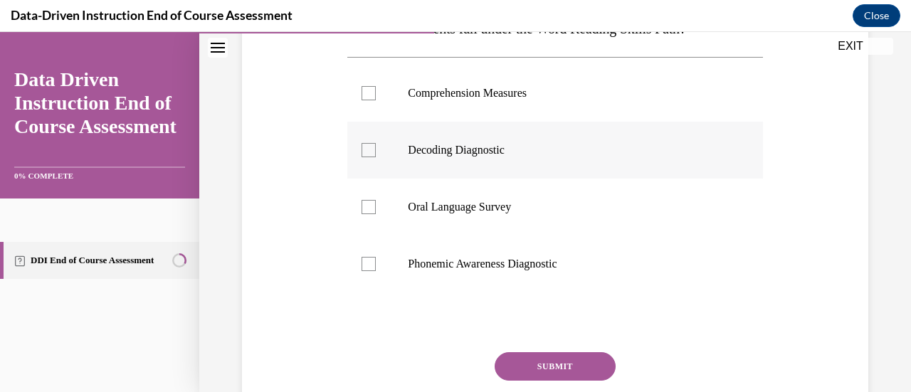
click at [369, 156] on div at bounding box center [368, 150] width 14 height 14
click at [369, 156] on input "Decoding Diagnostic" at bounding box center [368, 150] width 14 height 14
checkbox input "true"
click at [376, 267] on label "Phonemic Awareness Diagnostic" at bounding box center [554, 263] width 415 height 57
click at [376, 267] on input "Phonemic Awareness Diagnostic" at bounding box center [368, 264] width 14 height 14
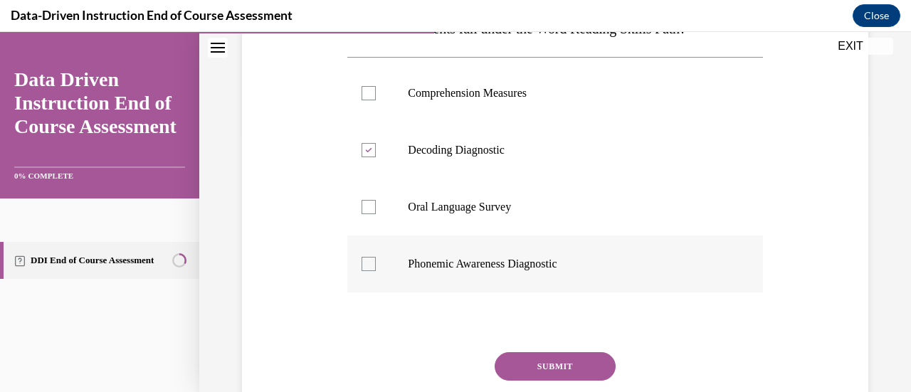
checkbox input "true"
click at [532, 362] on button "SUBMIT" at bounding box center [554, 366] width 121 height 28
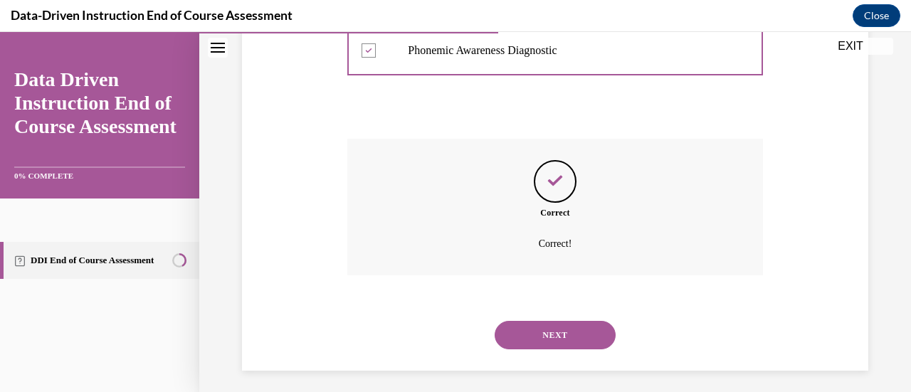
scroll to position [477, 0]
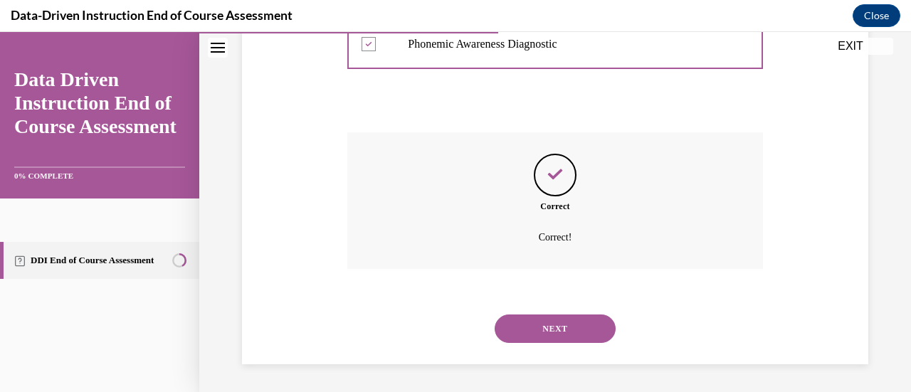
click at [528, 321] on button "NEXT" at bounding box center [554, 328] width 121 height 28
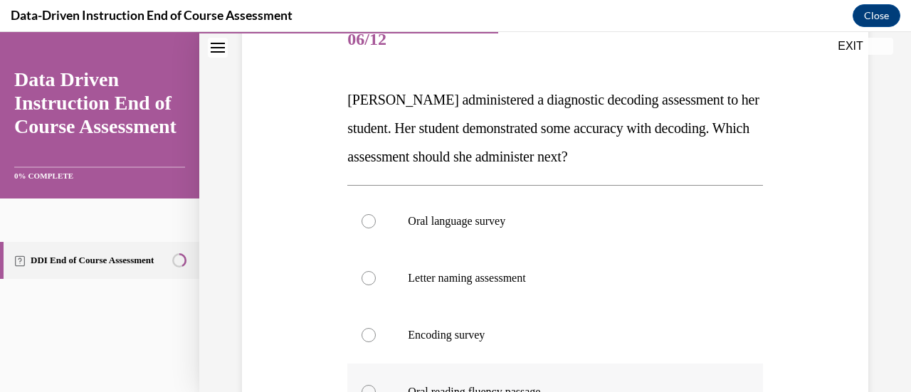
scroll to position [257, 0]
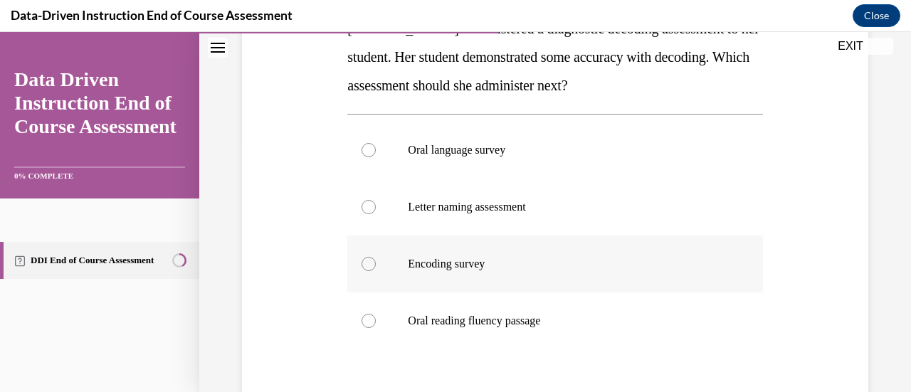
click at [351, 273] on label "Encoding survey" at bounding box center [554, 263] width 415 height 57
click at [361, 271] on input "Encoding survey" at bounding box center [368, 264] width 14 height 14
radio input "true"
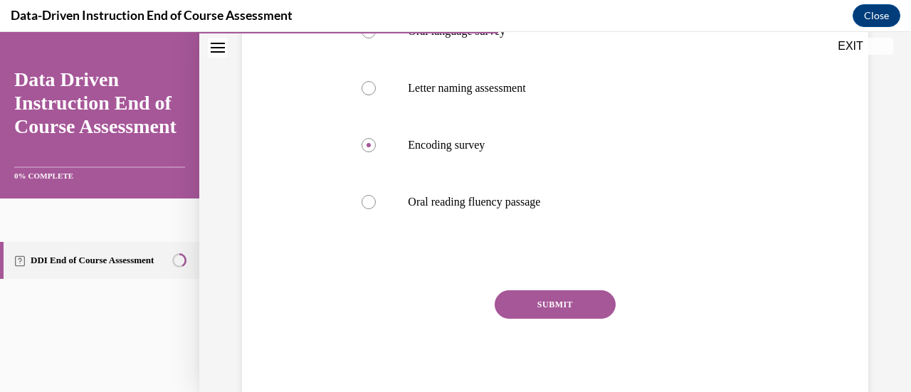
click at [543, 302] on button "SUBMIT" at bounding box center [554, 304] width 121 height 28
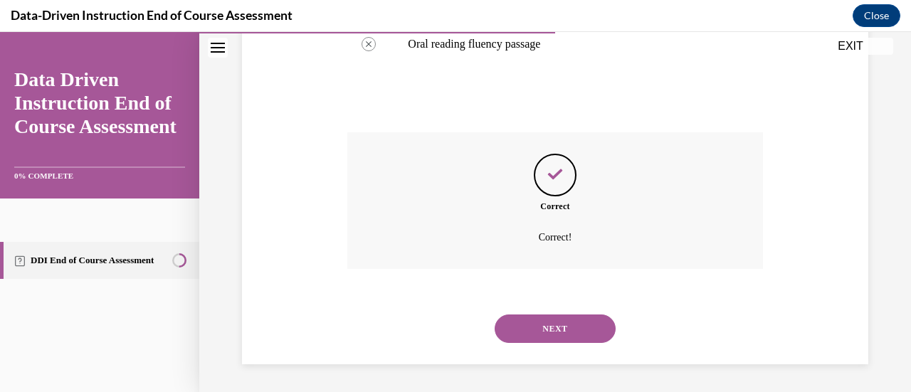
click at [537, 335] on button "NEXT" at bounding box center [554, 328] width 121 height 28
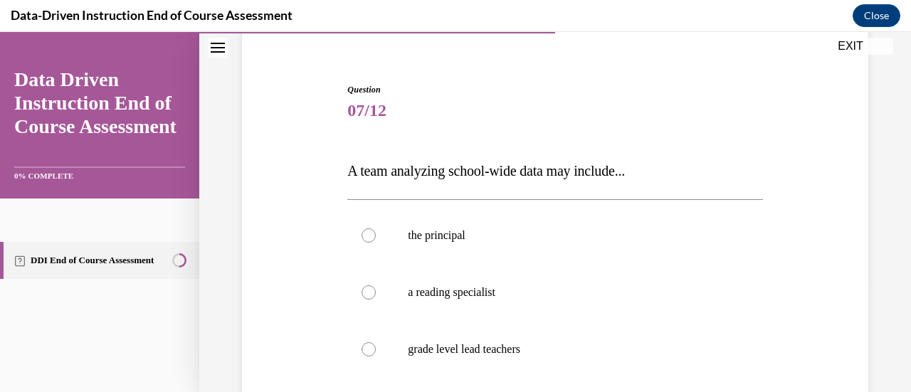
scroll to position [186, 0]
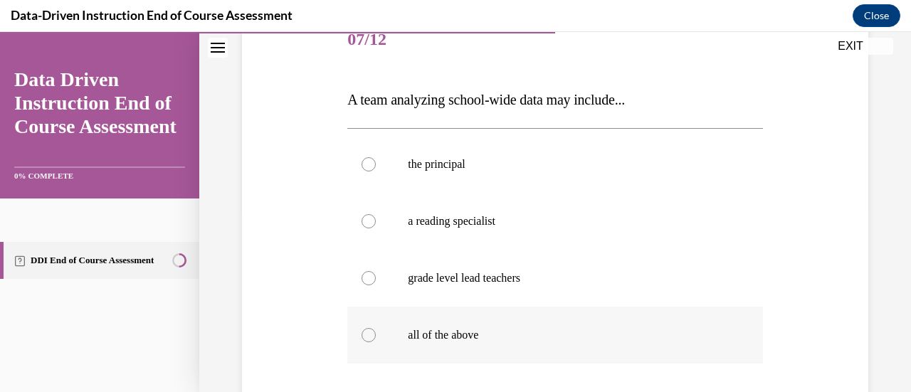
click at [372, 333] on div at bounding box center [368, 335] width 14 height 14
click at [372, 333] on input "all of the above" at bounding box center [368, 335] width 14 height 14
radio input "true"
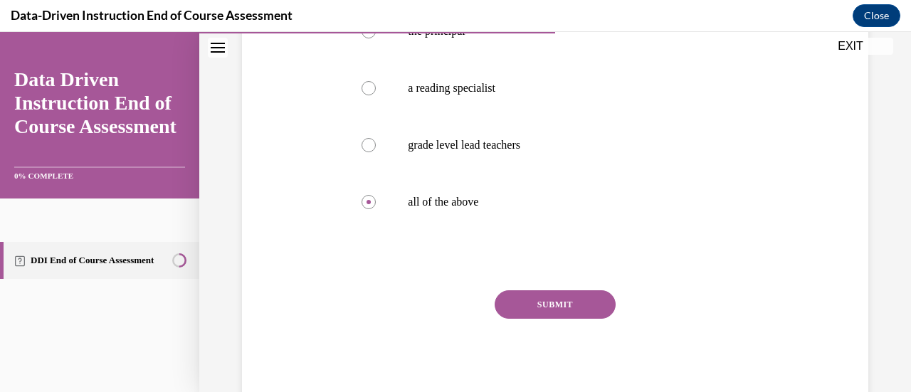
scroll to position [248, 0]
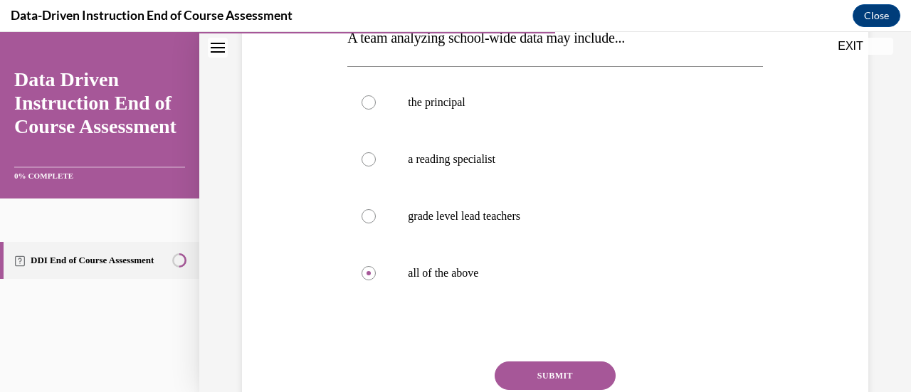
click at [538, 373] on button "SUBMIT" at bounding box center [554, 375] width 121 height 28
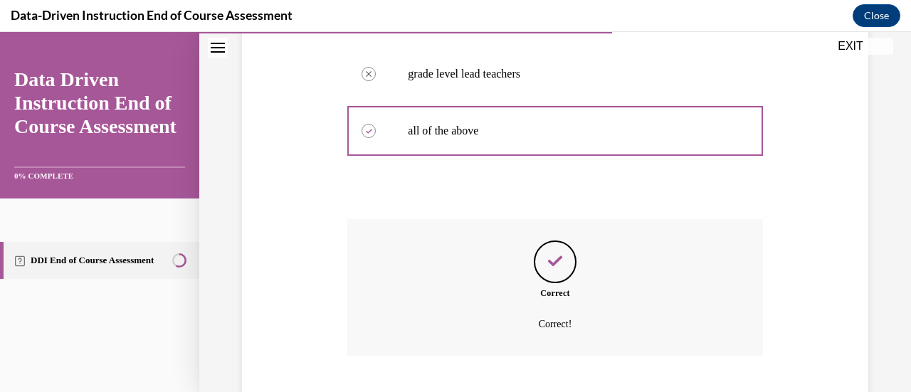
scroll to position [461, 0]
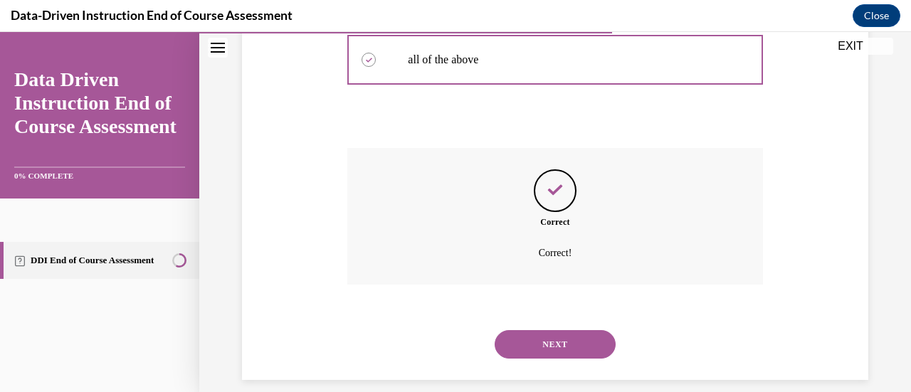
click at [549, 341] on button "NEXT" at bounding box center [554, 344] width 121 height 28
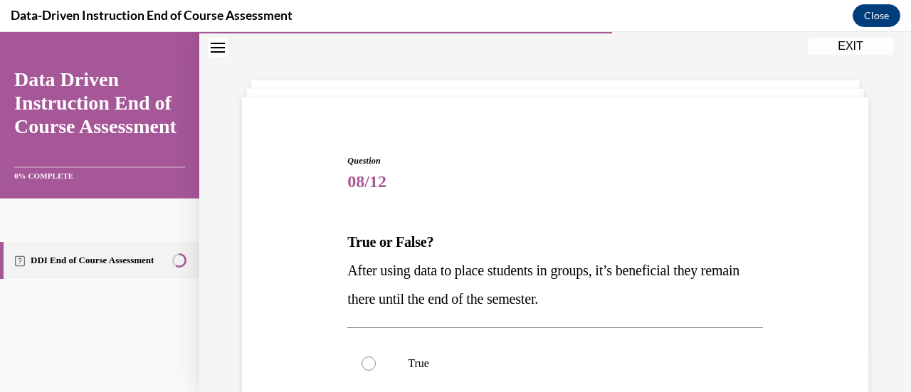
scroll to position [115, 0]
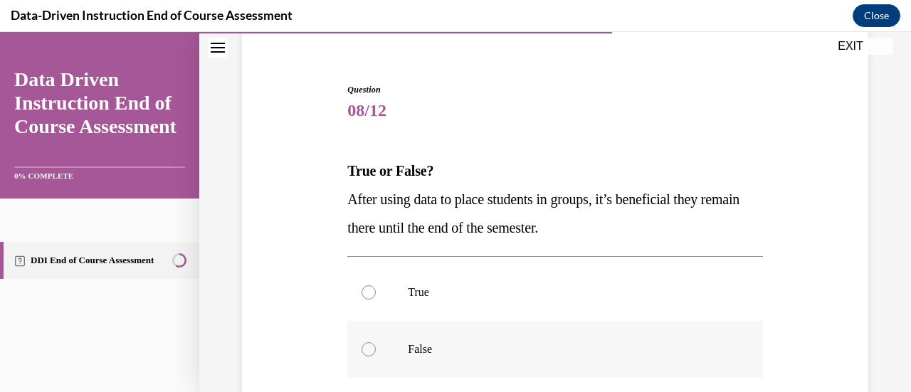
click at [374, 351] on label "False" at bounding box center [554, 349] width 415 height 57
click at [374, 351] on input "False" at bounding box center [368, 349] width 14 height 14
radio input "true"
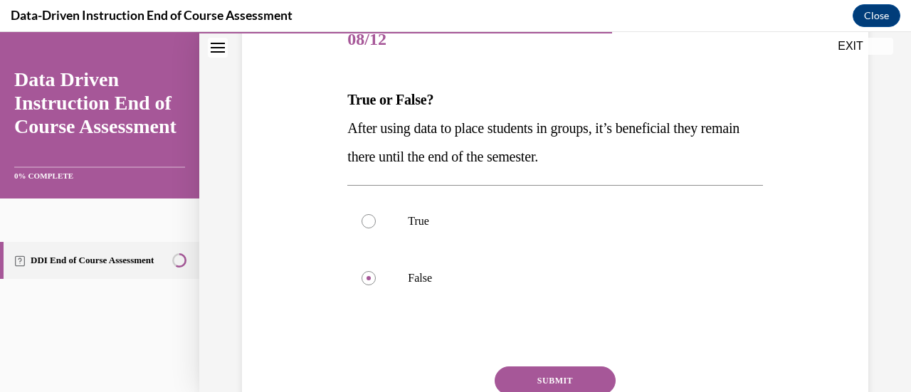
scroll to position [257, 0]
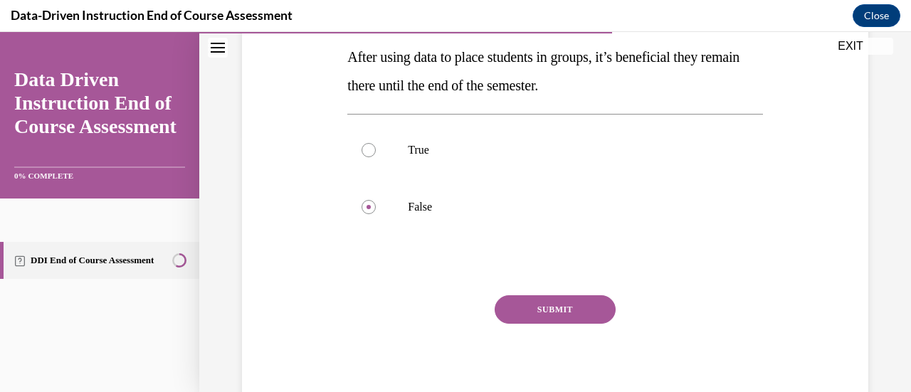
click at [573, 308] on button "SUBMIT" at bounding box center [554, 309] width 121 height 28
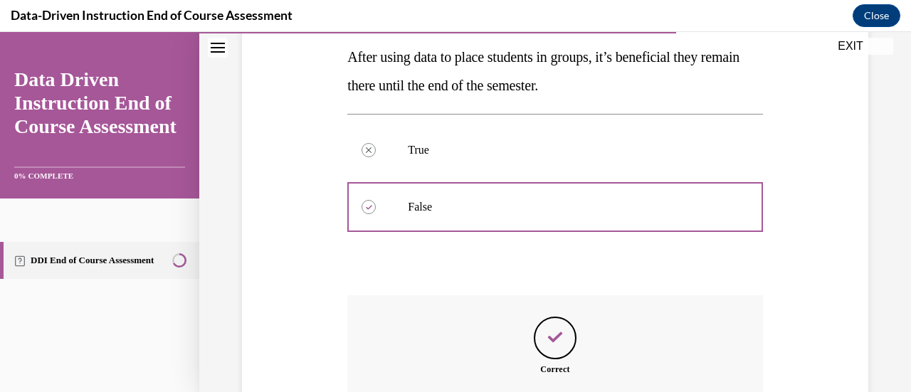
scroll to position [399, 0]
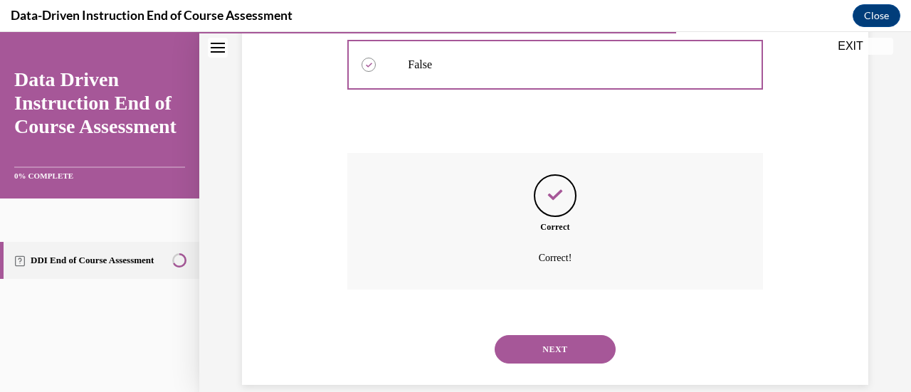
click at [556, 348] on button "NEXT" at bounding box center [554, 349] width 121 height 28
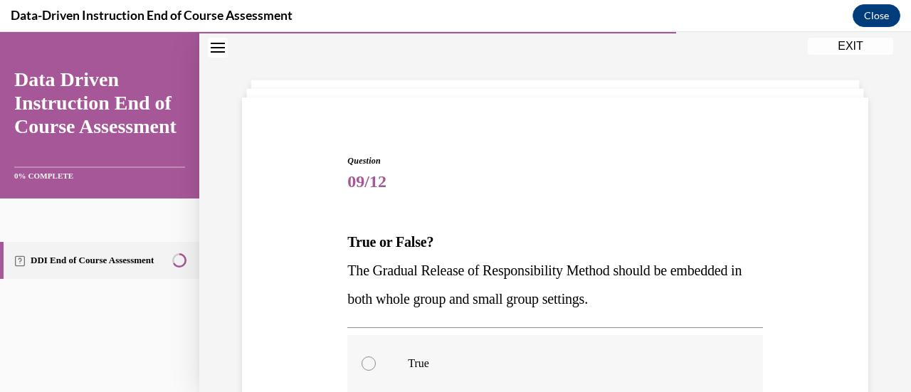
scroll to position [115, 0]
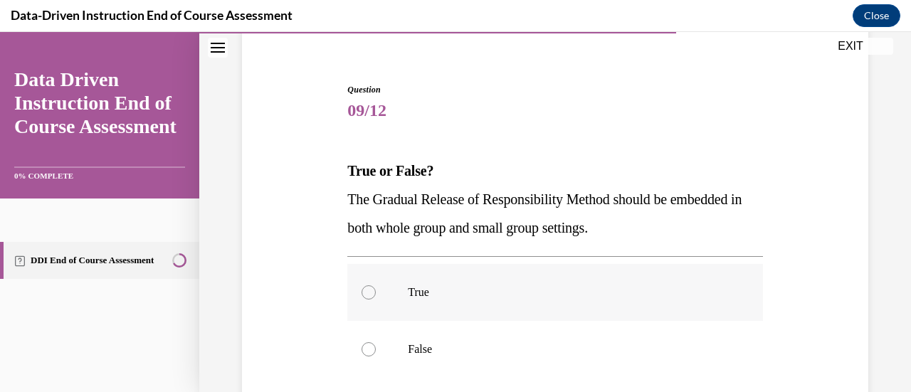
click at [366, 292] on div at bounding box center [368, 292] width 14 height 14
click at [366, 292] on input "True" at bounding box center [368, 292] width 14 height 14
radio input "true"
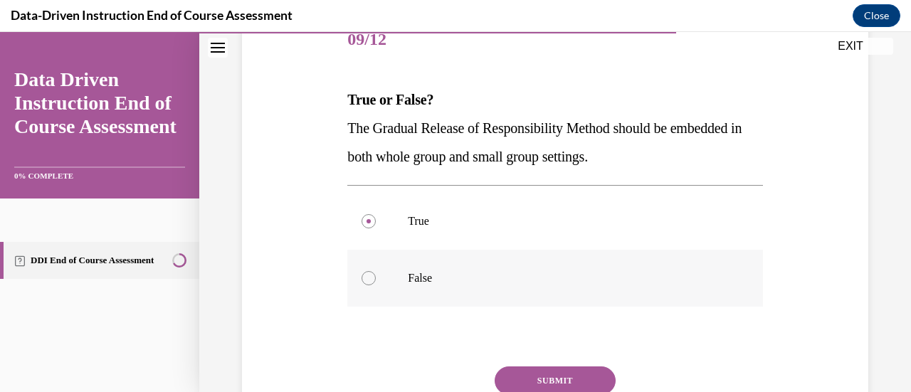
scroll to position [257, 0]
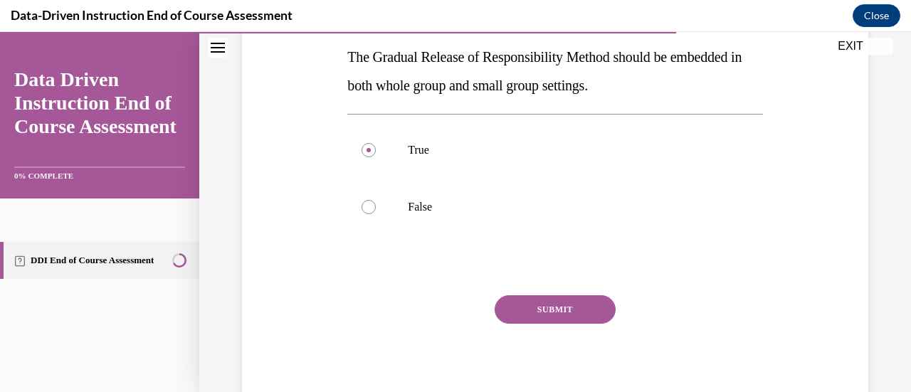
click at [549, 305] on button "SUBMIT" at bounding box center [554, 309] width 121 height 28
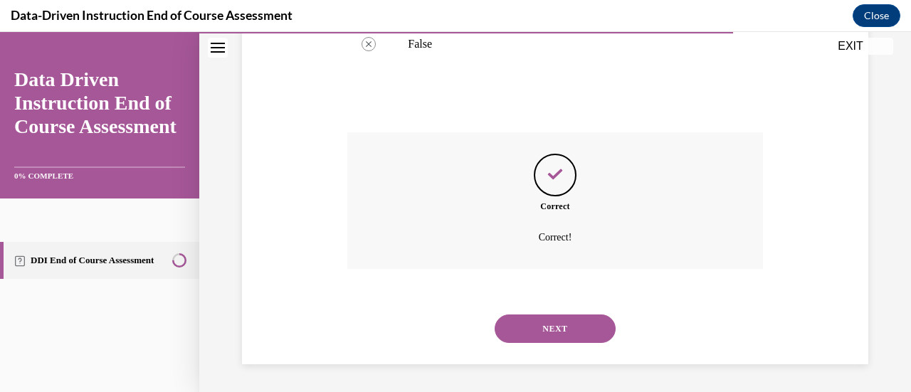
click at [546, 325] on button "NEXT" at bounding box center [554, 328] width 121 height 28
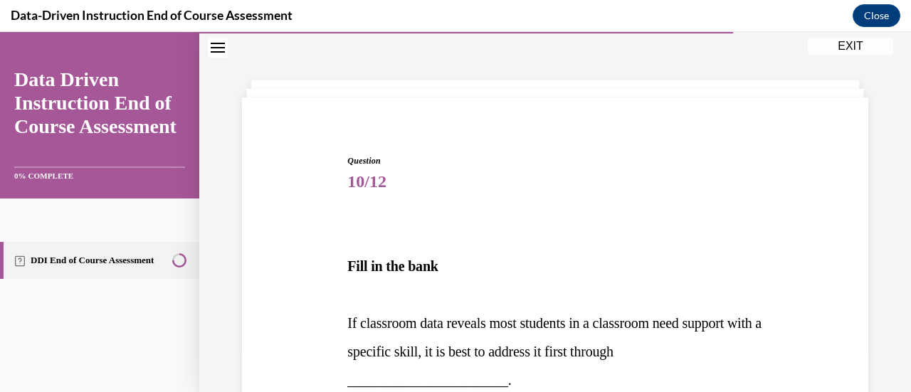
scroll to position [186, 0]
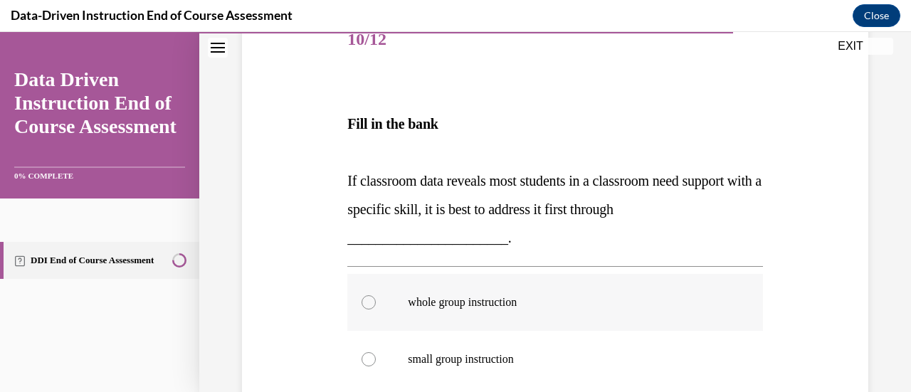
click at [363, 299] on div at bounding box center [368, 302] width 14 height 14
click at [363, 299] on input "whole group instruction" at bounding box center [368, 302] width 14 height 14
radio input "true"
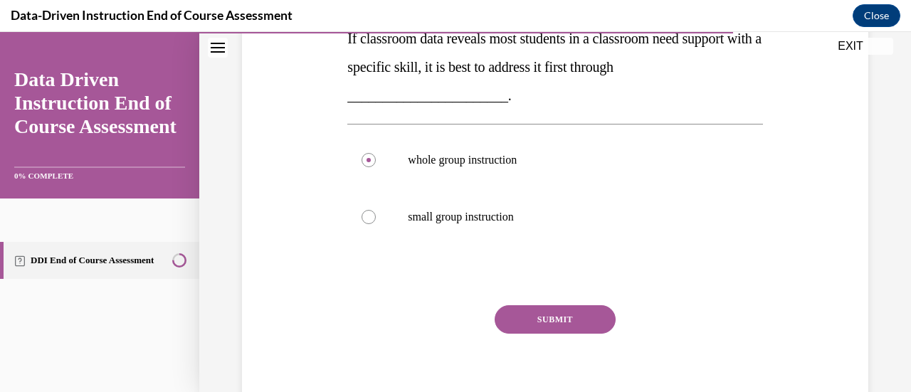
click at [560, 329] on button "SUBMIT" at bounding box center [554, 319] width 121 height 28
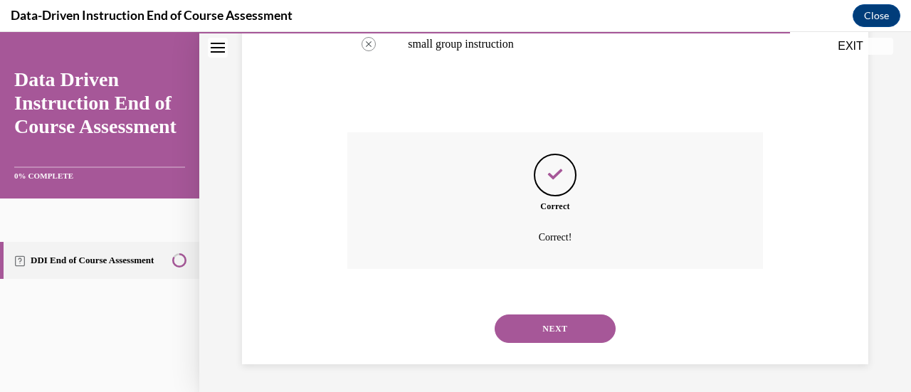
click at [532, 334] on button "NEXT" at bounding box center [554, 328] width 121 height 28
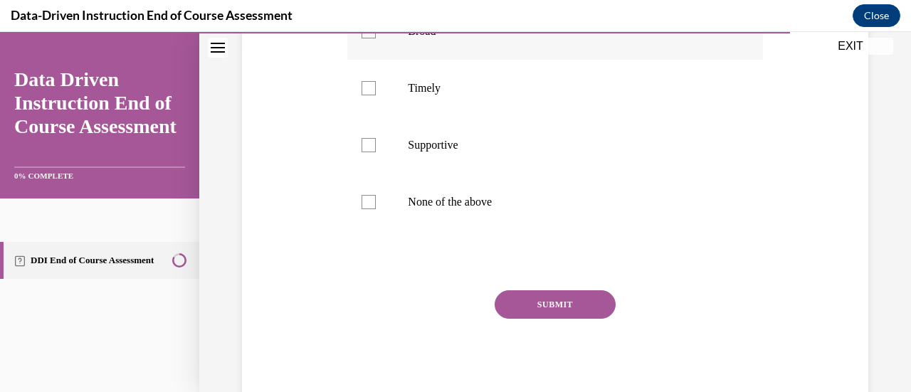
scroll to position [134, 0]
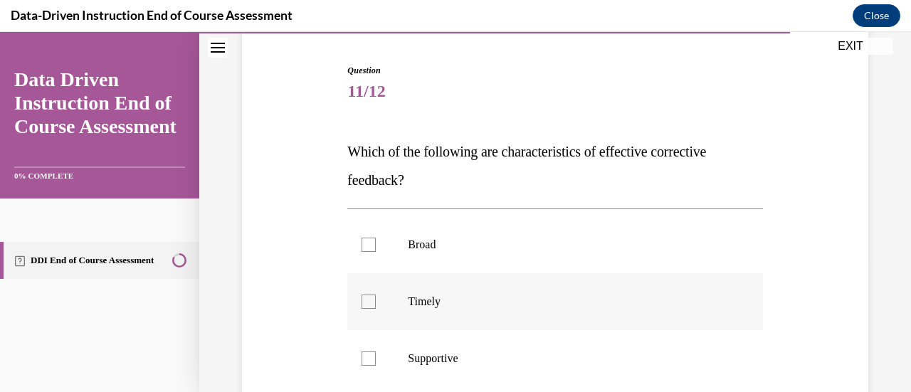
click at [366, 302] on div at bounding box center [368, 302] width 14 height 14
click at [366, 302] on input "Timely" at bounding box center [368, 302] width 14 height 14
checkbox input "true"
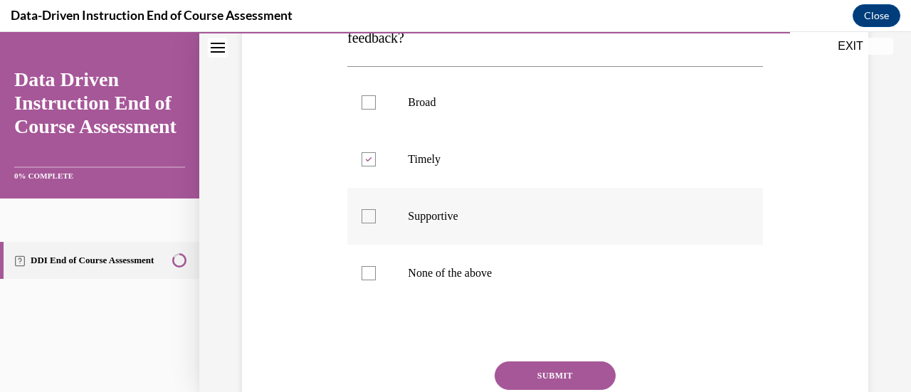
click at [367, 216] on div at bounding box center [368, 216] width 14 height 14
click at [367, 216] on input "Supportive" at bounding box center [368, 216] width 14 height 14
checkbox input "true"
click at [542, 371] on button "SUBMIT" at bounding box center [554, 375] width 121 height 28
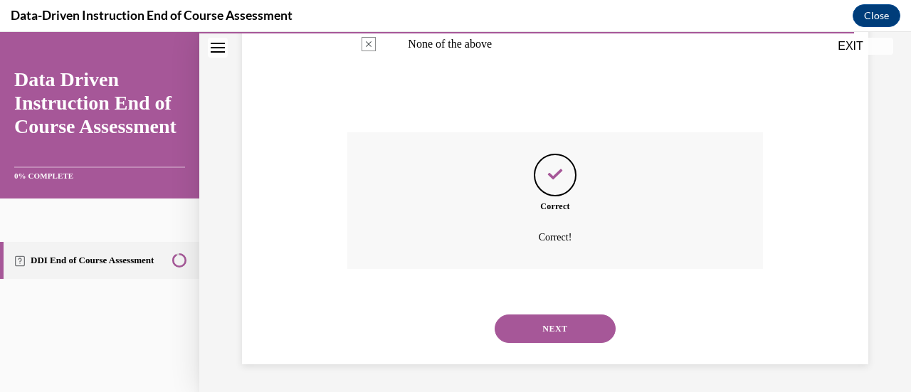
click at [526, 326] on button "NEXT" at bounding box center [554, 328] width 121 height 28
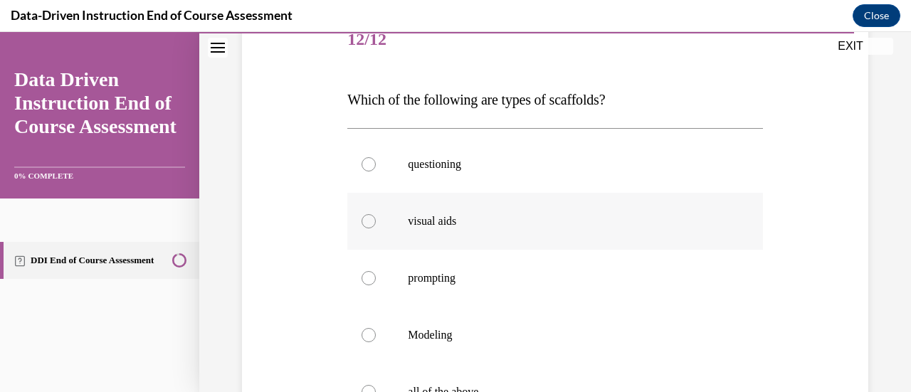
scroll to position [376, 0]
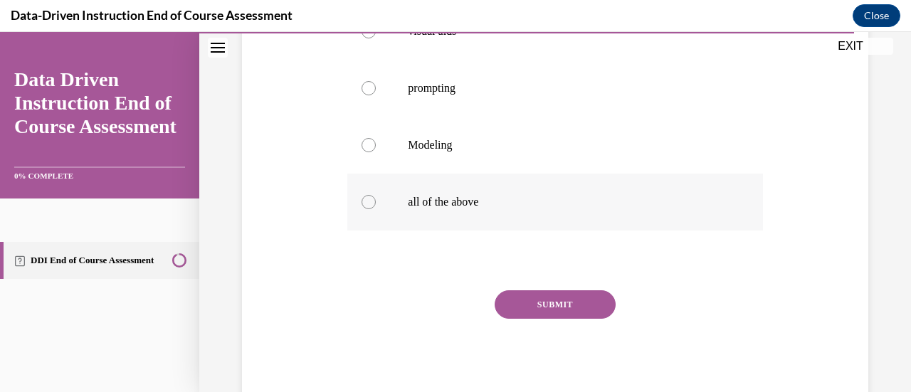
click at [371, 207] on div at bounding box center [368, 202] width 14 height 14
click at [371, 207] on input "all of the above" at bounding box center [368, 202] width 14 height 14
radio input "true"
click at [536, 312] on button "SUBMIT" at bounding box center [554, 304] width 121 height 28
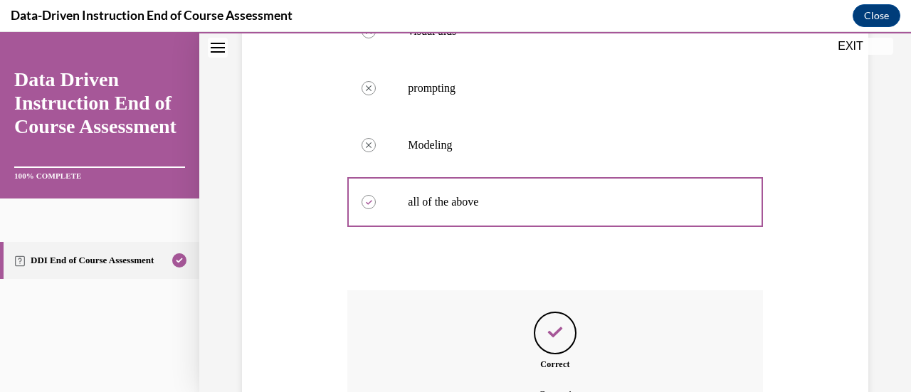
scroll to position [534, 0]
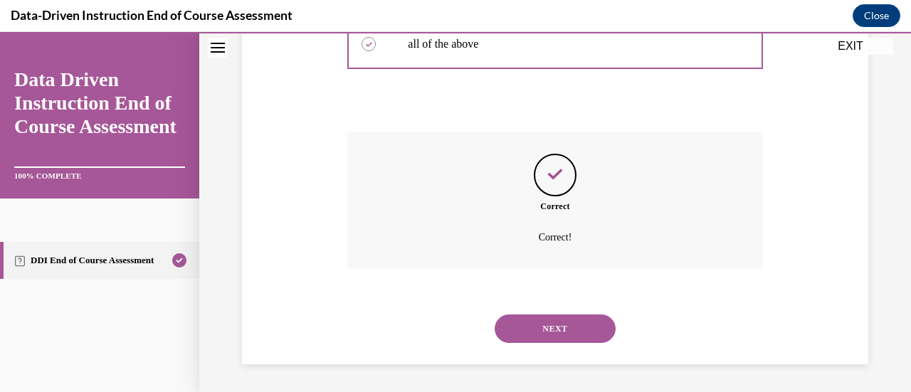
click at [536, 318] on button "NEXT" at bounding box center [554, 328] width 121 height 28
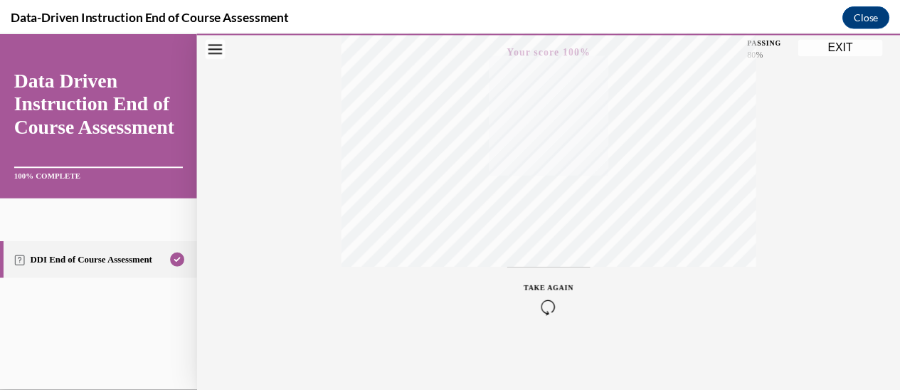
scroll to position [368, 0]
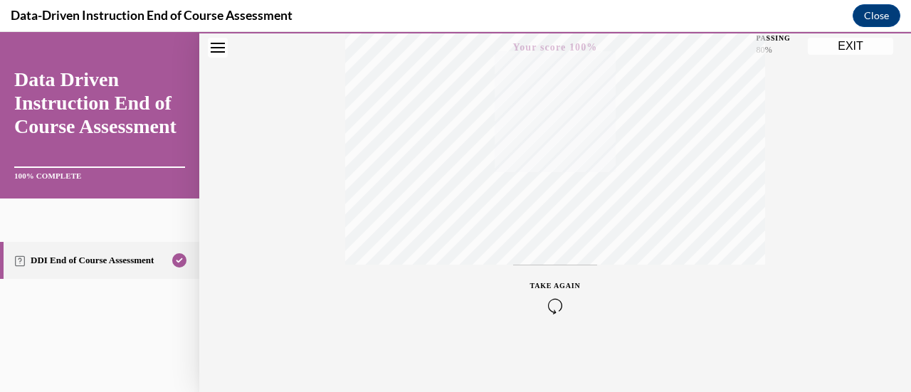
click at [866, 48] on button "EXIT" at bounding box center [849, 46] width 85 height 17
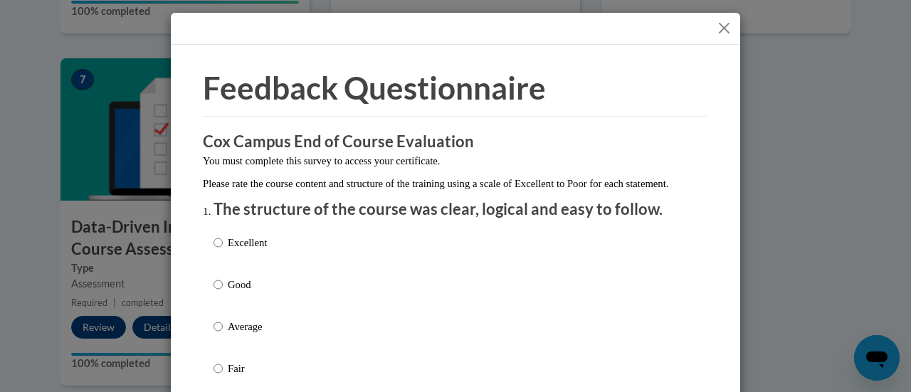
click at [716, 22] on button "Close" at bounding box center [724, 28] width 18 height 18
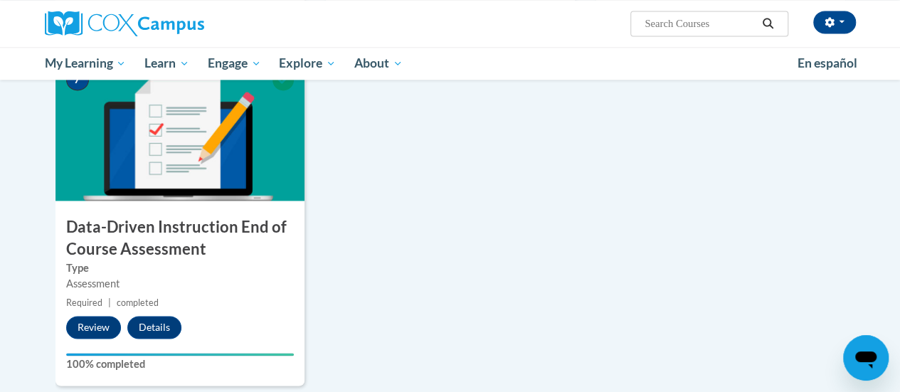
click at [679, 26] on input "Search..." at bounding box center [700, 23] width 114 height 17
type input "reading fluency"
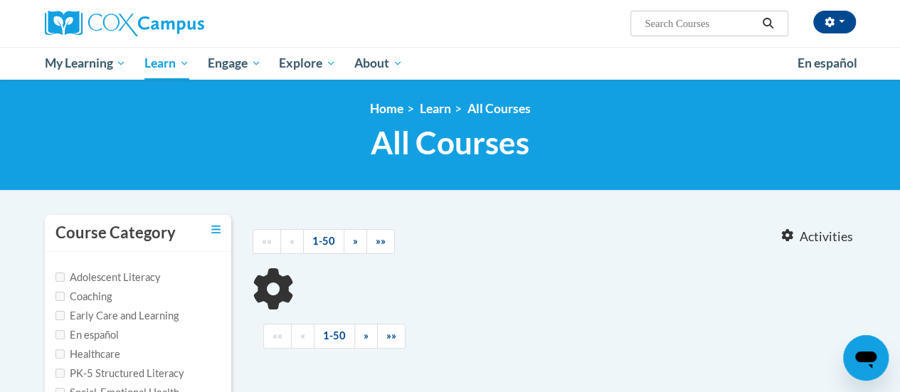
scroll to position [71, 0]
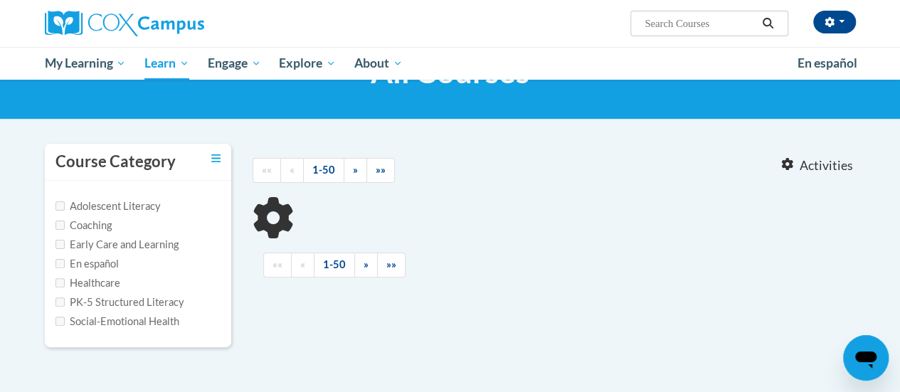
type input "reading fluency"
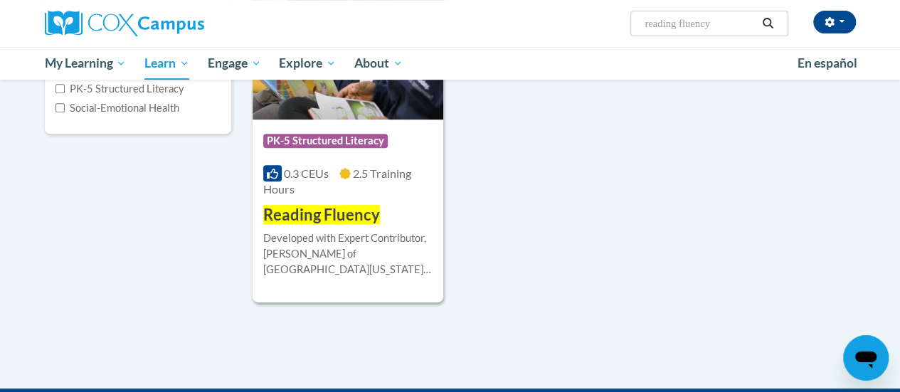
scroll to position [213, 0]
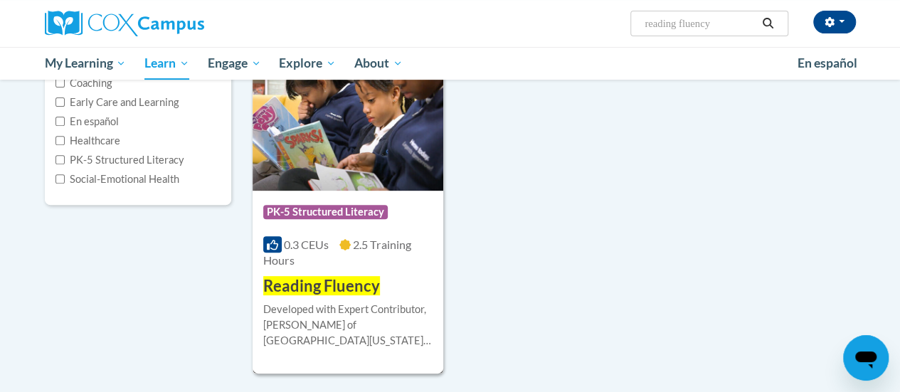
click at [339, 295] on span "Reading Fluency" at bounding box center [321, 285] width 117 height 19
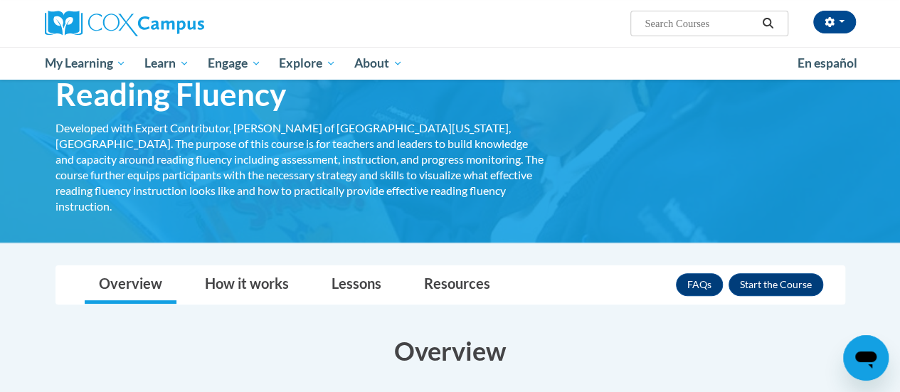
scroll to position [213, 0]
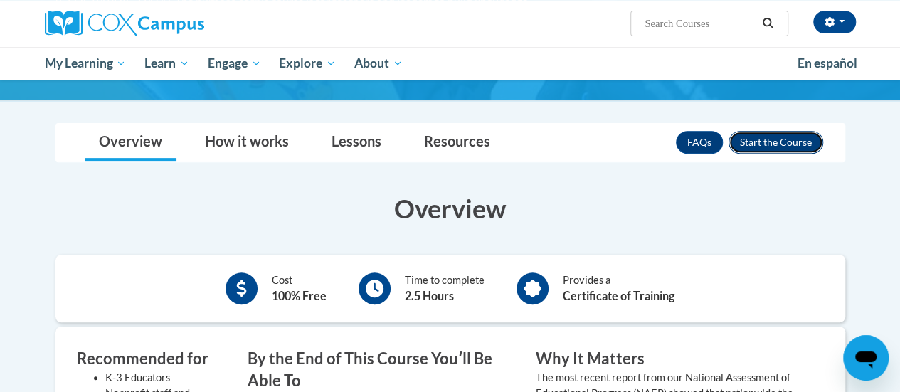
click at [805, 131] on button "Enroll" at bounding box center [775, 142] width 95 height 23
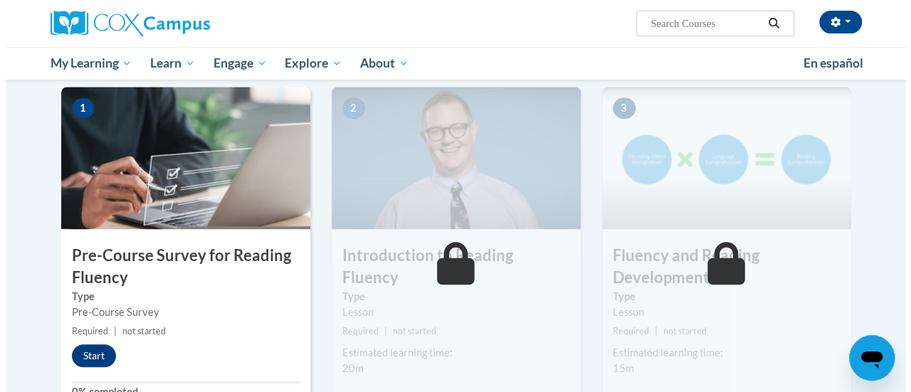
scroll to position [356, 0]
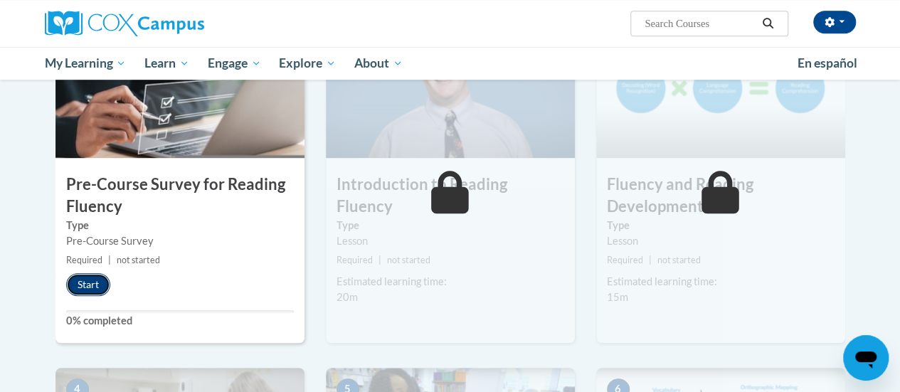
click at [83, 282] on button "Start" at bounding box center [88, 284] width 44 height 23
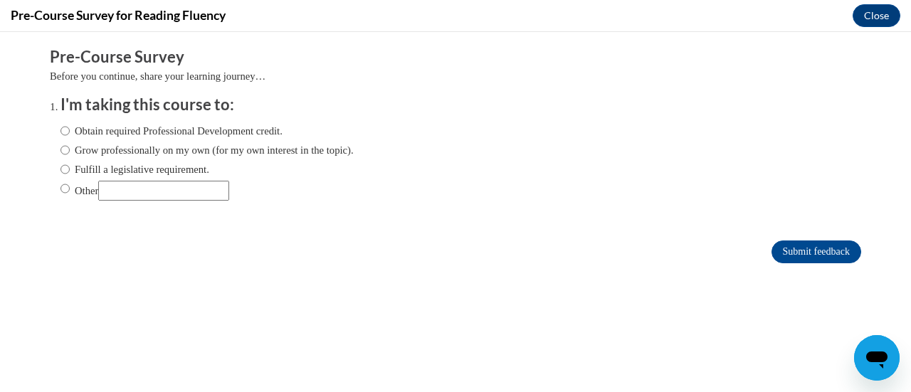
scroll to position [0, 0]
click at [60, 132] on input "Obtain required Professional Development credit." at bounding box center [64, 131] width 9 height 16
radio input "true"
click at [815, 247] on input "Submit feedback" at bounding box center [816, 251] width 90 height 23
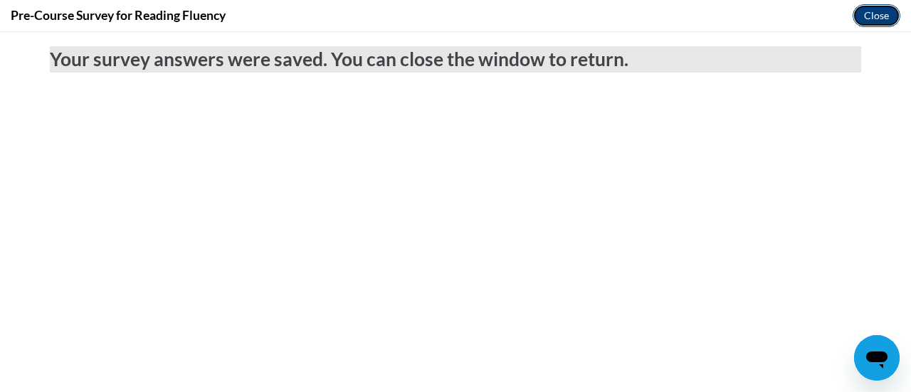
click at [871, 14] on button "Close" at bounding box center [876, 15] width 48 height 23
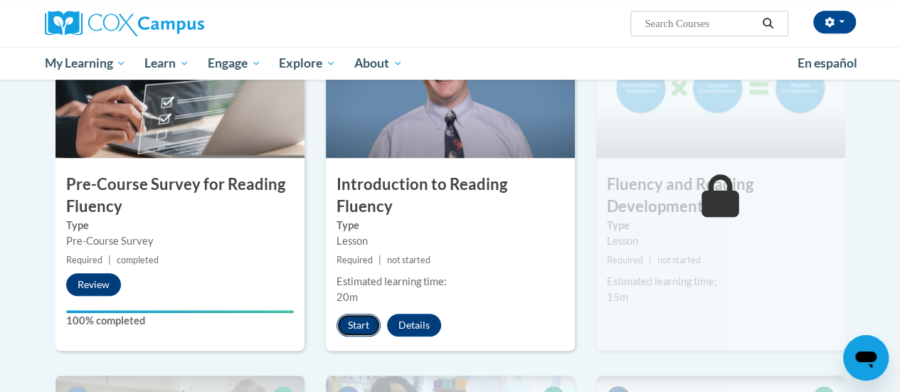
click at [346, 314] on button "Start" at bounding box center [358, 325] width 44 height 23
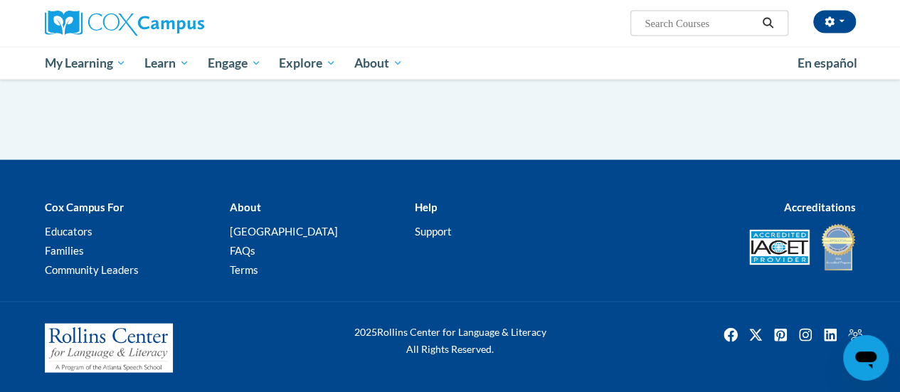
scroll to position [1224, 0]
